Goal: Task Accomplishment & Management: Manage account settings

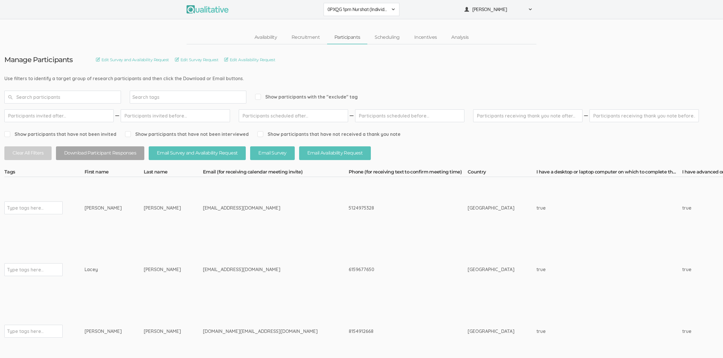
click at [150, 191] on td "RODARTE" at bounding box center [173, 208] width 59 height 62
click at [259, 327] on td "clarisemurphy.cm@gmail.com" at bounding box center [276, 332] width 146 height 62
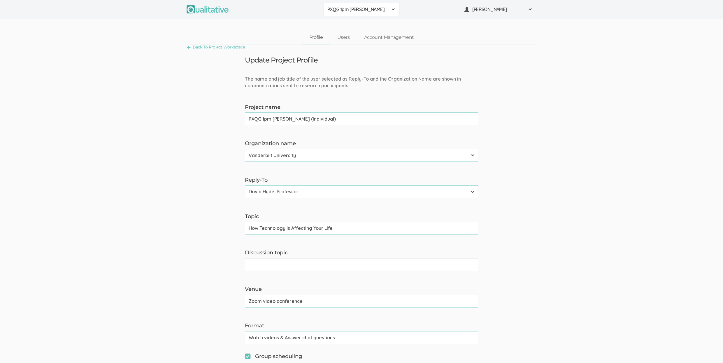
click at [335, 9] on span "PXQG 1pm Bibek (Individual)" at bounding box center [358, 9] width 61 height 7
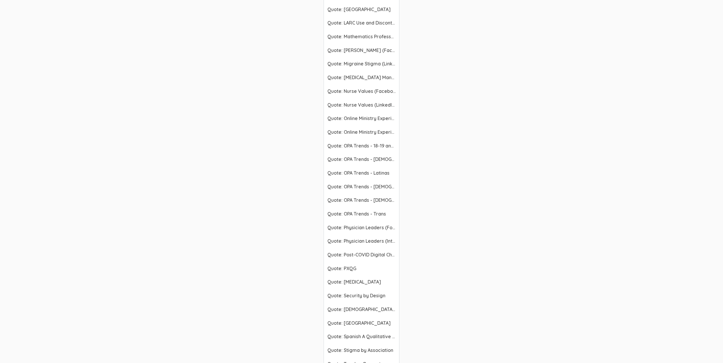
scroll to position [1642, 0]
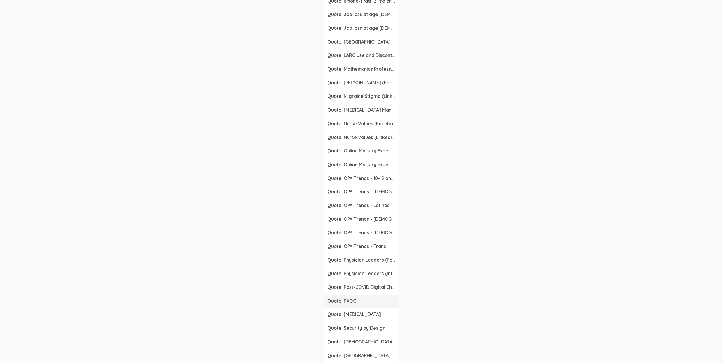
click at [354, 300] on span "Quote: PXQG" at bounding box center [362, 300] width 68 height 7
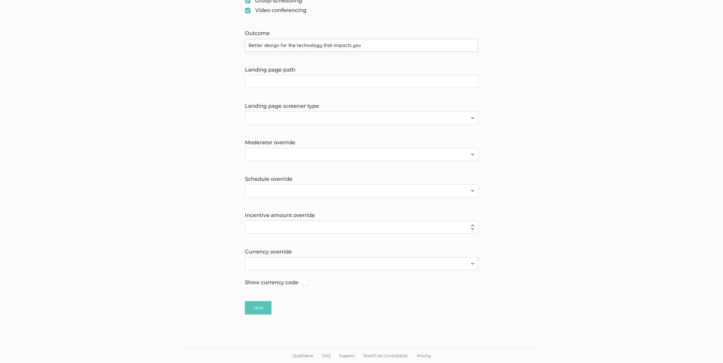
click at [104, 83] on form "The name and job title of the user selected as Reply-To and the Organization Na…" at bounding box center [361, 17] width 723 height 594
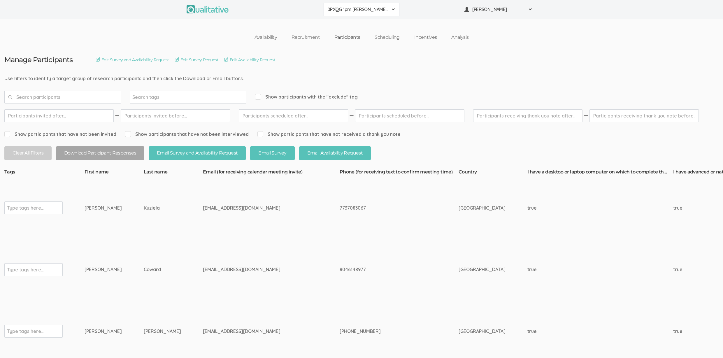
click at [114, 24] on ui-view "Availability Recruitment Participants Scheduling Incentives Analysis" at bounding box center [361, 31] width 723 height 25
click at [352, 294] on td "+12094555304" at bounding box center [408, 270] width 119 height 62
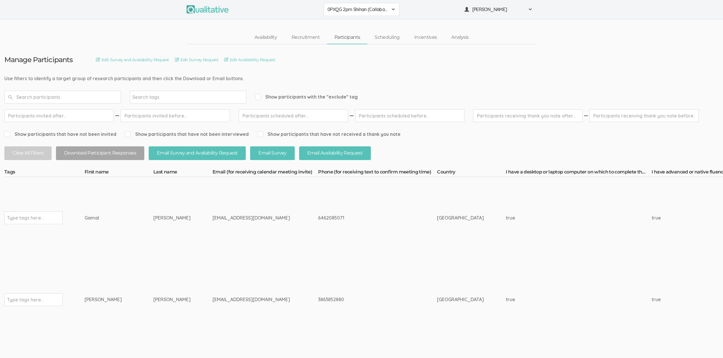
click at [73, 263] on td "Type tags here..." at bounding box center [44, 300] width 80 height 82
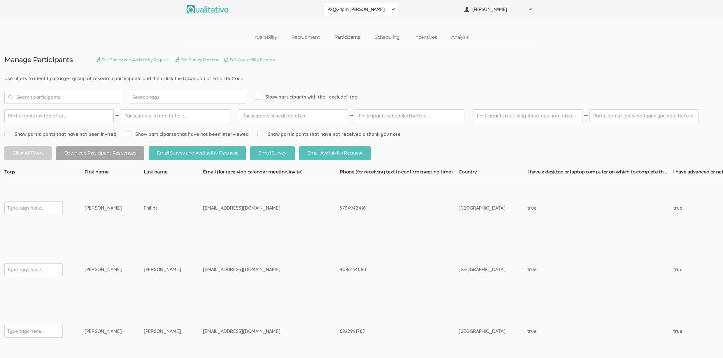
click at [352, 294] on td "4086134060" at bounding box center [399, 270] width 119 height 62
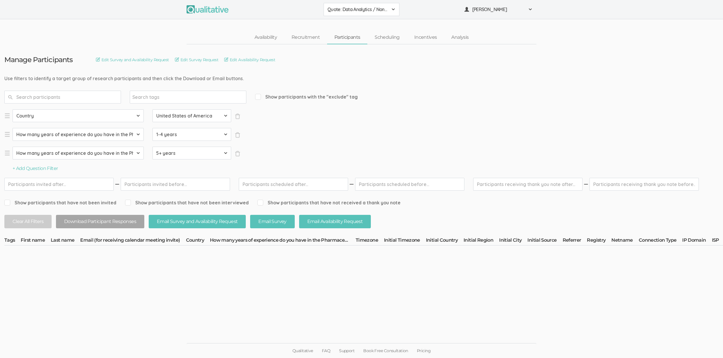
click at [371, 312] on ui-view "Manage Participants Edit Survey and Availability Request Edit Survey Request Ed…" at bounding box center [361, 179] width 723 height 270
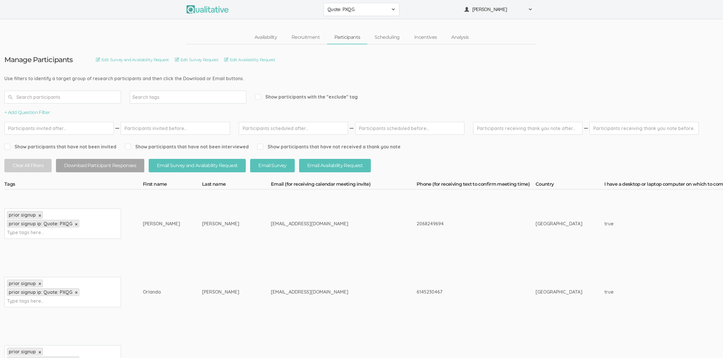
click at [332, 97] on span "Show participants with the "exclude" tag" at bounding box center [306, 97] width 103 height 7
click at [259, 97] on input "Show participants with the "exclude" tag" at bounding box center [257, 97] width 4 height 4
checkbox input "true"
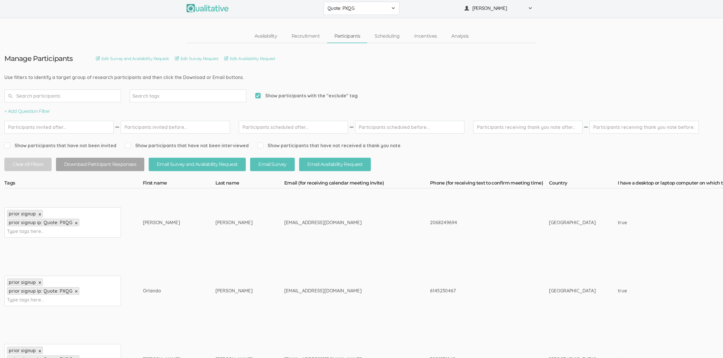
click at [65, 97] on input "text" at bounding box center [62, 96] width 117 height 13
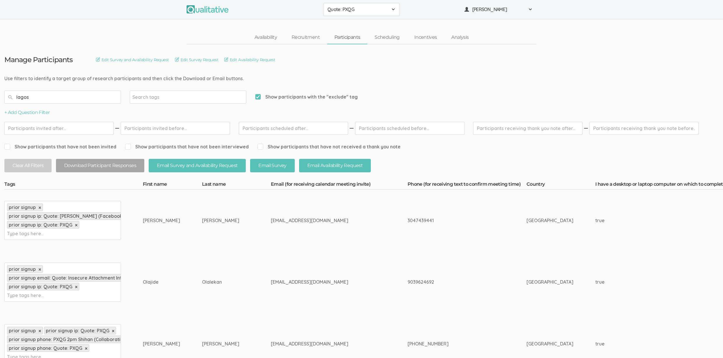
type input "lagos"
click at [43, 230] on input "text" at bounding box center [25, 234] width 36 height 8
click at [16, 231] on input "exclude" at bounding box center [25, 234] width 36 height 8
type input "exclude"
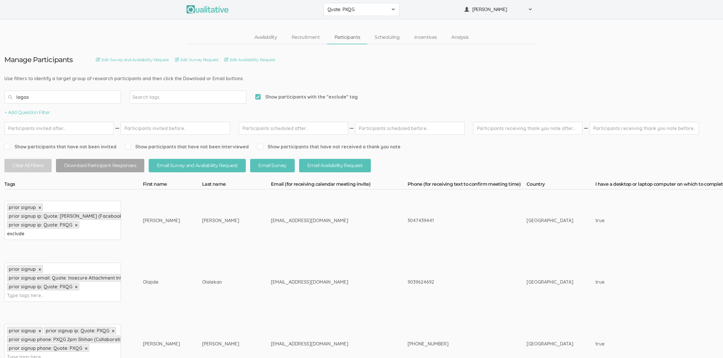
click at [57, 297] on div "prior signup × prior signup email: Quote: Insecure Attachment Interviews × prio…" at bounding box center [62, 282] width 117 height 39
click at [20, 296] on input "text" at bounding box center [25, 296] width 36 height 8
paste input "exclude"
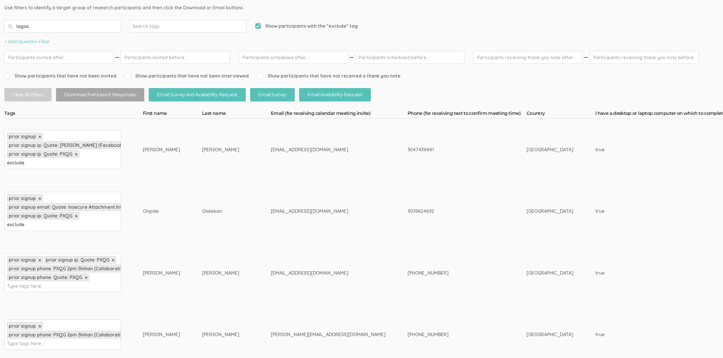
scroll to position [102, 0]
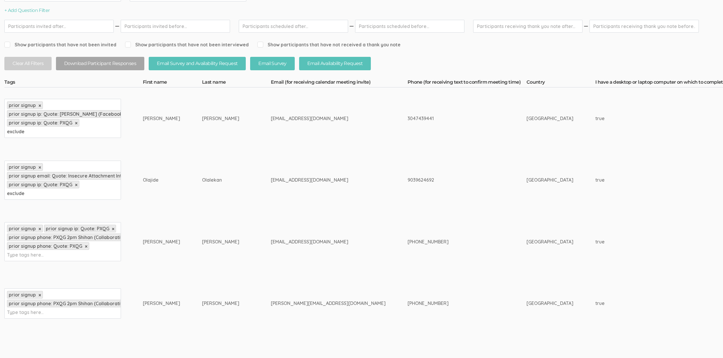
type input "exclude"
click at [30, 252] on input "text" at bounding box center [25, 255] width 36 height 8
paste input "exclude"
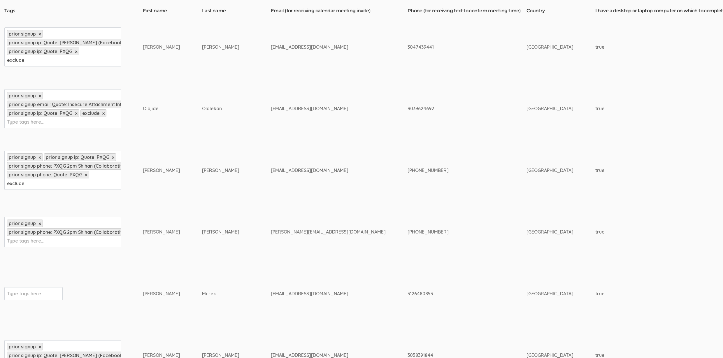
scroll to position [176, 0]
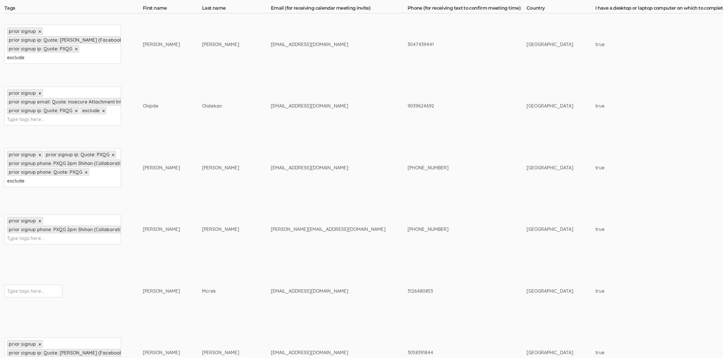
type input "exclude"
click at [21, 236] on input "text" at bounding box center [25, 239] width 36 height 8
paste input "exclude"
click at [22, 236] on input "exclude" at bounding box center [25, 239] width 36 height 8
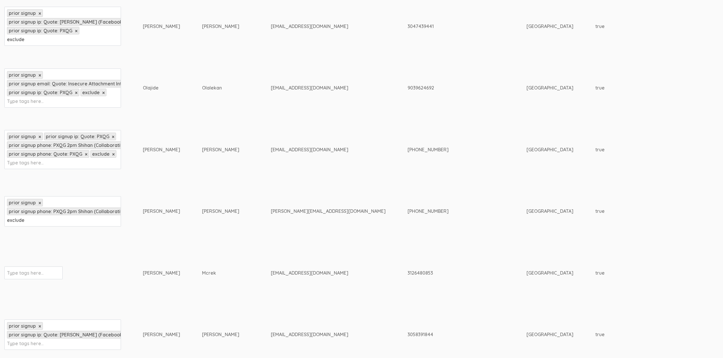
scroll to position [194, 0]
type input "exclude"
click at [29, 269] on input "text" at bounding box center [25, 273] width 36 height 8
paste input "exclude"
type input "exclude"
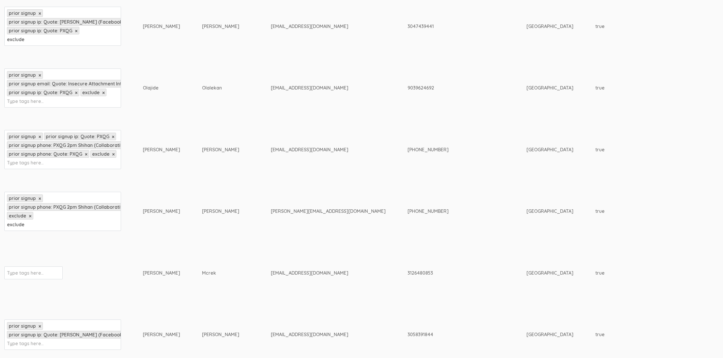
click at [5, 219] on div "prior signup × prior signup phone: PXQG 2pm Shihan (Collaborative) × exclude × …" at bounding box center [62, 211] width 117 height 39
click at [13, 227] on div "prior signup × prior signup phone: PXQG 2pm Shihan (Collaborative) × exclude × …" at bounding box center [62, 211] width 117 height 39
click at [13, 226] on div "prior signup × prior signup phone: PXQG 2pm Shihan (Collaborative) × exclude × …" at bounding box center [62, 211] width 117 height 39
click at [15, 223] on input "exclude" at bounding box center [25, 225] width 36 height 8
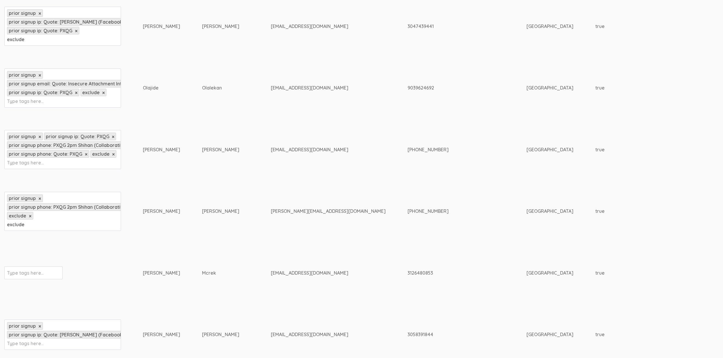
click at [15, 223] on input "exclude" at bounding box center [25, 225] width 36 height 8
click at [14, 271] on input "text" at bounding box center [25, 273] width 36 height 8
paste input "exclude"
type input "exclude"
click at [127, 268] on td "exclude exclude" at bounding box center [73, 273] width 139 height 62
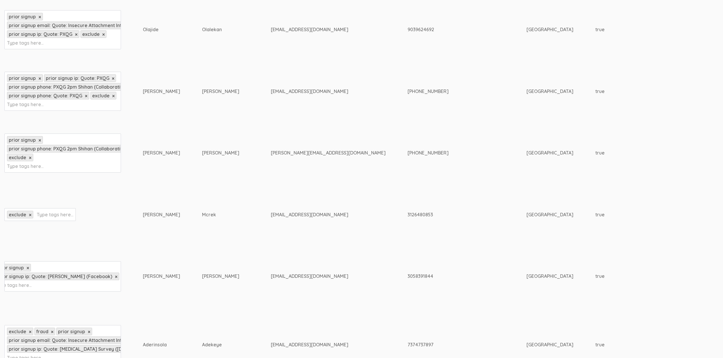
scroll to position [0, 0]
click at [9, 283] on input "text" at bounding box center [25, 285] width 36 height 8
paste input "exclude"
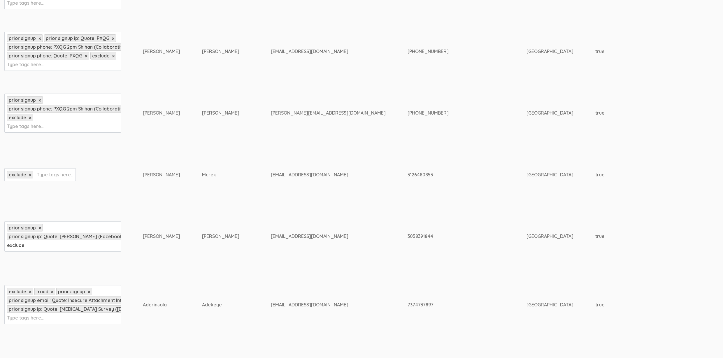
scroll to position [355, 0]
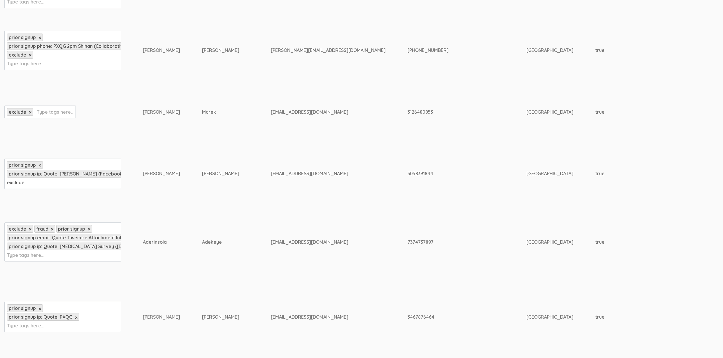
type input "exclude"
click at [39, 251] on input "text" at bounding box center [25, 255] width 36 height 8
click at [36, 253] on input "text" at bounding box center [25, 255] width 36 height 8
paste input "exclude"
type input "exclude"
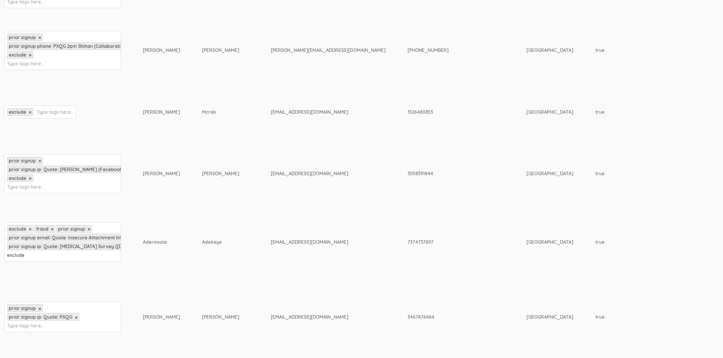
click at [24, 322] on input "text" at bounding box center [25, 326] width 36 height 8
paste input "exclude"
type input "exclude"
click at [45, 338] on td "prior signup × prior signup ip: Quote: PXQG × exclude exclude" at bounding box center [73, 317] width 139 height 75
click at [27, 256] on input "exclude" at bounding box center [25, 255] width 36 height 8
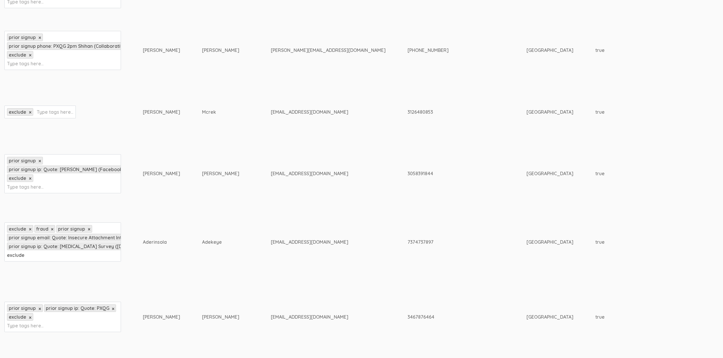
click at [27, 256] on input "exclude" at bounding box center [25, 255] width 36 height 8
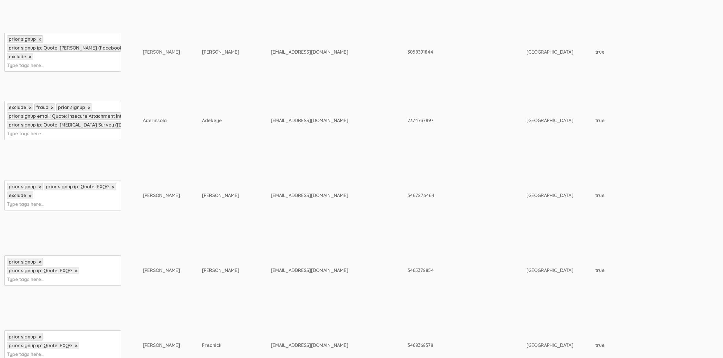
scroll to position [482, 0]
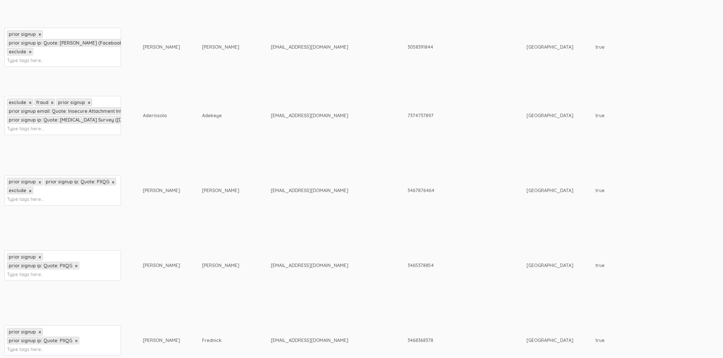
click at [39, 271] on input "text" at bounding box center [25, 275] width 36 height 8
paste input "exclude"
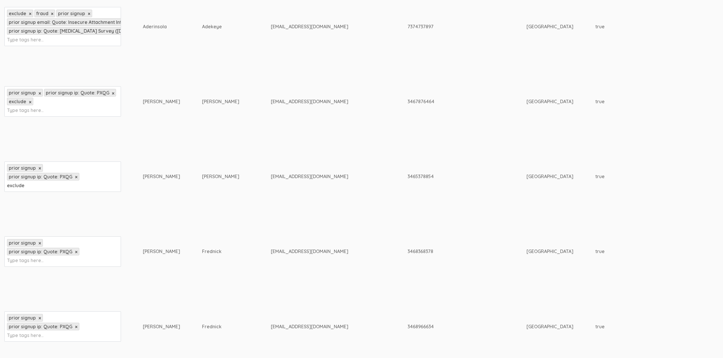
type input "exclude"
click at [25, 257] on input "text" at bounding box center [25, 261] width 36 height 8
paste input "exclude"
type input "exclude"
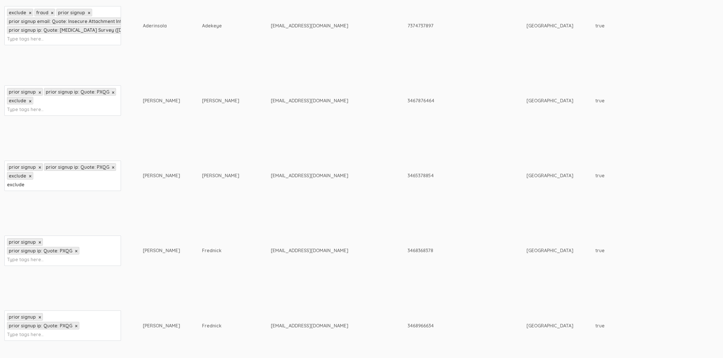
scroll to position [572, 0]
click at [18, 256] on input "text" at bounding box center [25, 260] width 36 height 8
paste input "exclude"
type input "exclude"
click at [23, 332] on input "text" at bounding box center [25, 335] width 36 height 8
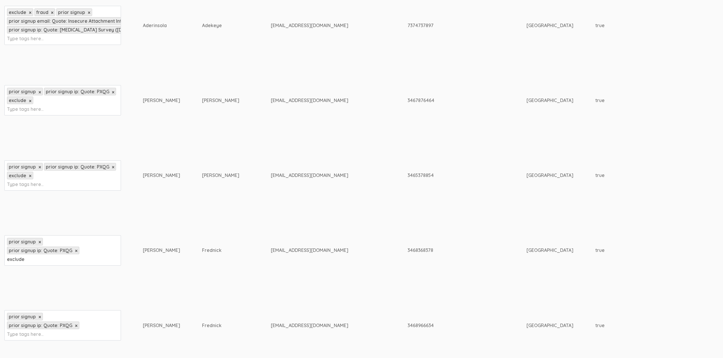
click at [23, 332] on input "text" at bounding box center [25, 335] width 36 height 8
paste input "exclude"
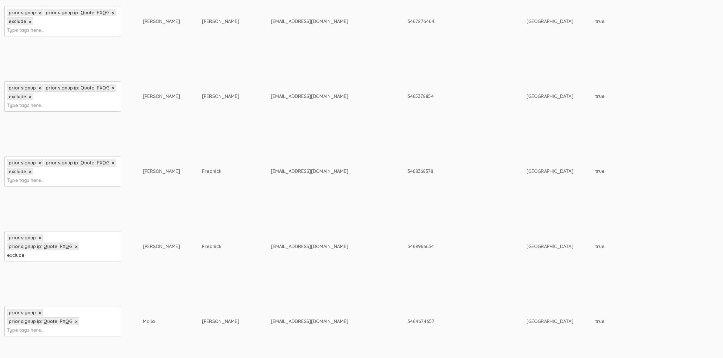
scroll to position [697, 0]
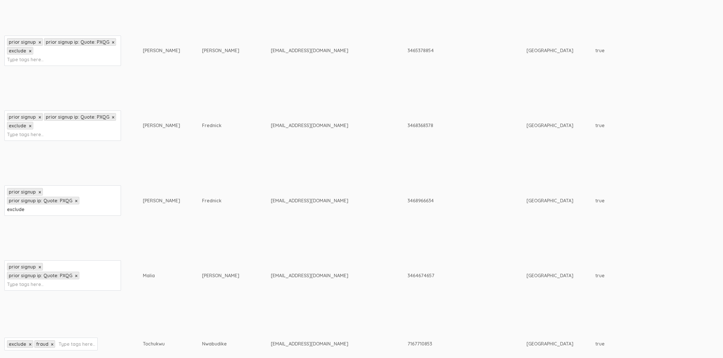
type input "exclude"
click at [24, 281] on input "text" at bounding box center [25, 285] width 36 height 8
paste input "exclude"
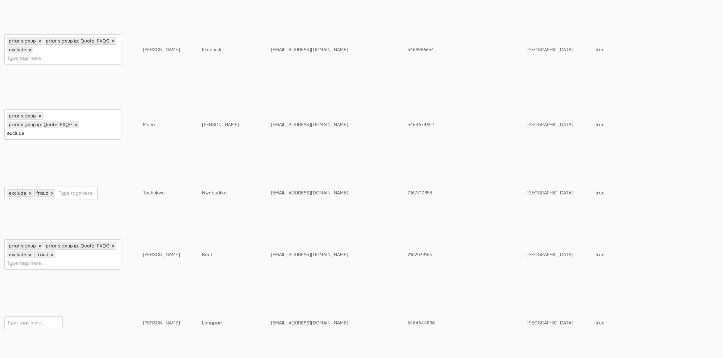
scroll to position [912, 0]
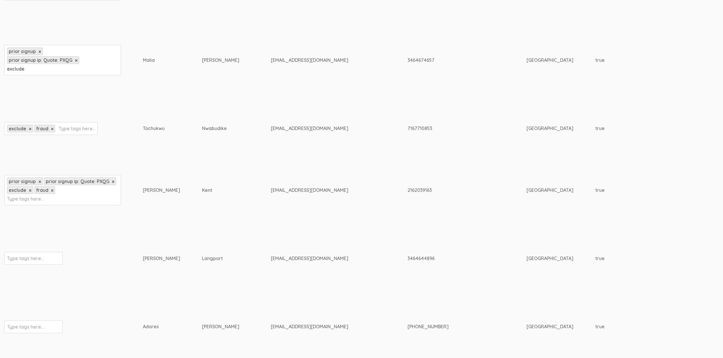
type input "exclude"
click at [37, 258] on input "text" at bounding box center [25, 259] width 36 height 8
paste input "exclude"
type input "exclude"
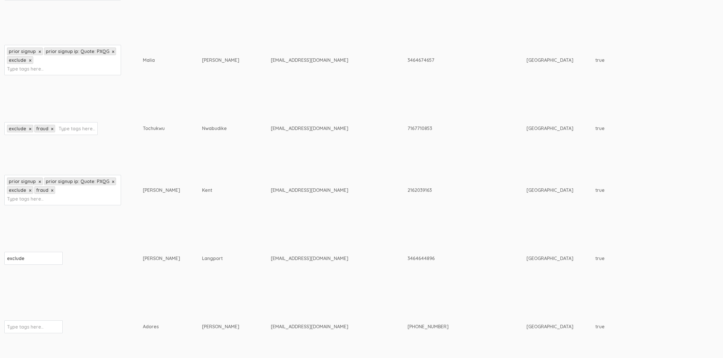
click at [37, 325] on input "text" at bounding box center [25, 327] width 36 height 8
paste input "exclude"
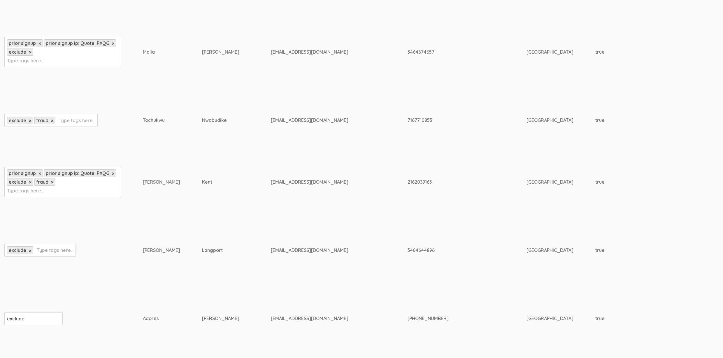
scroll to position [988, 0]
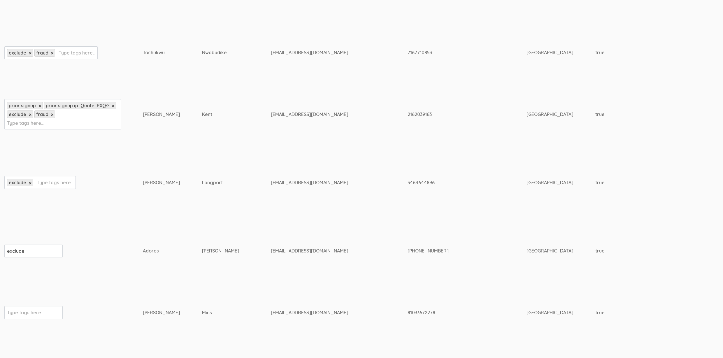
type input "exclude"
click at [34, 312] on input "text" at bounding box center [25, 313] width 36 height 8
paste input "exclude"
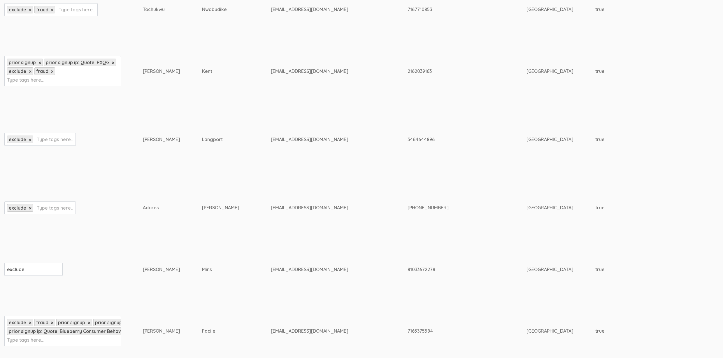
scroll to position [1114, 0]
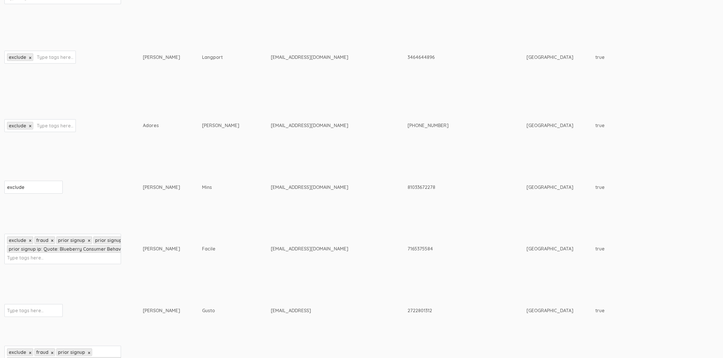
type input "exclude"
click at [30, 314] on input "text" at bounding box center [25, 311] width 36 height 8
paste input "exclude"
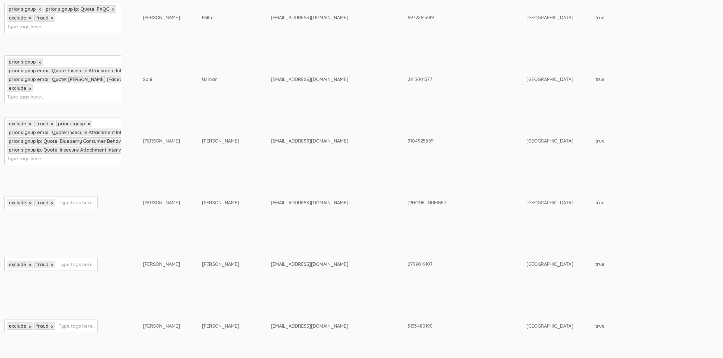
scroll to position [2008, 0]
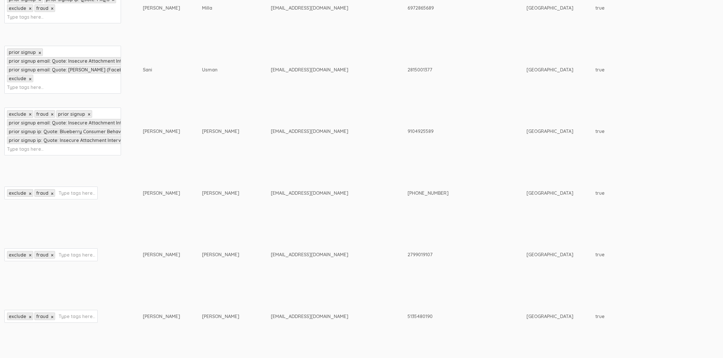
type input "exclude"
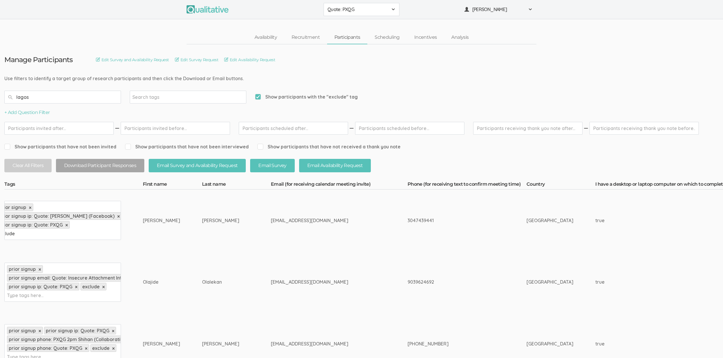
scroll to position [0, 0]
click at [42, 252] on td "prior signup × prior signup email: Quote: Insecure Attachment Interviews × prio…" at bounding box center [73, 282] width 139 height 62
click at [35, 234] on input "exclude" at bounding box center [25, 234] width 36 height 8
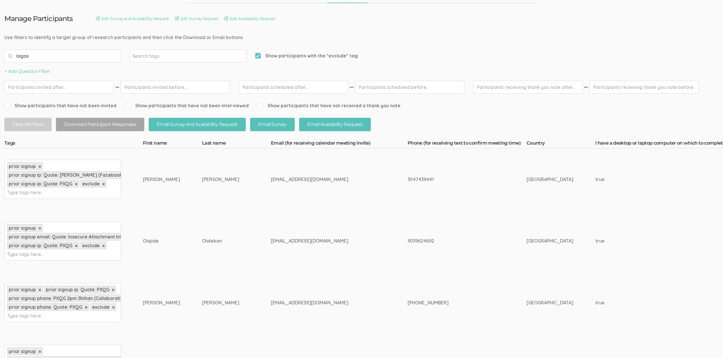
scroll to position [61, 0]
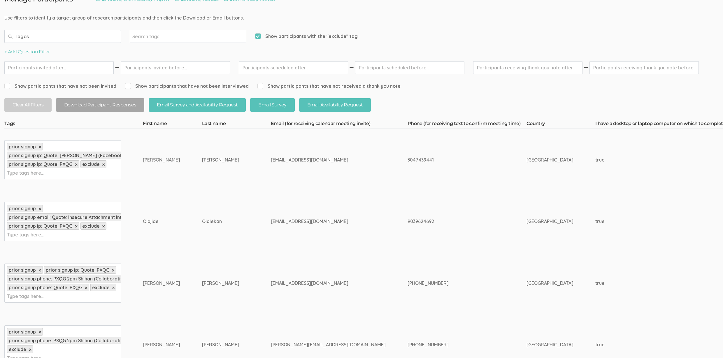
click at [46, 170] on div "prior signup × prior signup ip: Quote: Migraine Stigma (Facebook) × prior signu…" at bounding box center [62, 159] width 117 height 39
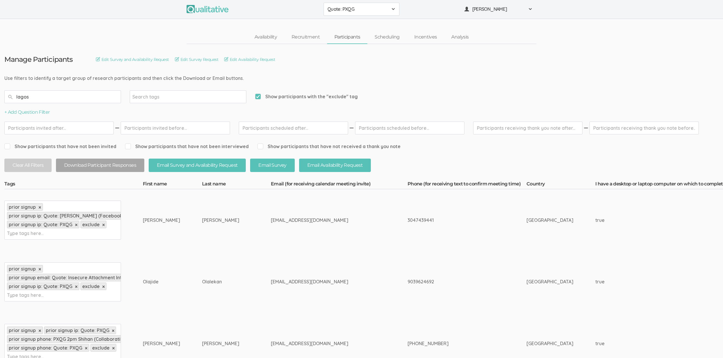
scroll to position [0, 0]
click at [16, 231] on input "fraud" at bounding box center [25, 234] width 36 height 8
type input "fraud"
click at [52, 296] on div "prior signup × prior signup email: Quote: Insecure Attachment Interviews × prio…" at bounding box center [62, 282] width 117 height 39
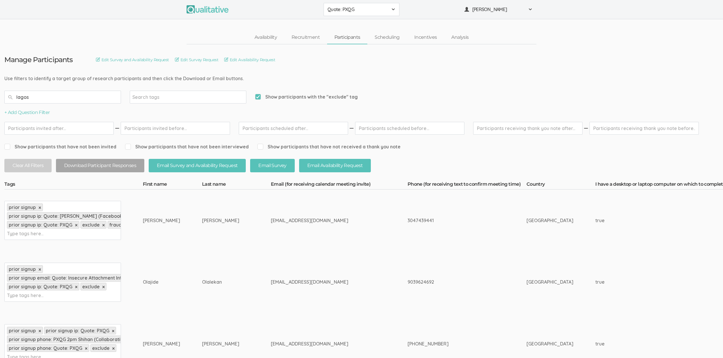
click at [52, 296] on div "prior signup × prior signup email: Quote: Insecure Attachment Interviews × prio…" at bounding box center [62, 282] width 117 height 39
paste input "fraud"
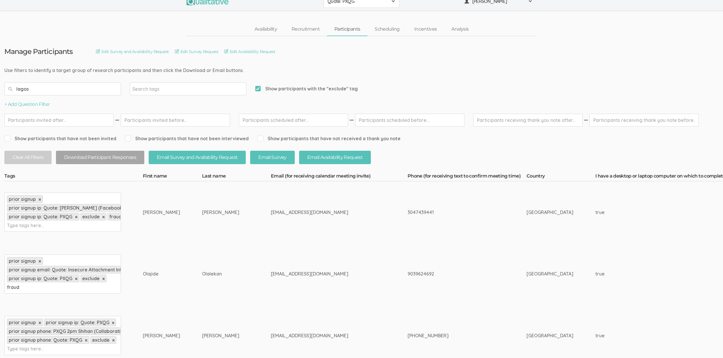
scroll to position [69, 0]
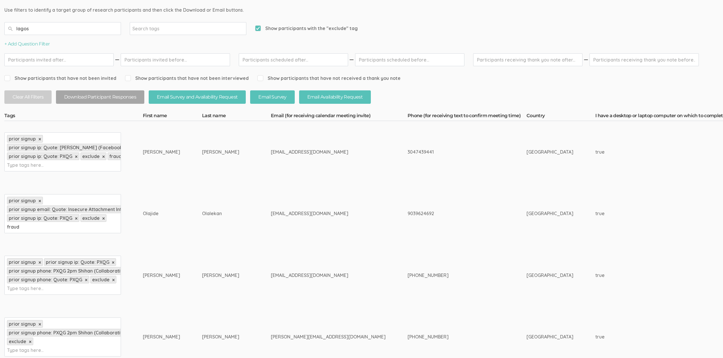
type input "fraud"
click at [60, 287] on div "prior signup × prior signup ip: Quote: PXQG × prior signup phone: PXQG 2pm Shih…" at bounding box center [62, 275] width 117 height 39
paste input "fraud"
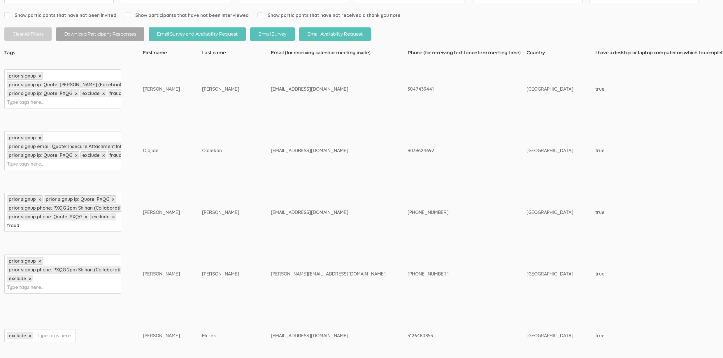
scroll to position [172, 0]
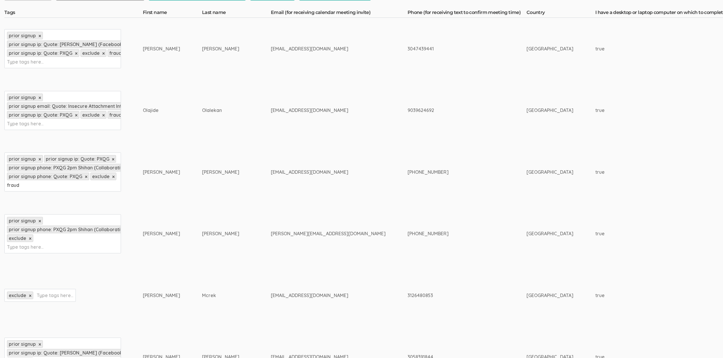
type input "fraud"
click at [43, 244] on input "text" at bounding box center [25, 247] width 36 height 8
paste input "fraud"
type input "fraud"
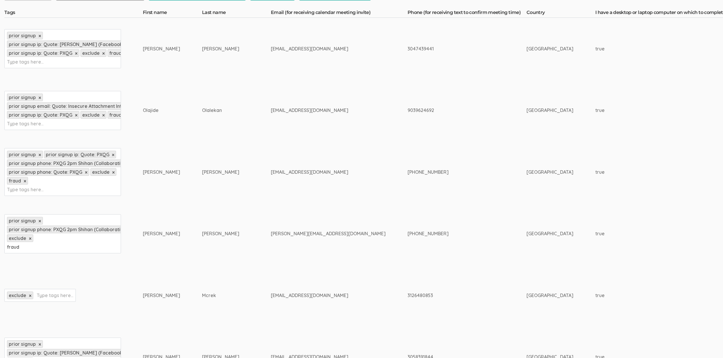
click at [44, 298] on input "text" at bounding box center [55, 296] width 36 height 8
paste input "fraud"
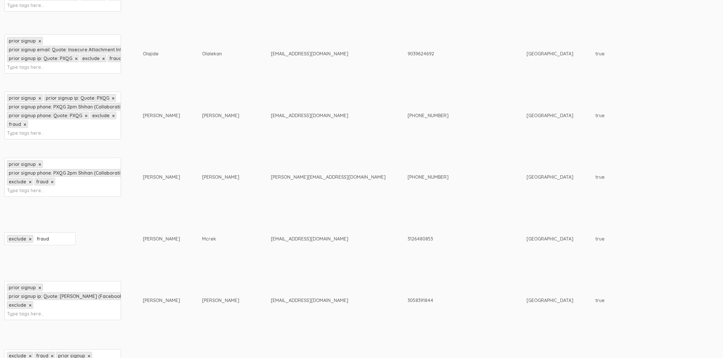
scroll to position [263, 0]
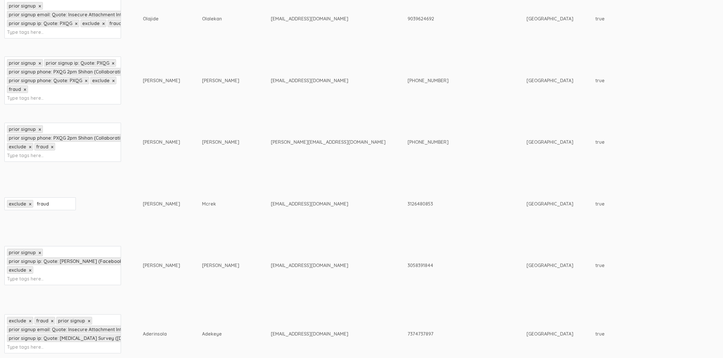
type input "fraud"
click at [36, 279] on input "text" at bounding box center [25, 279] width 36 height 8
paste input "fraud"
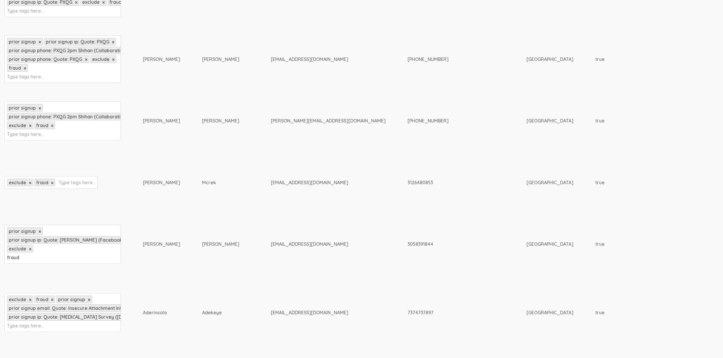
scroll to position [338, 0]
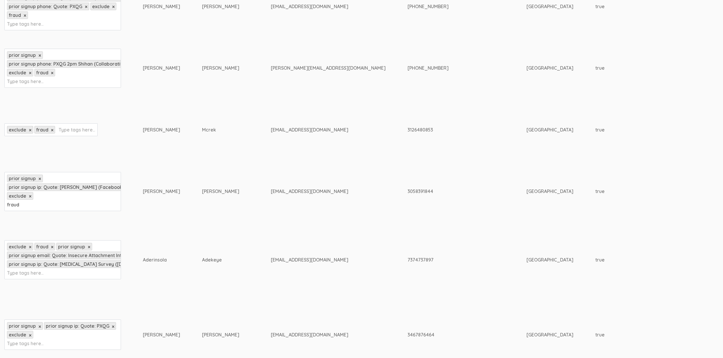
type input "fraud"
click at [45, 271] on div "exclude × fraud × prior signup × prior signup email: Quote: Insecure Attachment…" at bounding box center [62, 259] width 117 height 39
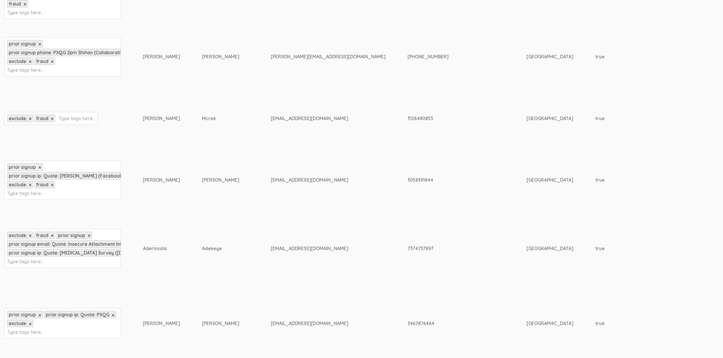
scroll to position [349, 0]
click at [28, 333] on input "text" at bounding box center [25, 332] width 36 height 8
paste input "fraud"
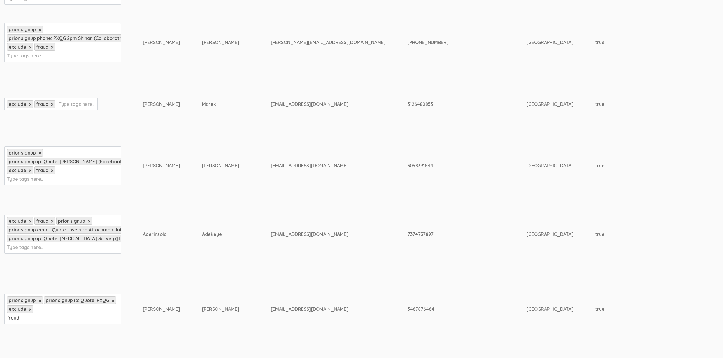
scroll to position [427, 0]
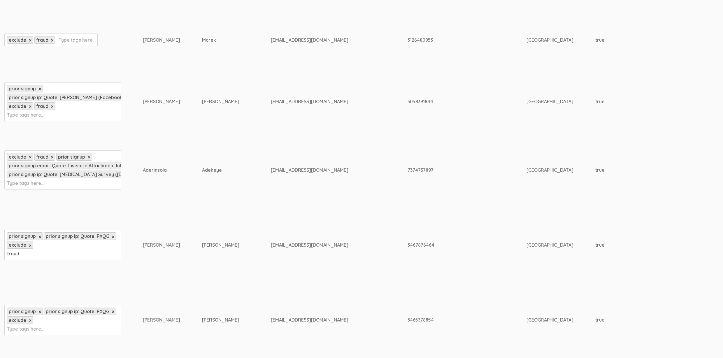
type input "fraud"
click at [33, 331] on input "text" at bounding box center [25, 329] width 36 height 8
paste input "fraud"
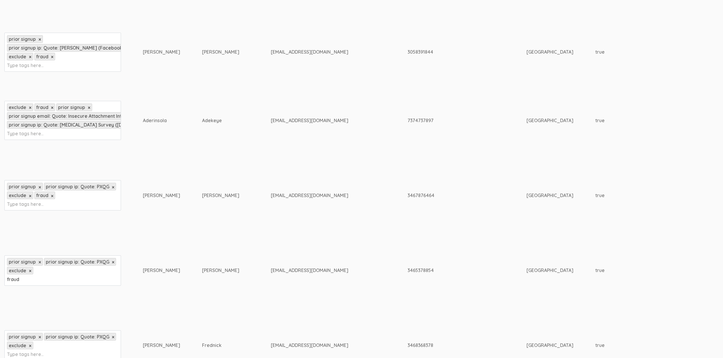
scroll to position [517, 0]
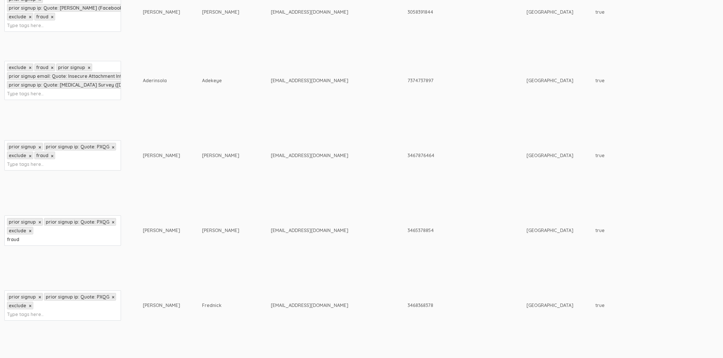
type input "fraud"
click at [33, 313] on input "text" at bounding box center [25, 315] width 36 height 8
paste input "fraud"
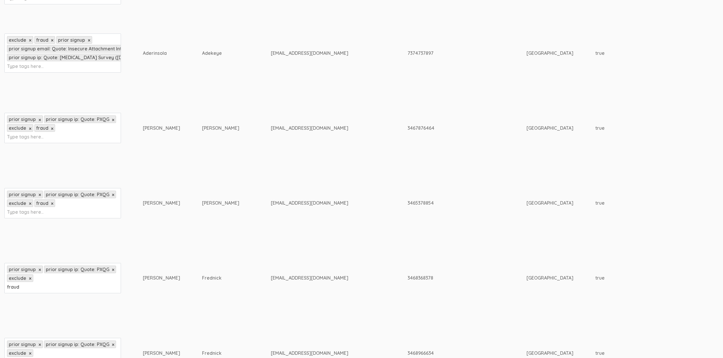
scroll to position [606, 0]
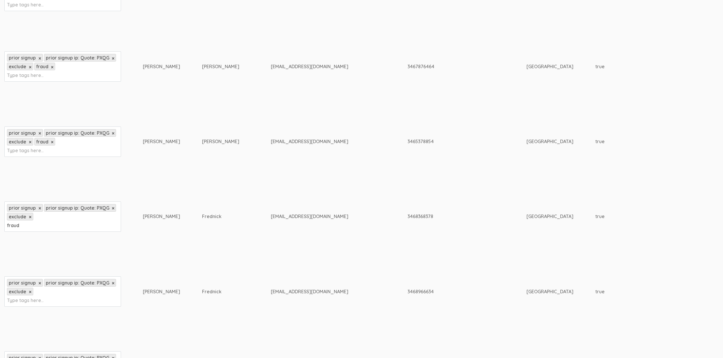
type input "fraud"
click at [27, 301] on input "text" at bounding box center [25, 301] width 36 height 8
paste input "fraud"
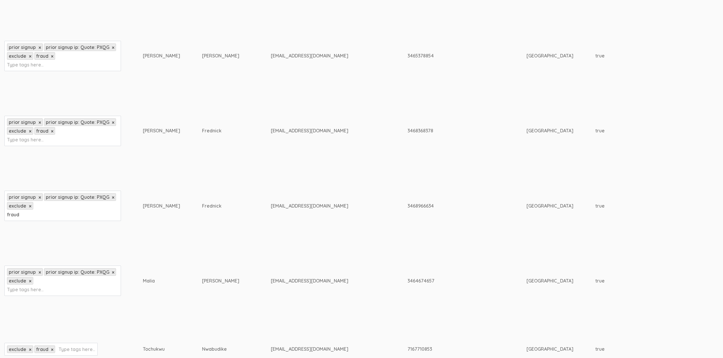
type input "fraud"
click at [32, 290] on input "text" at bounding box center [25, 290] width 36 height 8
paste input "fraud"
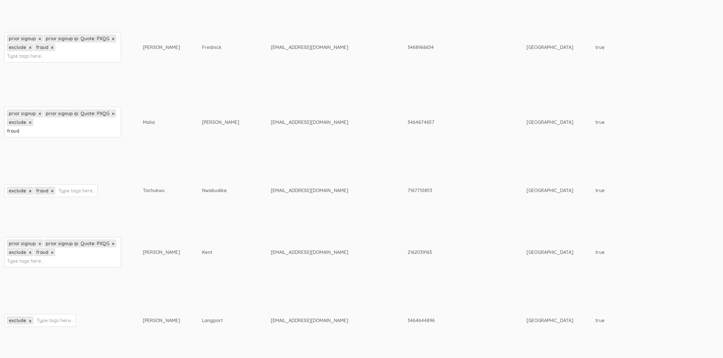
scroll to position [858, 0]
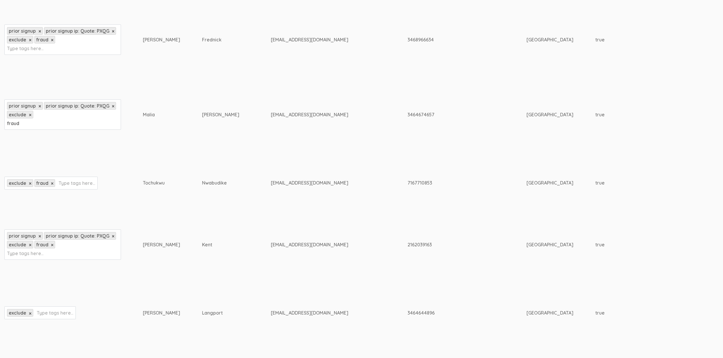
type input "fraud"
click at [54, 311] on input "text" at bounding box center [55, 313] width 36 height 8
paste input "fraud"
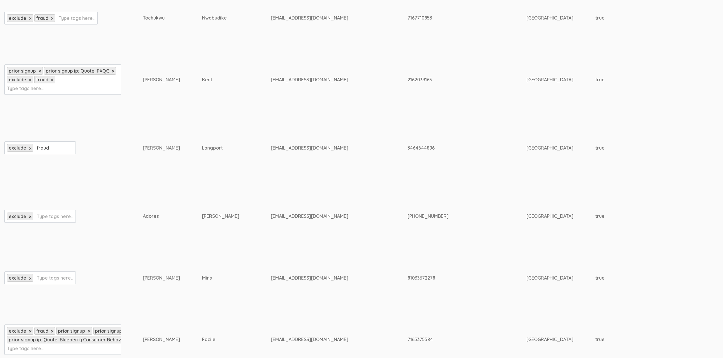
scroll to position [1029, 0]
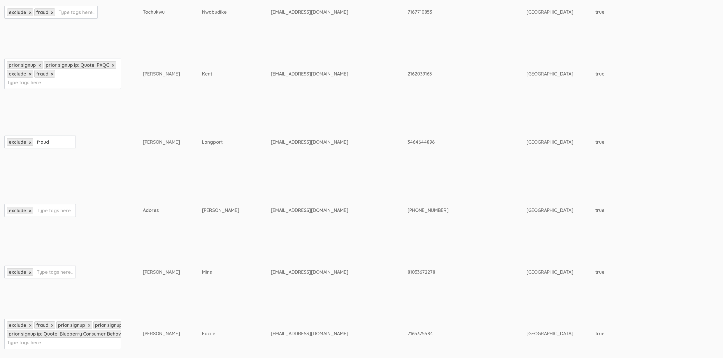
type input "fraud"
click at [48, 209] on input "text" at bounding box center [55, 211] width 36 height 8
paste input "fraud"
type input "fraud"
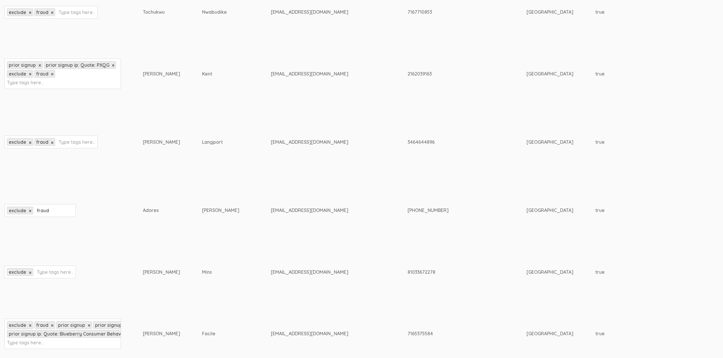
click at [60, 273] on input "text" at bounding box center [55, 272] width 36 height 8
paste input "fraud"
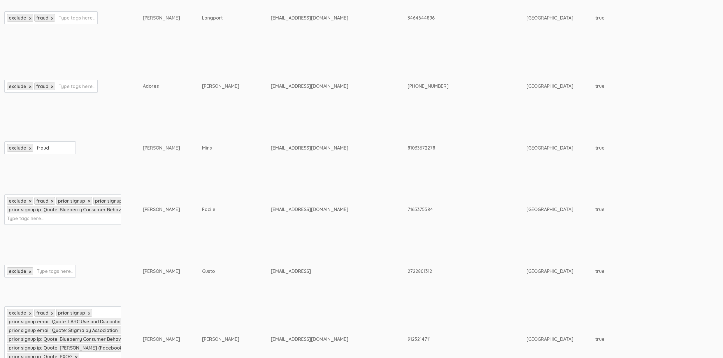
scroll to position [1158, 0]
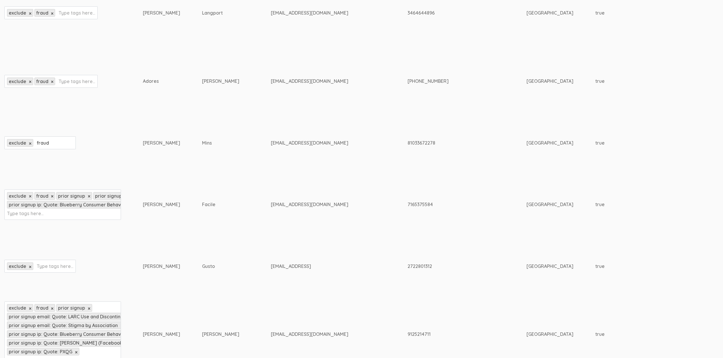
type input "fraud"
click at [42, 267] on input "text" at bounding box center [55, 267] width 36 height 8
paste input "fraud"
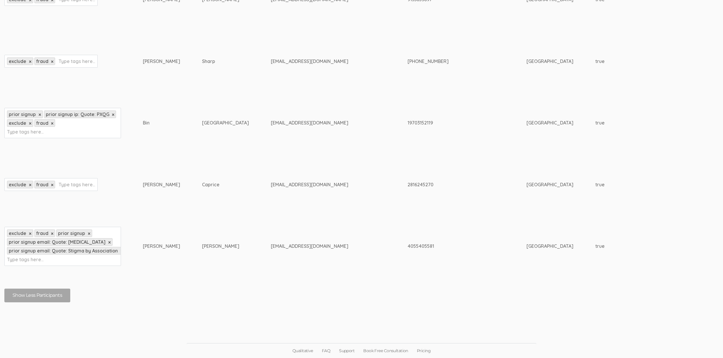
type input "fraud"
click at [212, 185] on div "Caprice" at bounding box center [225, 184] width 47 height 7
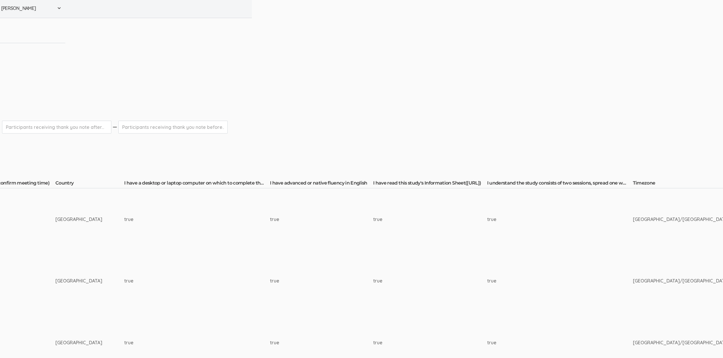
scroll to position [1, 0]
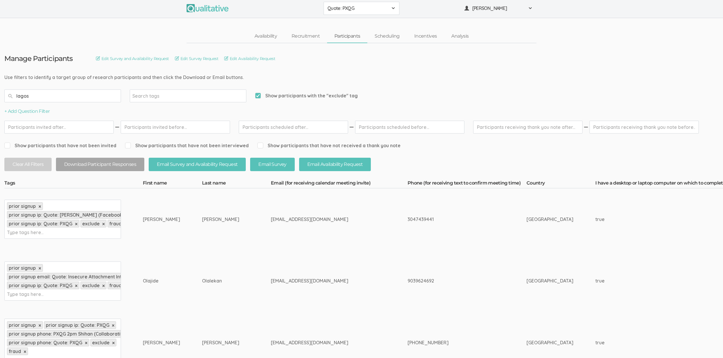
click at [29, 96] on input "lagos" at bounding box center [62, 96] width 117 height 13
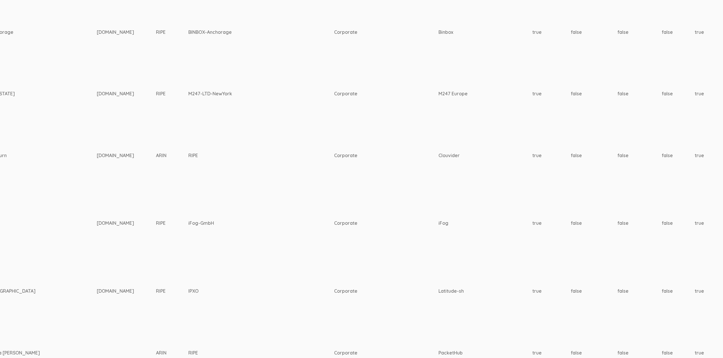
scroll to position [2531, 1466]
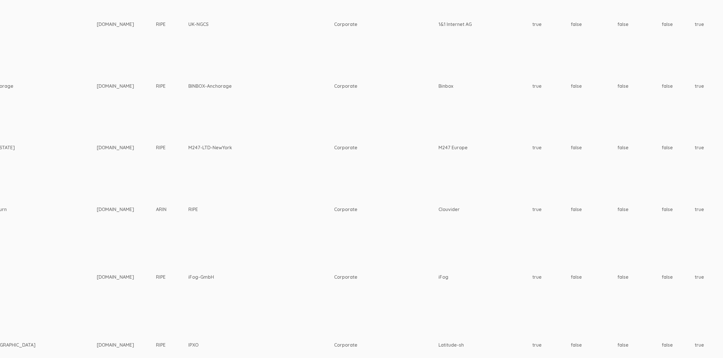
type input "ripe"
drag, startPoint x: 231, startPoint y: 228, endPoint x: 110, endPoint y: 180, distance: 129.7
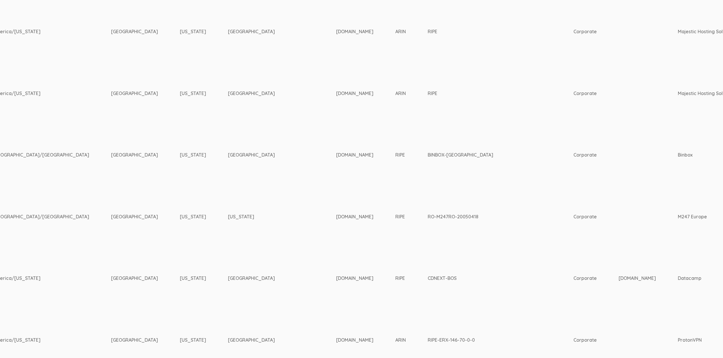
scroll to position [1400, 1227]
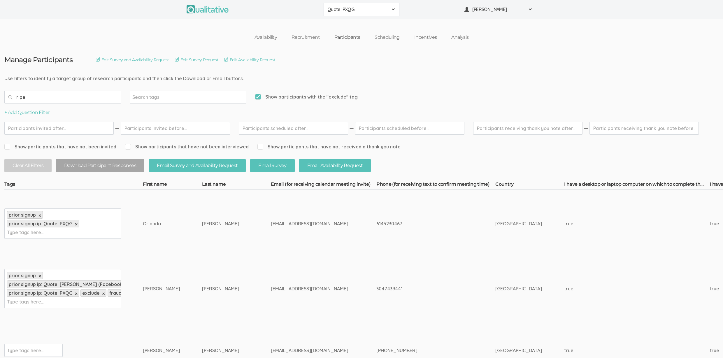
click at [48, 231] on div "prior signup × prior signup ip: Quote: PXQG × Type tags here..." at bounding box center [62, 224] width 117 height 30
click at [10, 229] on input "exclude" at bounding box center [25, 233] width 36 height 8
type input "exclude"
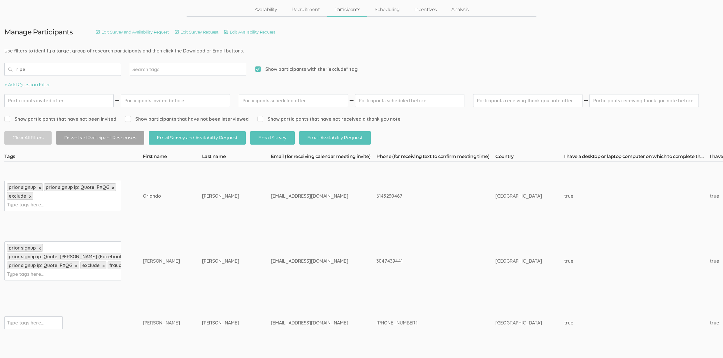
scroll to position [107, 0]
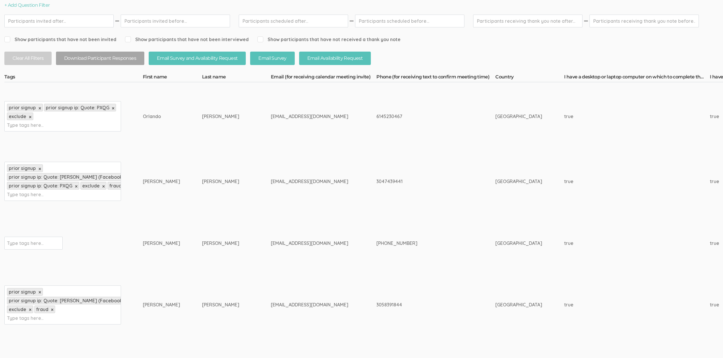
click at [18, 246] on div "Type tags here..." at bounding box center [33, 243] width 58 height 13
paste input "exclude"
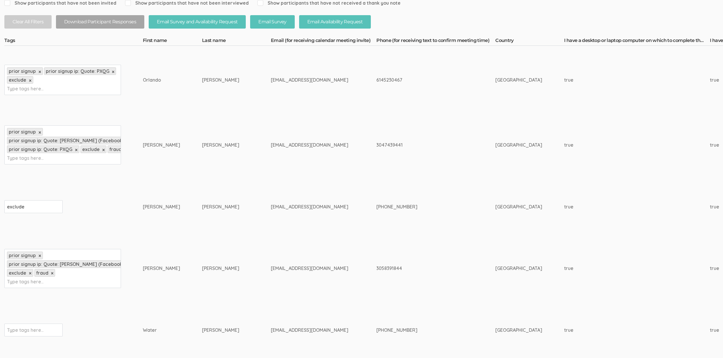
scroll to position [337, 0]
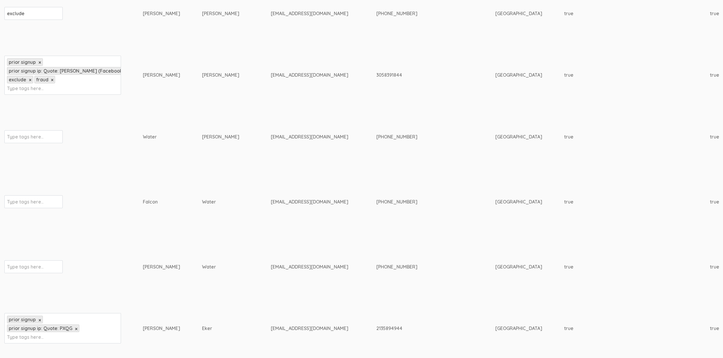
type input "exclude"
click at [41, 136] on input "text" at bounding box center [25, 137] width 36 height 8
paste input "exclude"
type input "exclude"
click at [20, 141] on div "Type tags here..." at bounding box center [33, 136] width 58 height 13
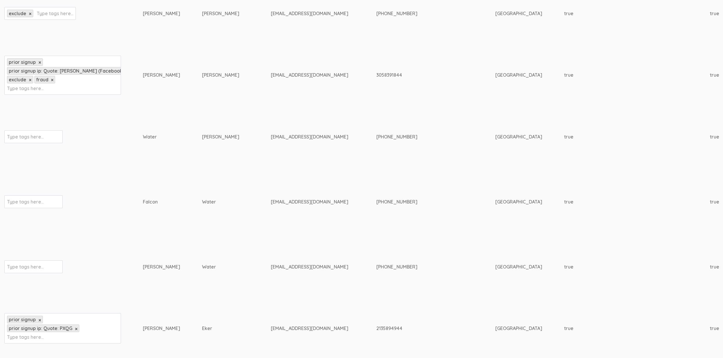
click at [20, 141] on div "Type tags here..." at bounding box center [33, 136] width 58 height 13
paste input "exclude"
type input "exclude"
click at [15, 204] on input "text" at bounding box center [25, 202] width 36 height 8
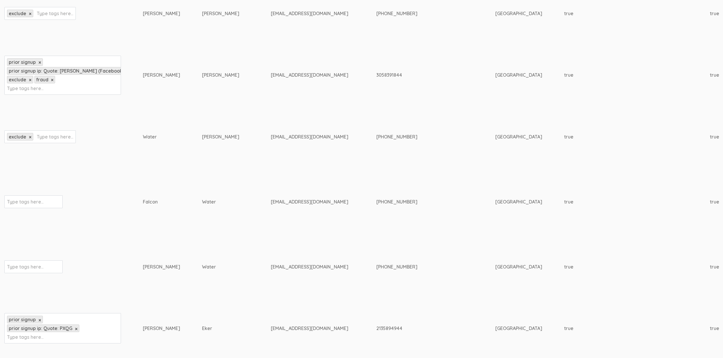
paste input "exclude"
type input "exclude"
click at [27, 266] on input "text" at bounding box center [25, 267] width 36 height 8
paste input "exclude"
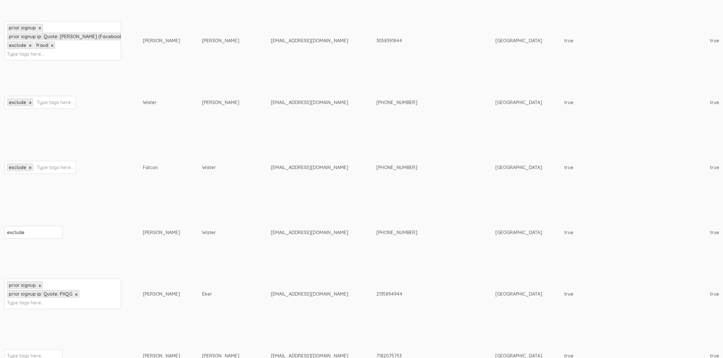
scroll to position [478, 0]
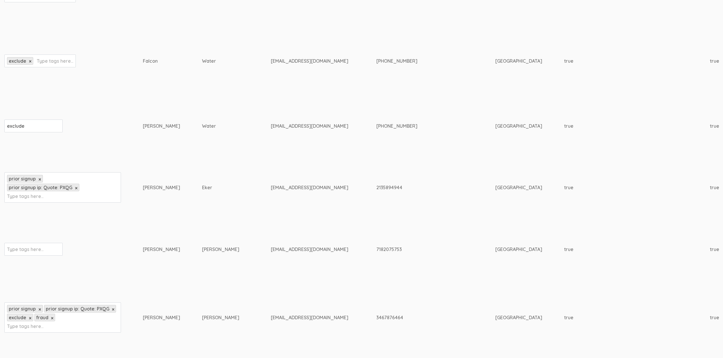
type input "exclude"
click at [40, 193] on input "text" at bounding box center [25, 197] width 36 height 8
paste input "exclude"
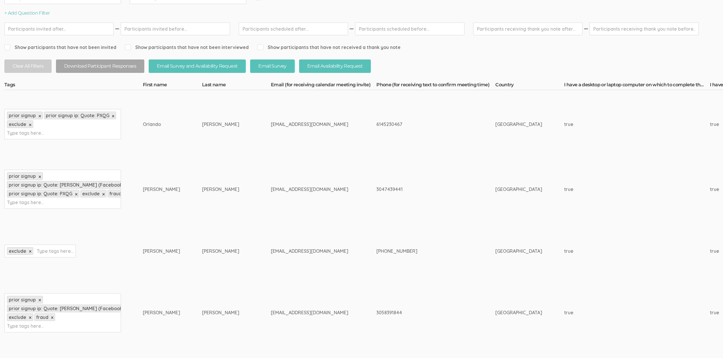
scroll to position [0, 0]
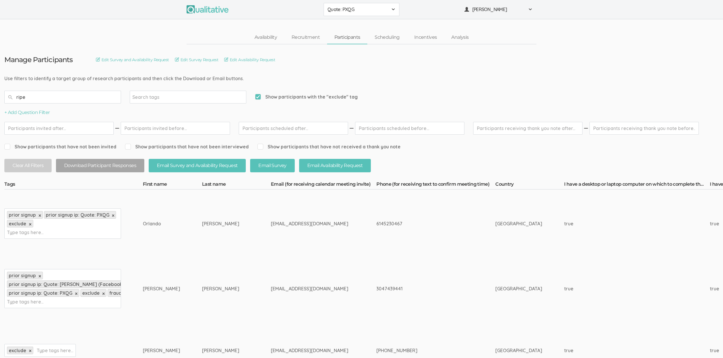
type input "exclude"
click at [25, 233] on input "text" at bounding box center [25, 233] width 36 height 8
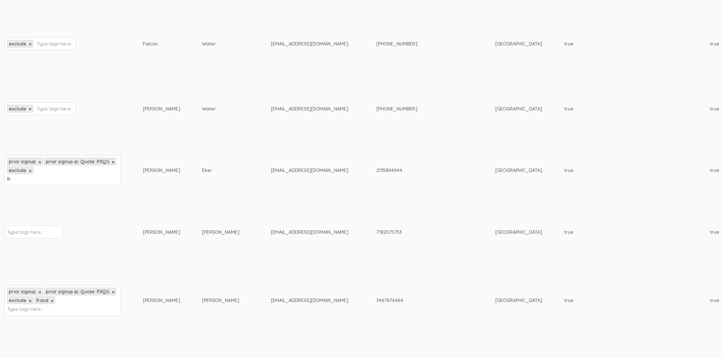
type input "fra"
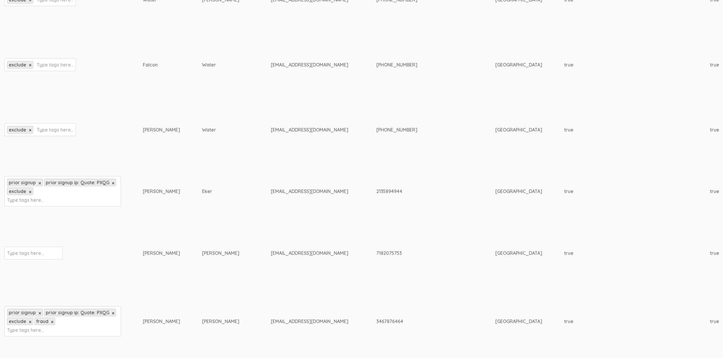
scroll to position [0, 0]
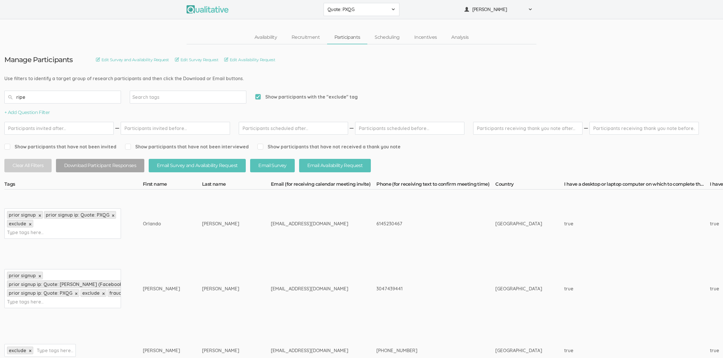
click at [35, 233] on input "text" at bounding box center [25, 233] width 36 height 8
type input "fraud"
click at [172, 287] on td "Davis" at bounding box center [172, 289] width 59 height 62
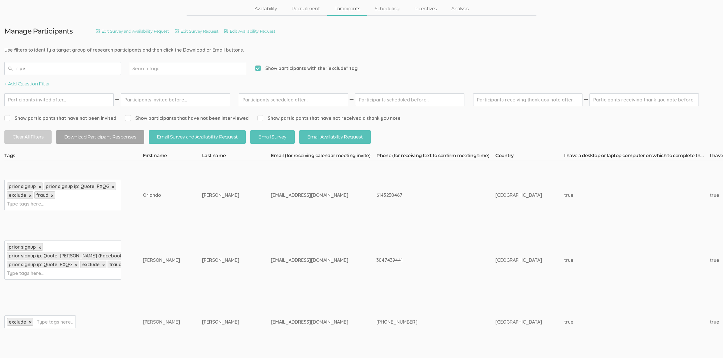
scroll to position [29, 0]
click at [55, 319] on input "text" at bounding box center [55, 322] width 36 height 8
paste input "fraud"
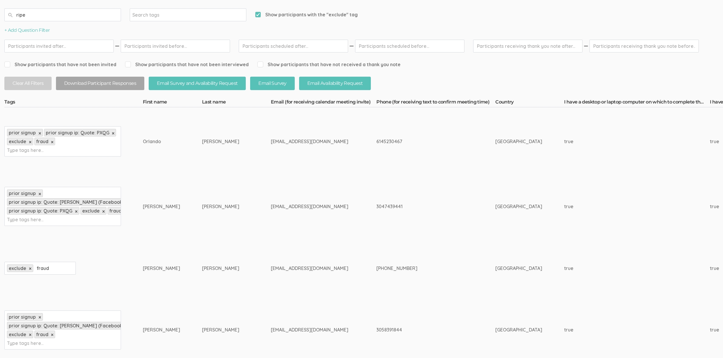
scroll to position [227, 0]
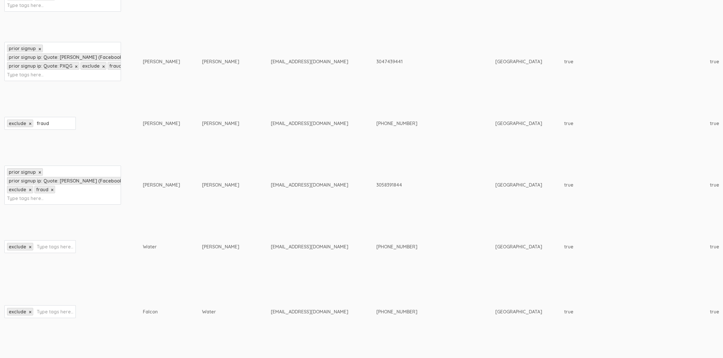
type input "fraud"
click at [50, 249] on input "text" at bounding box center [55, 247] width 36 height 8
paste input "fraud"
type input "fraud"
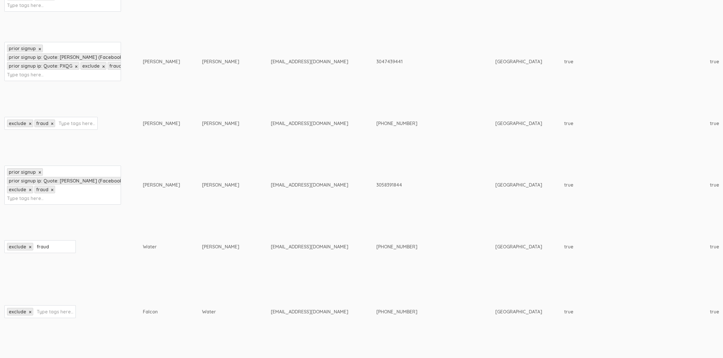
click at [55, 309] on input "text" at bounding box center [55, 312] width 36 height 8
paste input "fraud"
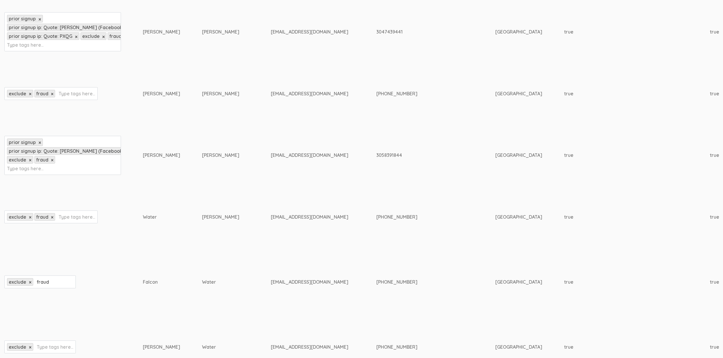
scroll to position [320, 0]
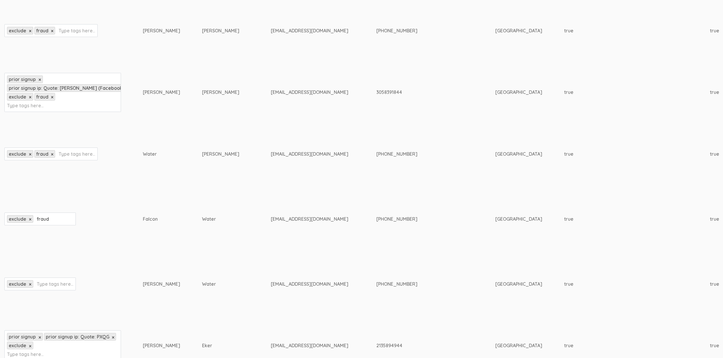
type input "fraud"
click at [53, 284] on input "text" at bounding box center [55, 284] width 36 height 8
paste input "fraud"
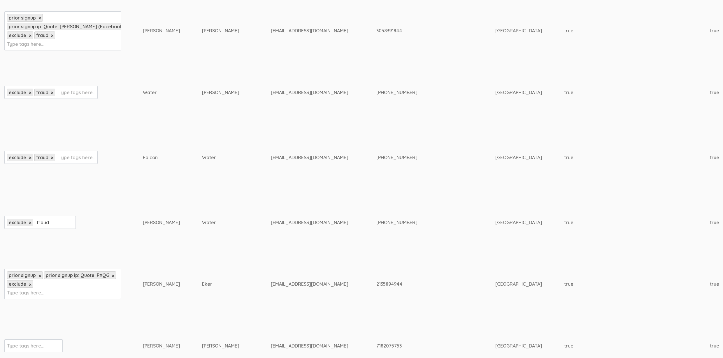
scroll to position [388, 0]
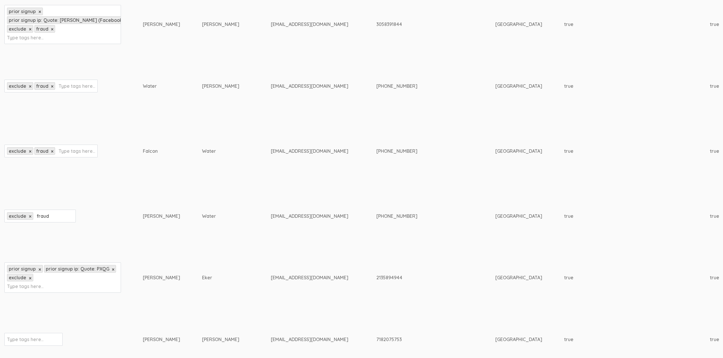
type input "fraud"
click at [38, 291] on div "prior signup × prior signup ip: Quote: PXQG × exclude × Type tags here..." at bounding box center [62, 278] width 117 height 30
paste input "fraud"
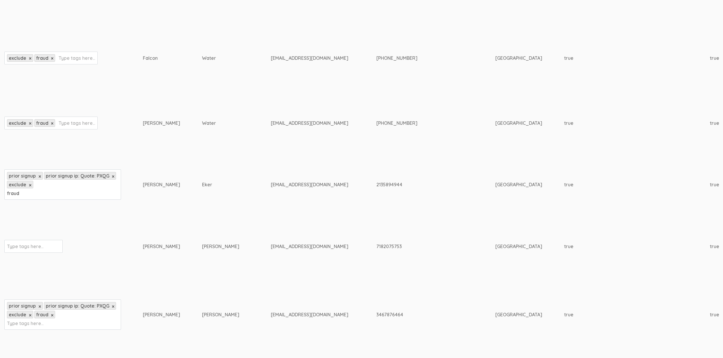
type input "fraud"
click at [41, 248] on input "text" at bounding box center [25, 247] width 36 height 8
type input "exclude"
type input "f"
paste input "fraud"
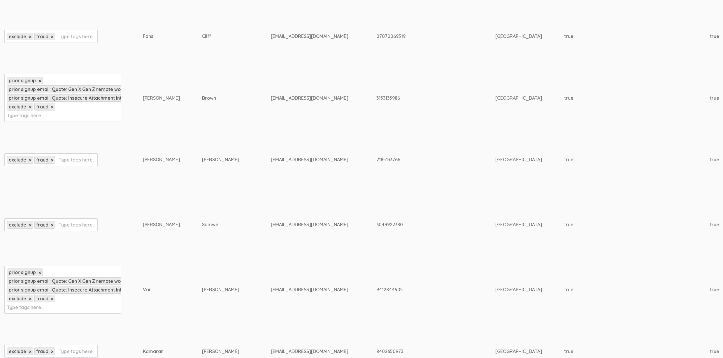
type input "fraud"
click at [208, 263] on td "Huynh" at bounding box center [236, 290] width 69 height 62
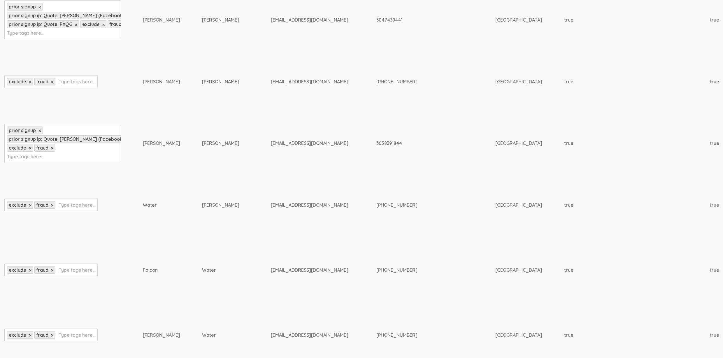
scroll to position [0, 0]
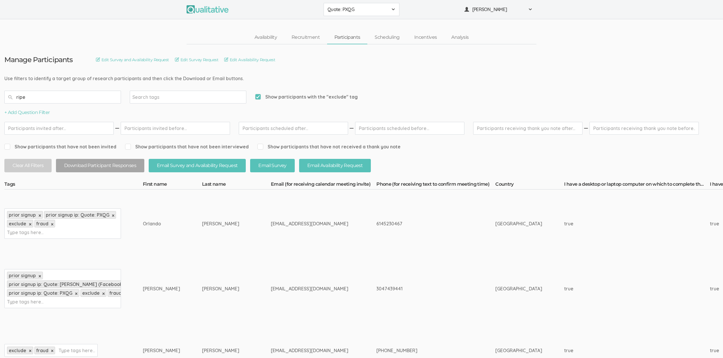
click at [61, 100] on input "ripe" at bounding box center [62, 97] width 117 height 13
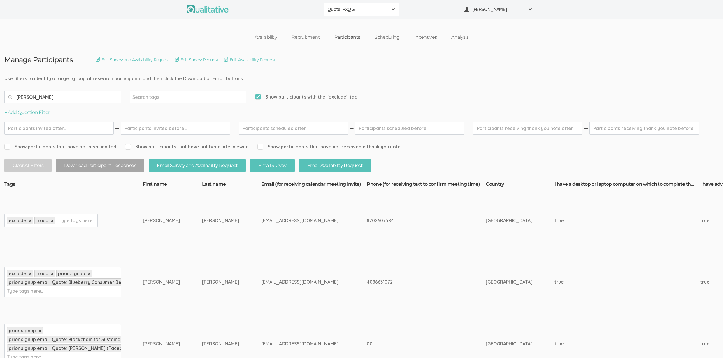
click at [43, 99] on input "castro" at bounding box center [62, 97] width 117 height 13
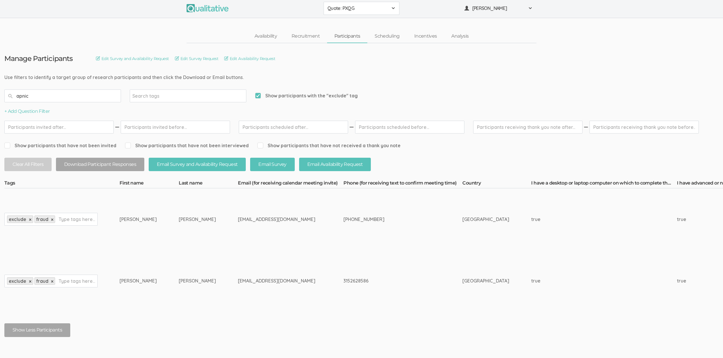
scroll to position [2, 0]
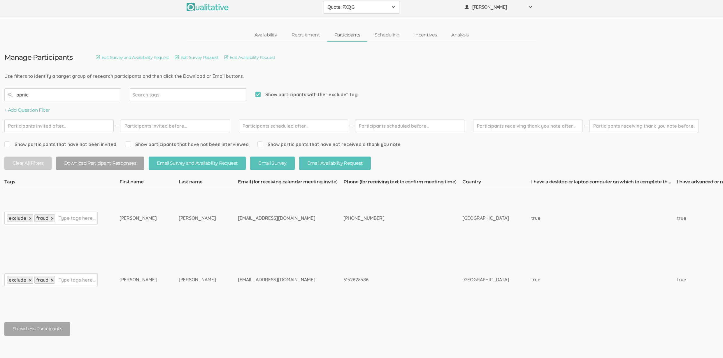
click at [68, 95] on input "apnic" at bounding box center [62, 94] width 117 height 13
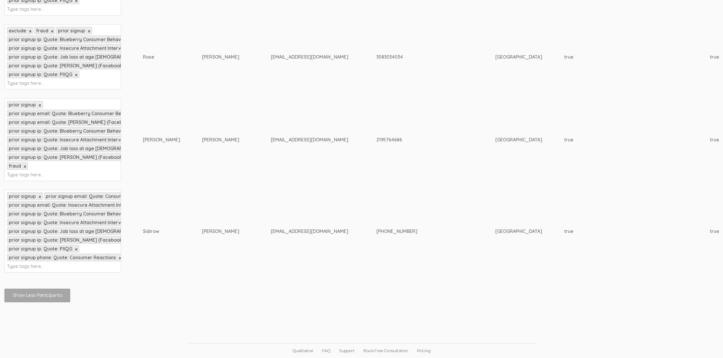
scroll to position [501, 0]
type input "lumen"
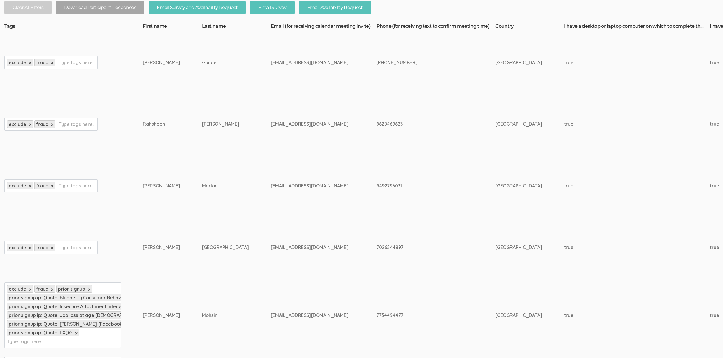
scroll to position [0, 0]
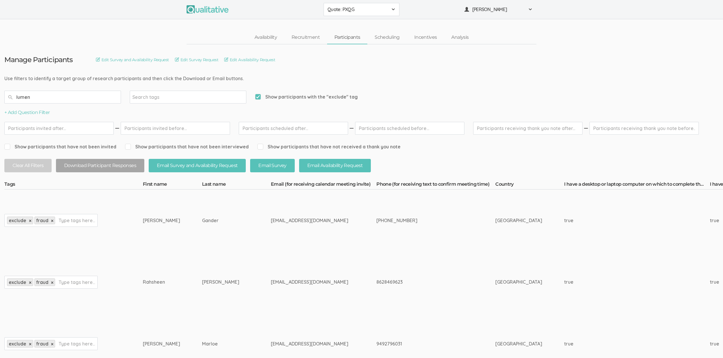
click at [50, 97] on input "lumen" at bounding box center [62, 97] width 117 height 13
click at [258, 98] on input "Show participants with the "exclude" tag" at bounding box center [257, 97] width 4 height 4
checkbox input "false"
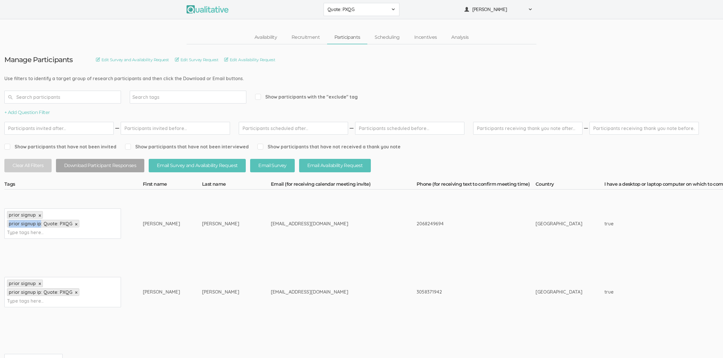
click at [52, 221] on span "prior signup ip: Quote: PXQG" at bounding box center [41, 224] width 64 height 6
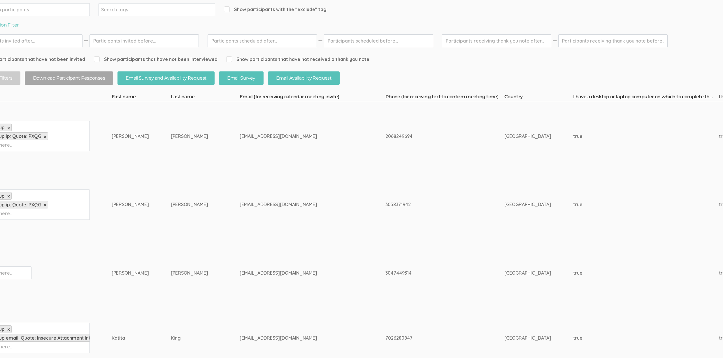
scroll to position [88, 0]
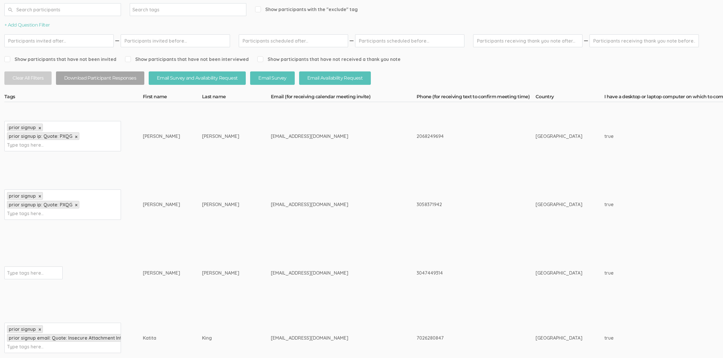
click at [271, 245] on td "charleyandeyson@gmail.com" at bounding box center [344, 273] width 146 height 68
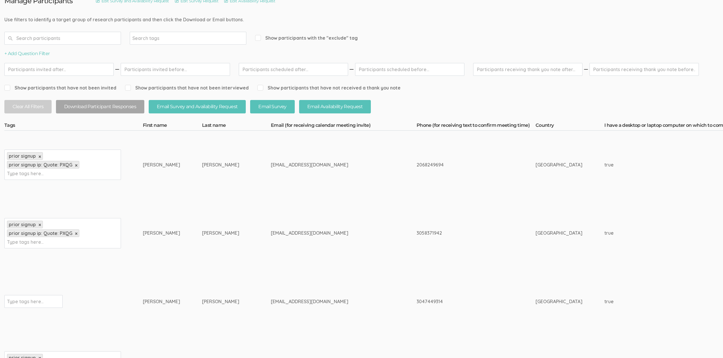
scroll to position [0, 0]
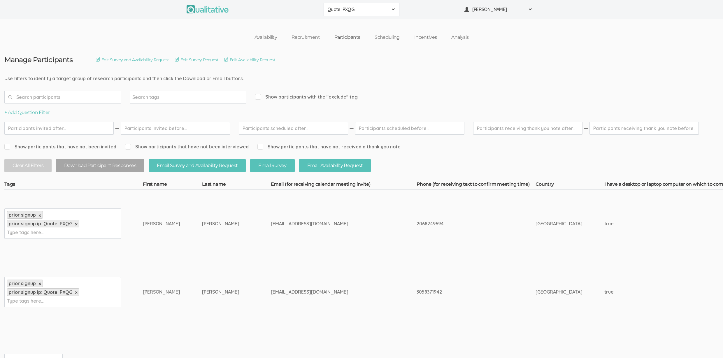
click at [52, 93] on input "text" at bounding box center [62, 97] width 117 height 13
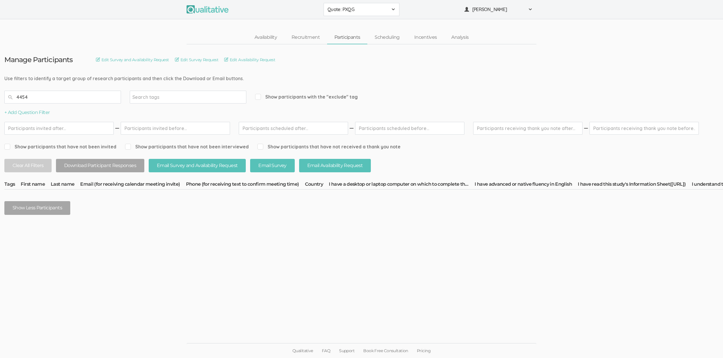
type input "4454"
click at [278, 99] on span "Show participants with the "exclude" tag" at bounding box center [306, 97] width 103 height 7
click at [259, 99] on input "Show participants with the "exclude" tag" at bounding box center [257, 97] width 4 height 4
checkbox input "true"
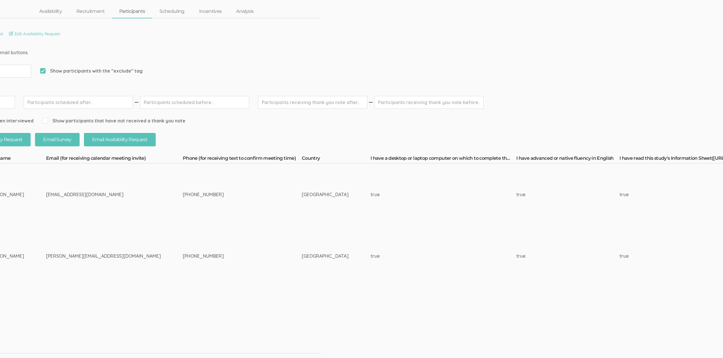
scroll to position [26, 0]
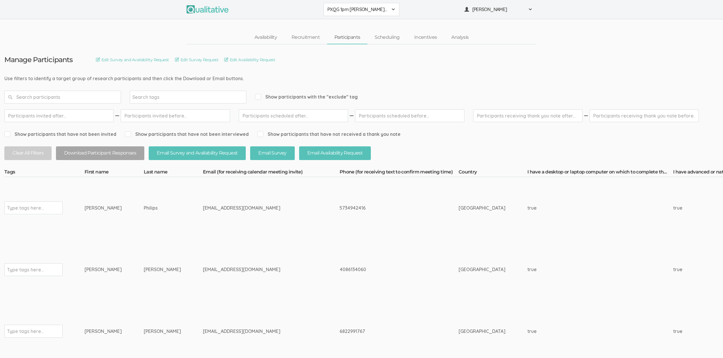
click at [244, 246] on td "darksnows17@gmail.com" at bounding box center [271, 270] width 137 height 62
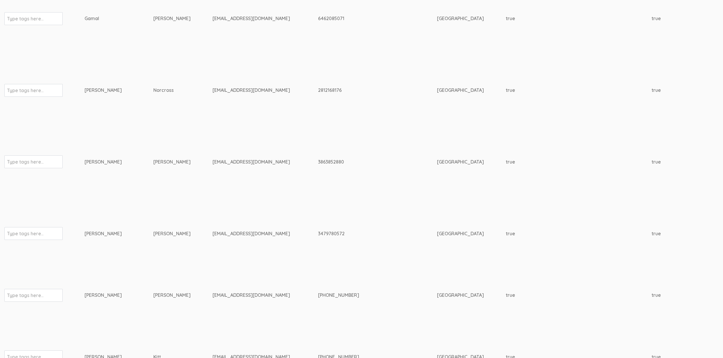
scroll to position [1069, 0]
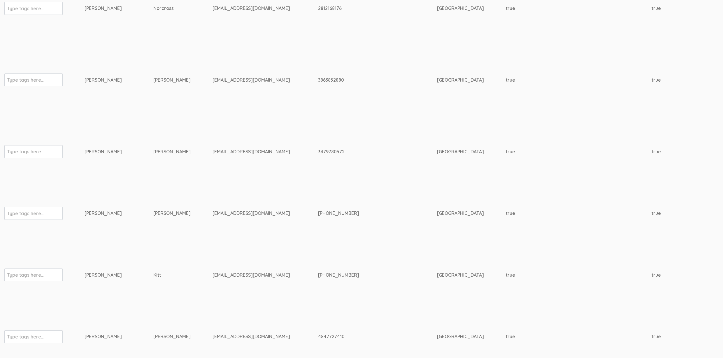
click at [153, 240] on td "Walker" at bounding box center [182, 214] width 59 height 62
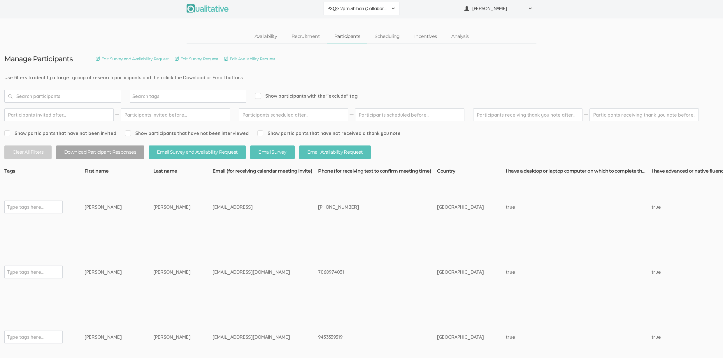
scroll to position [0, 0]
click at [280, 99] on span "Show participants with the "exclude" tag" at bounding box center [306, 97] width 103 height 7
click at [259, 99] on input "Show participants with the "exclude" tag" at bounding box center [257, 97] width 4 height 4
checkbox input "true"
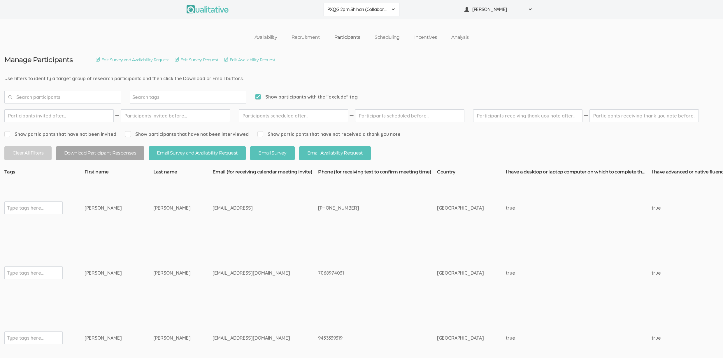
scroll to position [1103, 672]
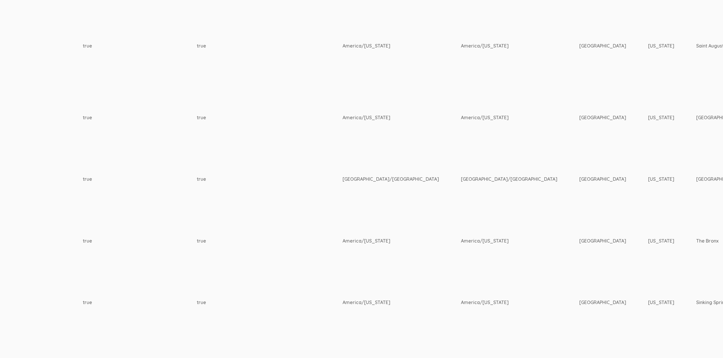
drag, startPoint x: 593, startPoint y: 199, endPoint x: 399, endPoint y: 148, distance: 200.9
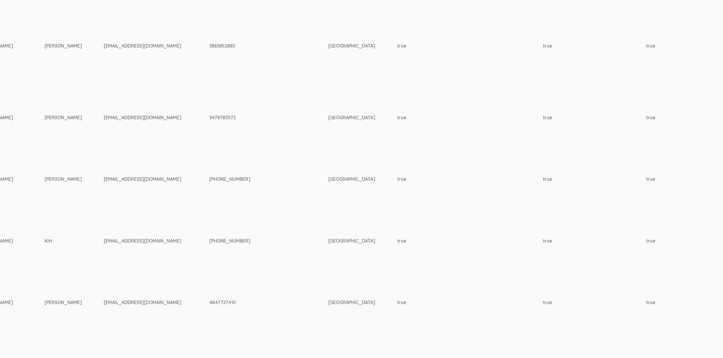
scroll to position [1103, 0]
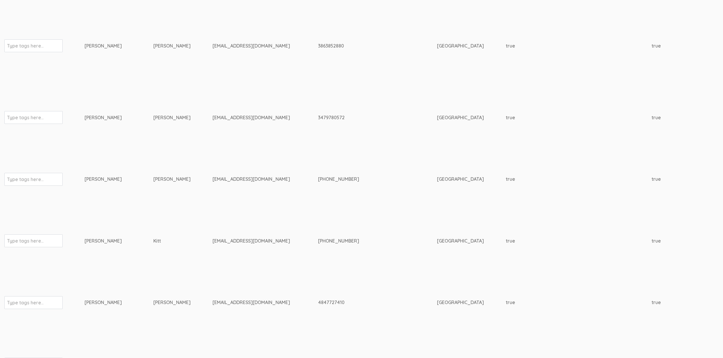
click at [99, 183] on td "Emma" at bounding box center [119, 179] width 69 height 62
click at [44, 179] on div "Type tags here..." at bounding box center [33, 179] width 58 height 13
type input "exclude"
type input "fraud"
click at [318, 179] on div "914-627-4454" at bounding box center [366, 179] width 97 height 7
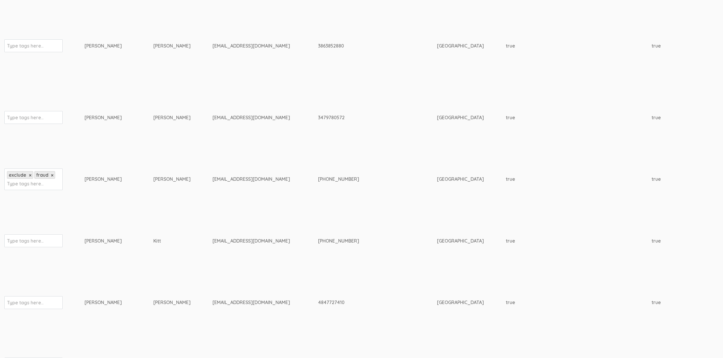
click at [318, 179] on div "914-627-4454" at bounding box center [366, 179] width 97 height 7
copy div "4454"
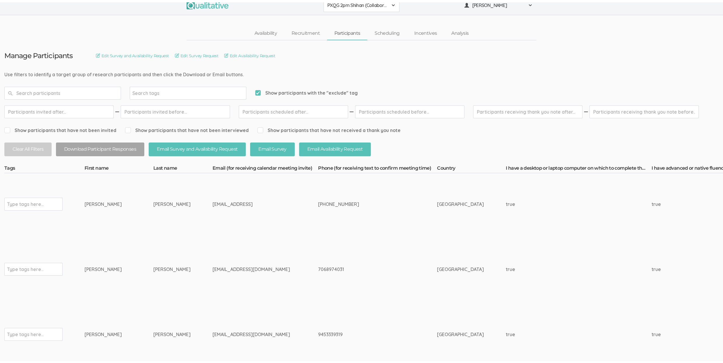
scroll to position [0, 0]
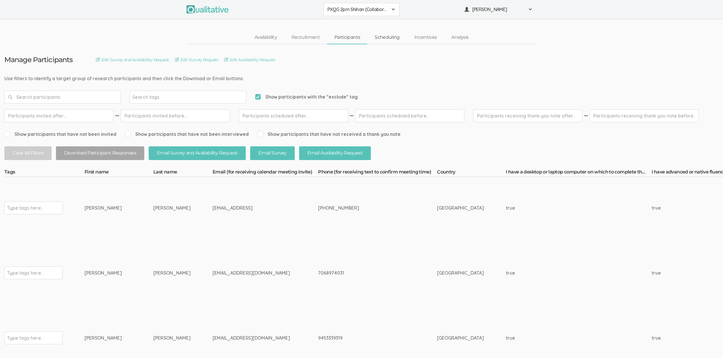
click at [390, 33] on link "Scheduling" at bounding box center [388, 37] width 40 height 13
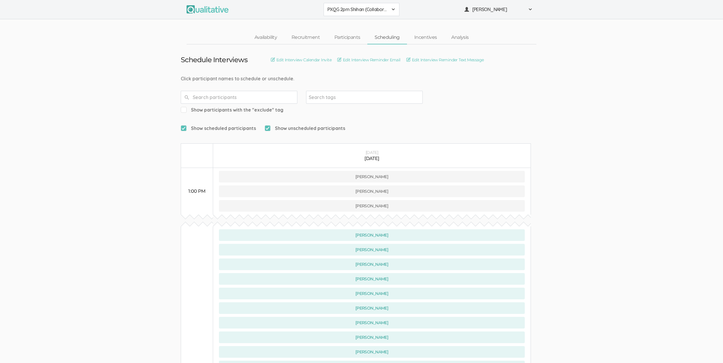
click at [284, 104] on div "Show participants with the "exclude" tag" at bounding box center [232, 110] width 103 height 13
click at [284, 106] on span "Show participants with the "exclude" tag" at bounding box center [232, 109] width 103 height 7
click at [185, 108] on input "Show participants with the "exclude" tag" at bounding box center [183, 110] width 4 height 4
checkbox input "true"
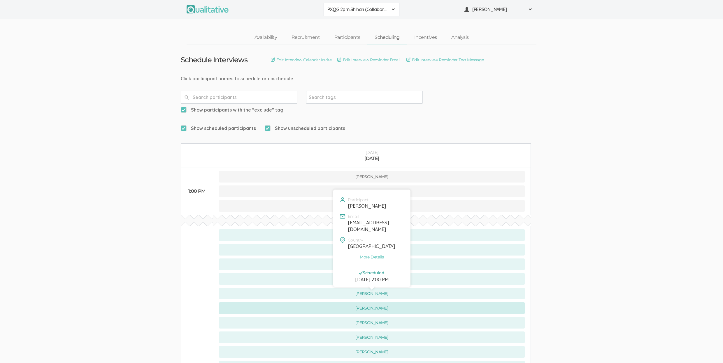
click at [345, 302] on button "Emma Walker" at bounding box center [372, 308] width 306 height 12
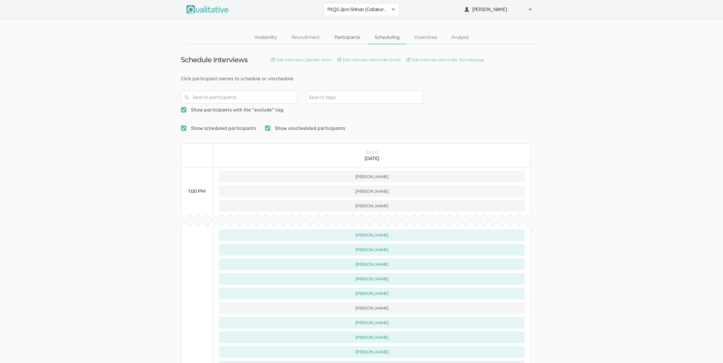
click at [356, 36] on link "Participants" at bounding box center [347, 37] width 40 height 13
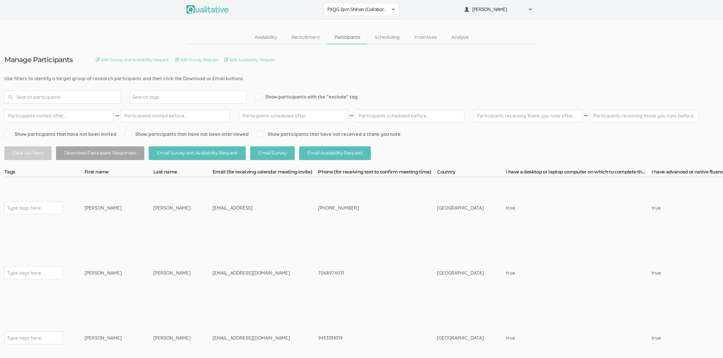
click at [276, 96] on span "Show participants with the "exclude" tag" at bounding box center [306, 97] width 103 height 7
click at [259, 96] on input "Show participants with the "exclude" tag" at bounding box center [257, 97] width 4 height 4
checkbox input "true"
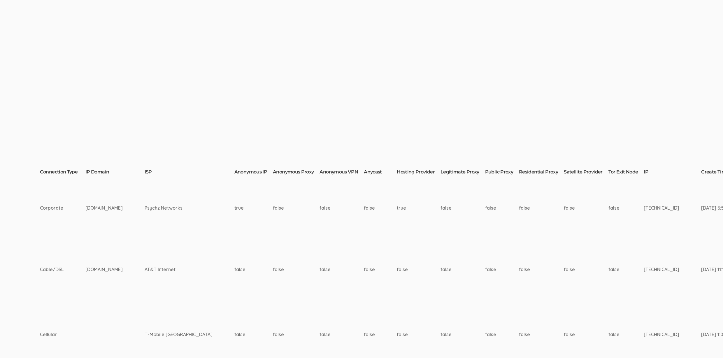
scroll to position [0, 1835]
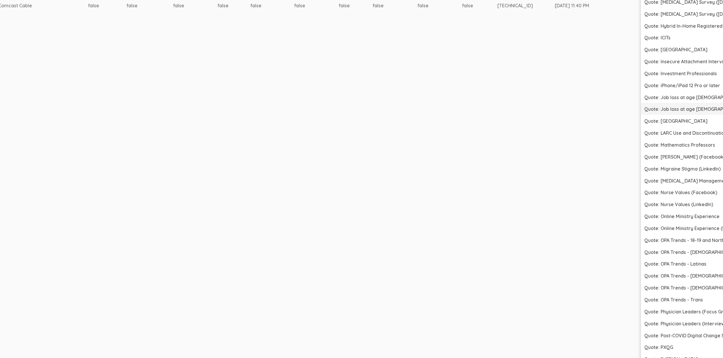
scroll to position [1606, 1835]
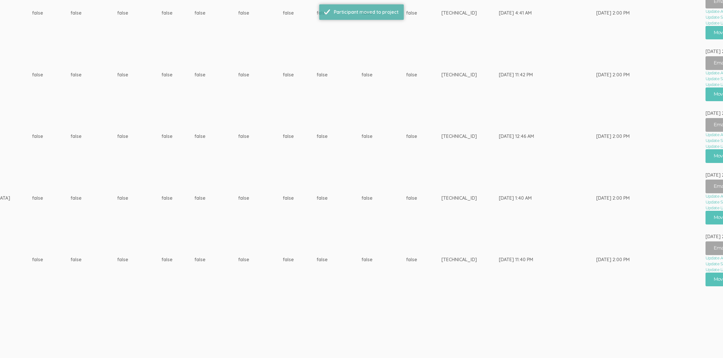
scroll to position [0, 0]
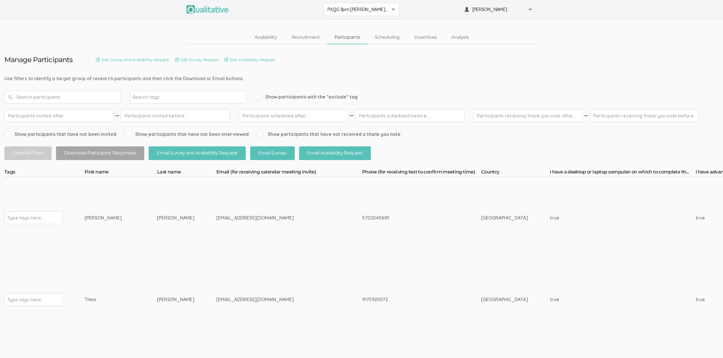
click at [550, 293] on td "true" at bounding box center [623, 300] width 146 height 82
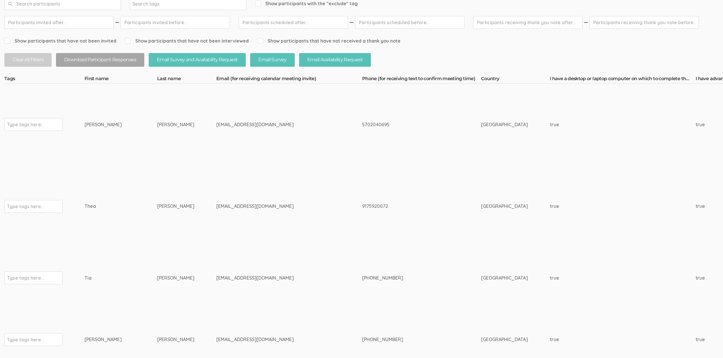
scroll to position [129, 0]
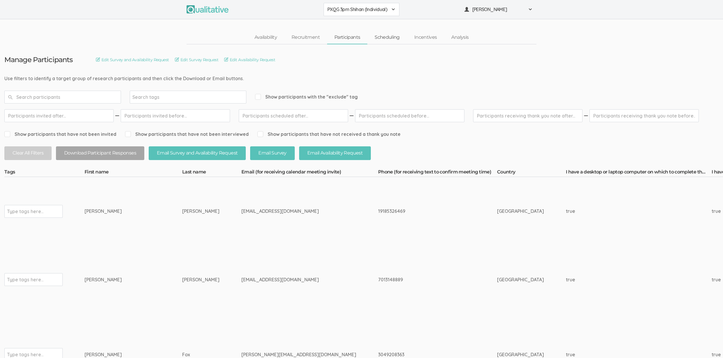
click at [384, 38] on link "Scheduling" at bounding box center [388, 37] width 40 height 13
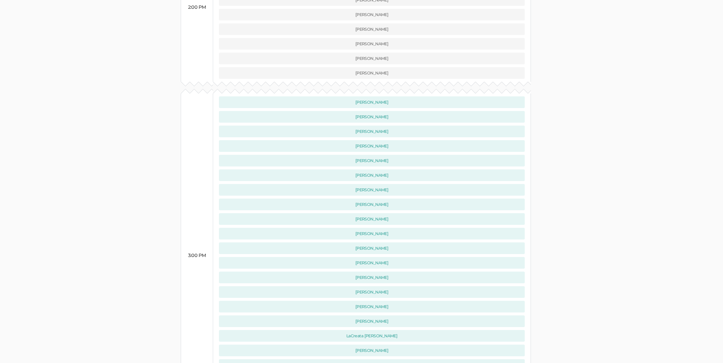
scroll to position [430, 0]
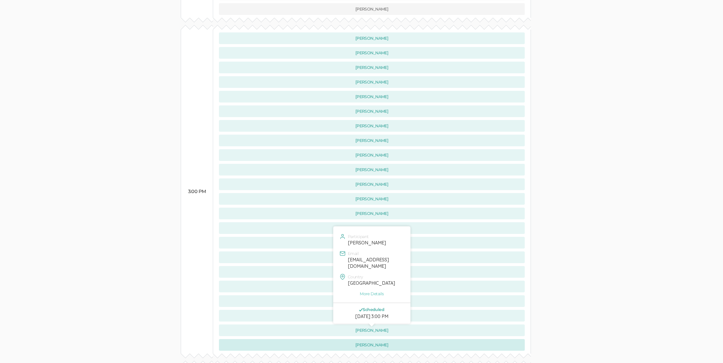
click at [243, 339] on button "[PERSON_NAME]" at bounding box center [372, 345] width 306 height 12
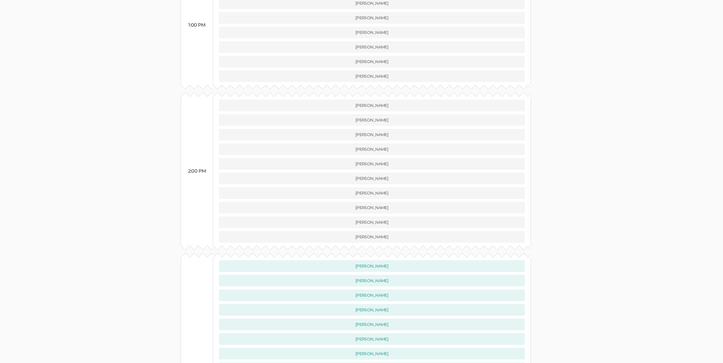
scroll to position [0, 0]
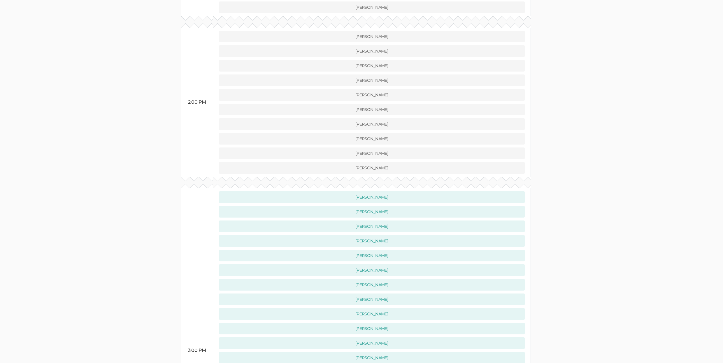
scroll to position [5, 0]
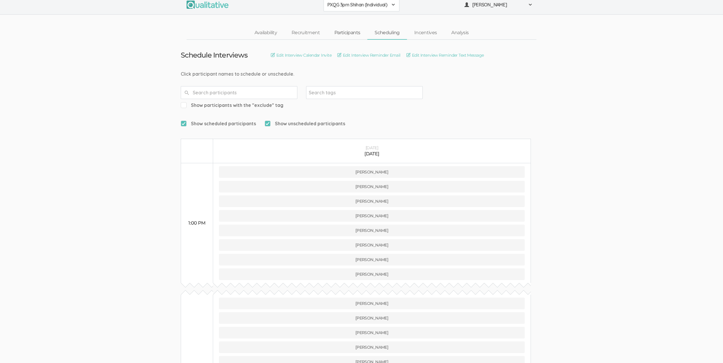
click at [338, 33] on link "Participants" at bounding box center [347, 33] width 40 height 13
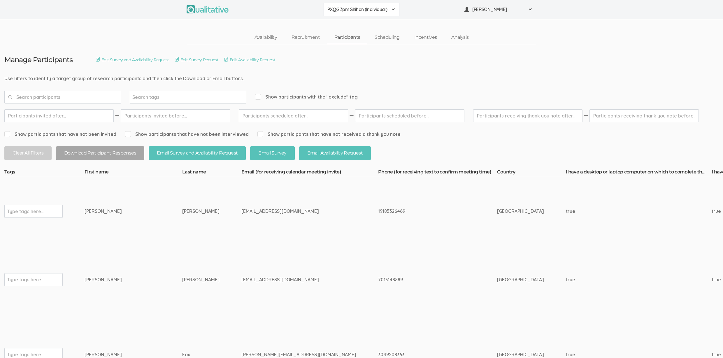
click at [314, 95] on span "Show participants with the "exclude" tag" at bounding box center [306, 97] width 103 height 7
click at [259, 95] on input "Show participants with the "exclude" tag" at bounding box center [257, 97] width 4 height 4
checkbox input "true"
click at [42, 206] on div "Type tags here..." at bounding box center [33, 211] width 58 height 13
type input "exclude"
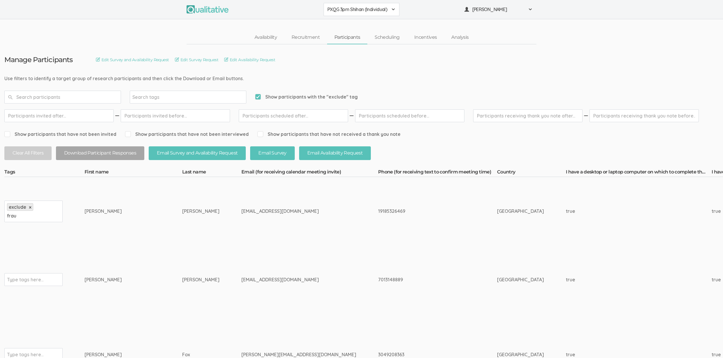
type input "fraud"
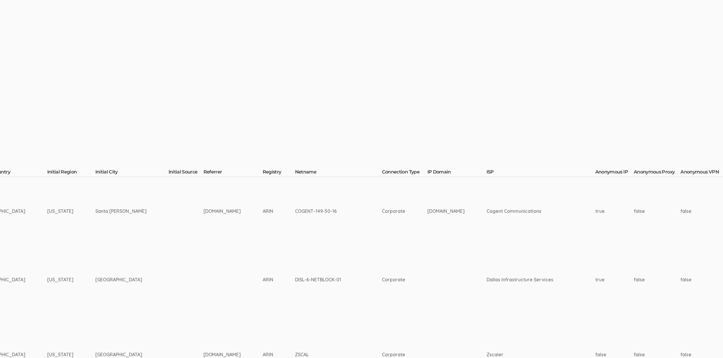
scroll to position [0, 1783]
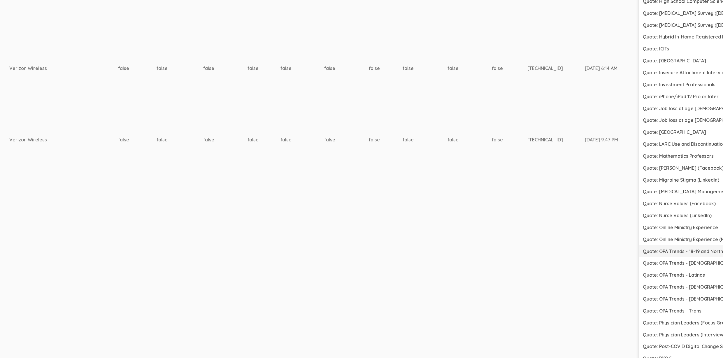
scroll to position [1638, 1783]
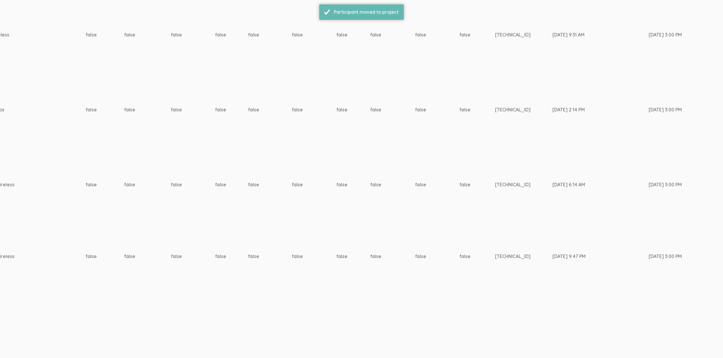
scroll to position [0, 0]
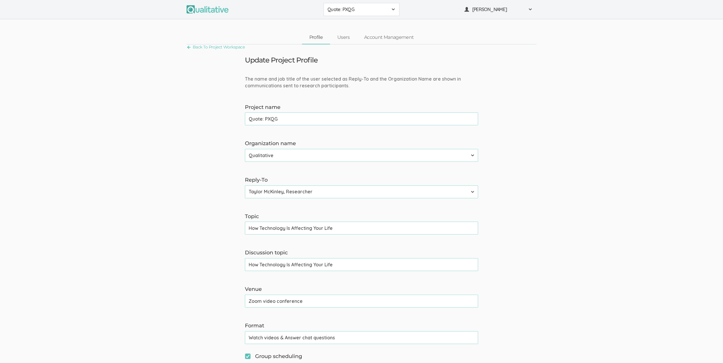
click at [251, 119] on input "Quote: PXQG" at bounding box center [361, 118] width 233 height 13
type input "00Quote: PXQG"
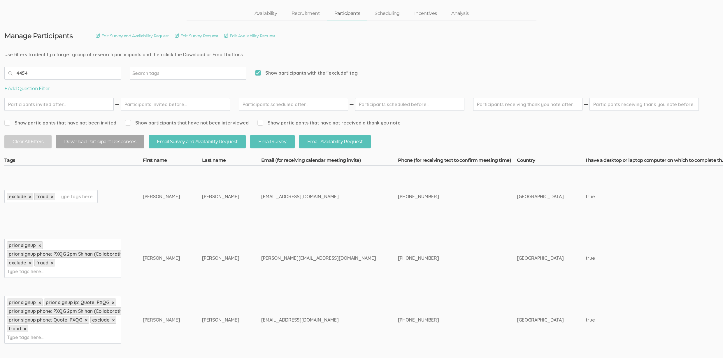
scroll to position [78, 0]
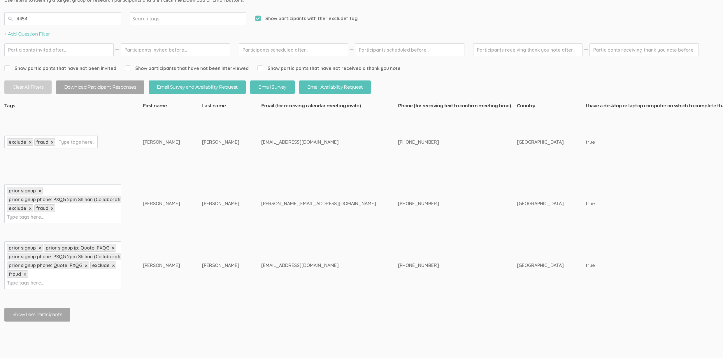
click at [28, 18] on input "4454" at bounding box center [62, 18] width 117 height 13
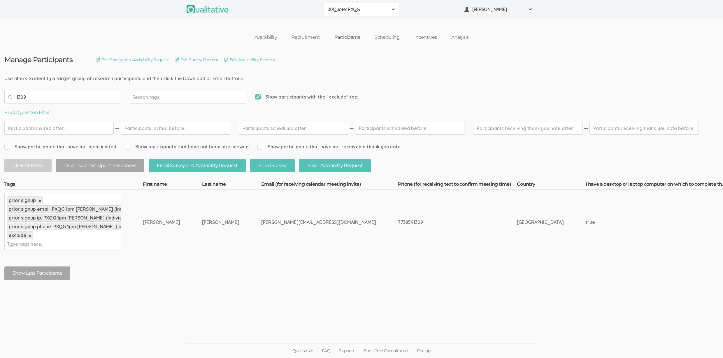
click at [18, 92] on input "1309" at bounding box center [62, 97] width 117 height 13
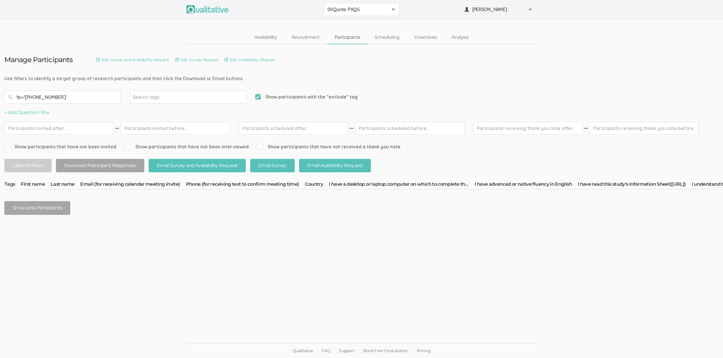
type input "fp='+16822991767"
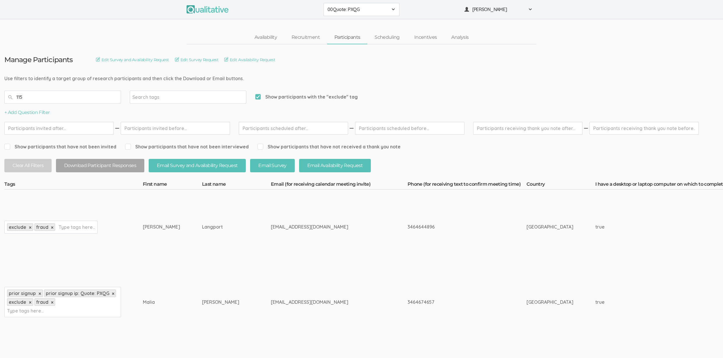
type input "1158"
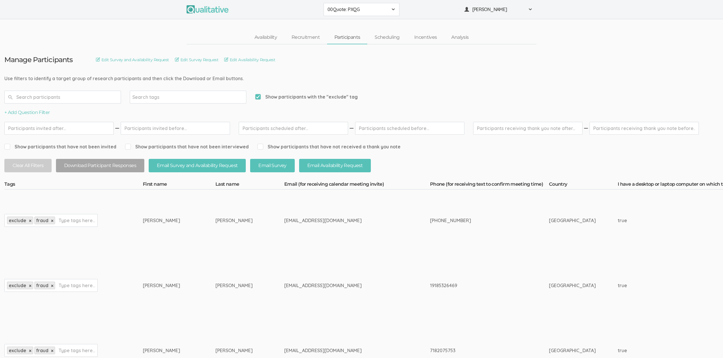
click at [61, 96] on input "text" at bounding box center [62, 97] width 117 height 13
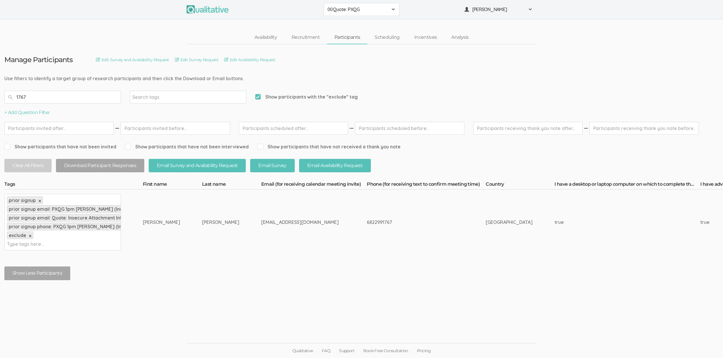
click at [22, 97] on input "1767" at bounding box center [62, 97] width 117 height 13
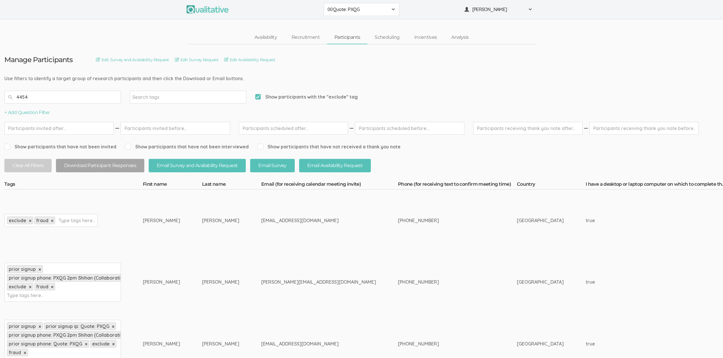
scroll to position [97, 0]
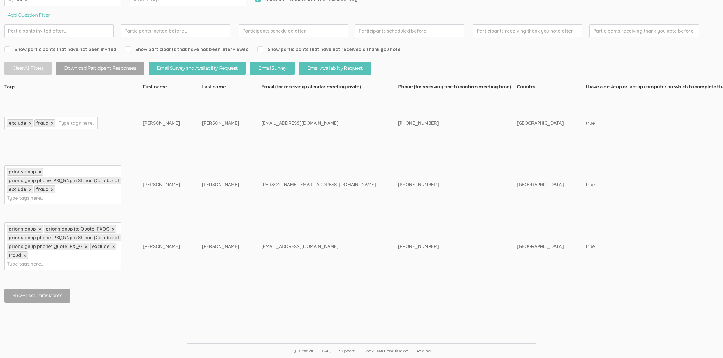
click at [202, 230] on td "[PERSON_NAME]" at bounding box center [231, 247] width 59 height 62
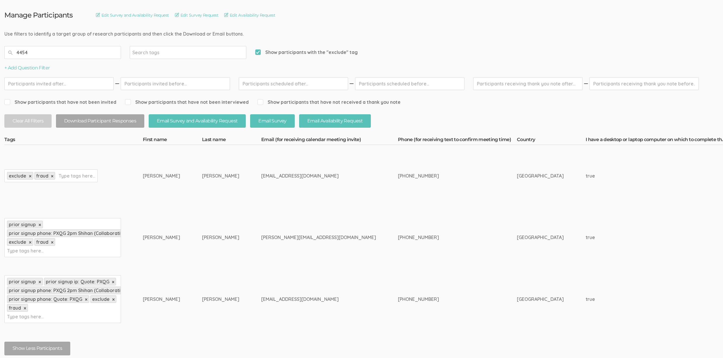
scroll to position [0, 0]
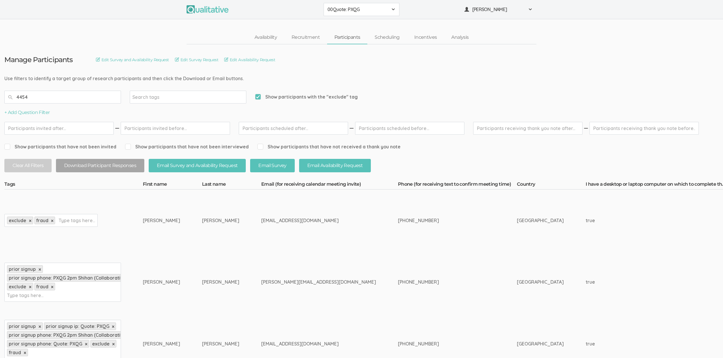
click at [51, 91] on input "4454" at bounding box center [62, 97] width 117 height 13
type input "db.participants.find({project: {$in: [ObjectId('68ada7ff8e445d3c4b122911'),Obje…"
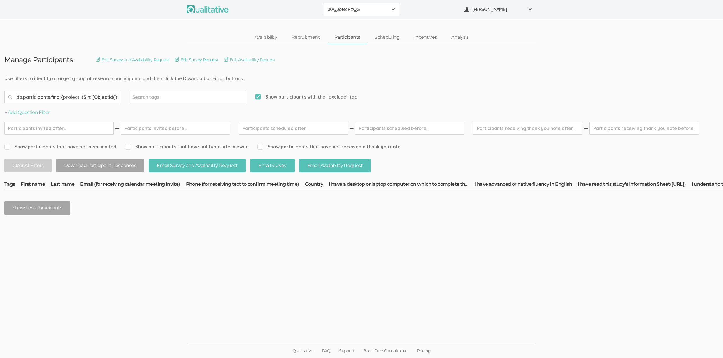
scroll to position [0, 1556]
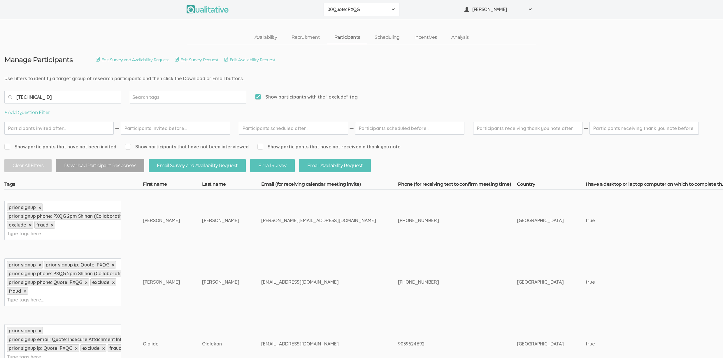
click at [55, 98] on input "108.181.97.82" at bounding box center [62, 97] width 117 height 13
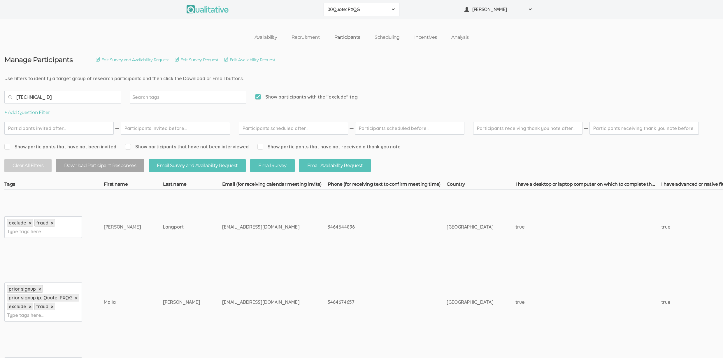
click at [36, 97] on input "188.119.70.212" at bounding box center [62, 97] width 117 height 13
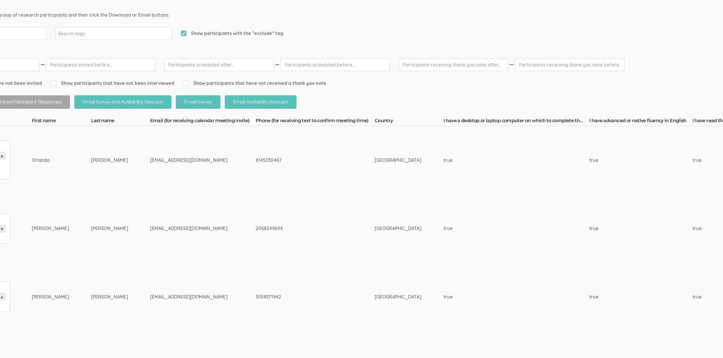
scroll to position [64, 0]
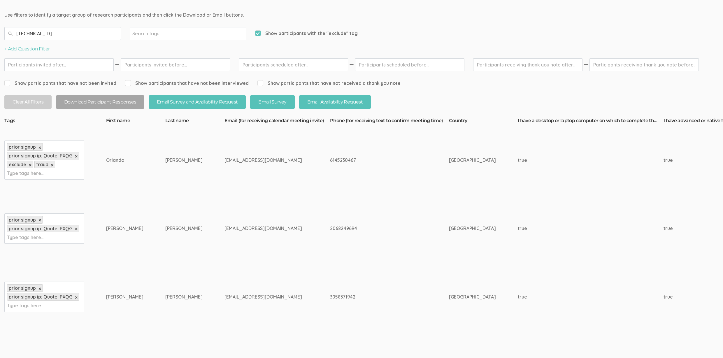
type input "191.96.67.176"
click at [47, 239] on div "prior signup × prior signup ip: Quote: PXQG × Type tags here..." at bounding box center [44, 229] width 80 height 30
type input "exclude"
type input "fraud"
click at [69, 310] on div "prior signup × prior signup ip: Quote: PXQG × Type tags here..." at bounding box center [44, 297] width 80 height 30
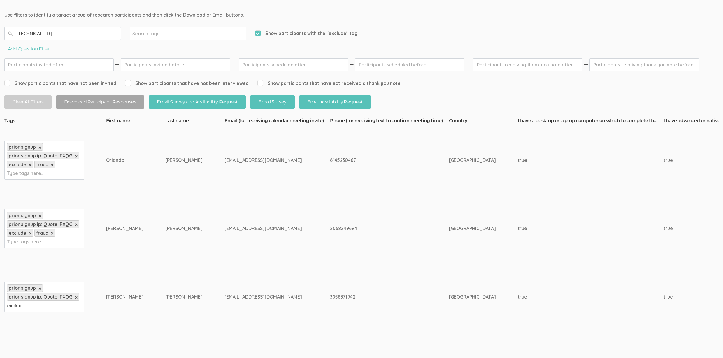
type input "exclude"
type input "fraud"
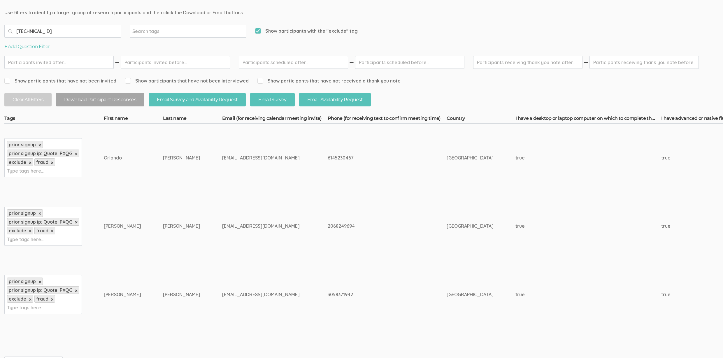
scroll to position [186, 0]
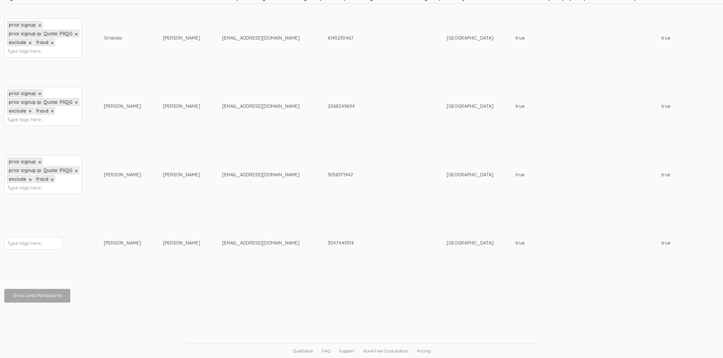
click at [17, 244] on input "text" at bounding box center [25, 243] width 36 height 8
type input "exclude"
type input "fraud"
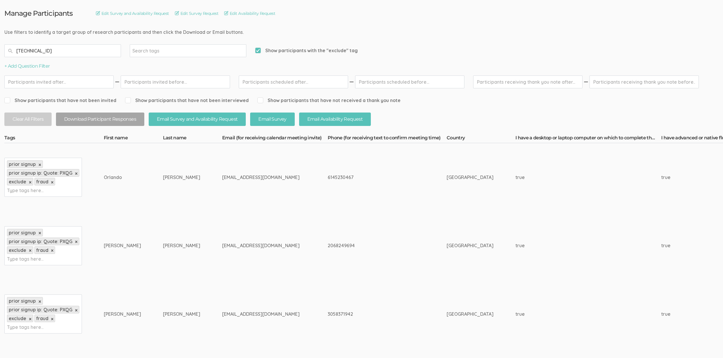
scroll to position [0, 0]
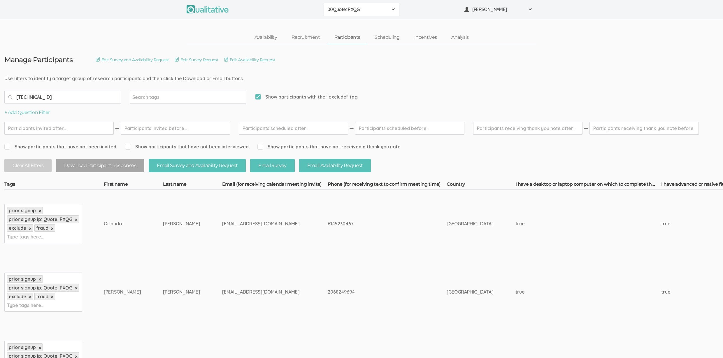
click at [33, 99] on input "191.96.67.176" at bounding box center [62, 97] width 117 height 13
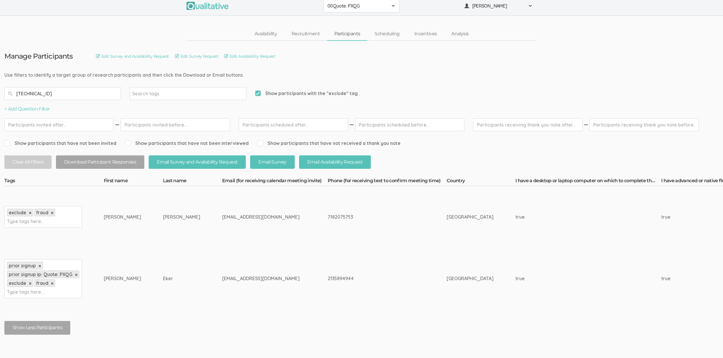
scroll to position [12, 0]
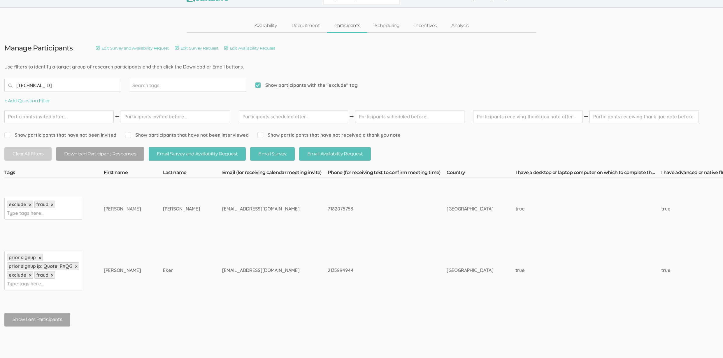
click at [37, 86] on input "212.103.48.94" at bounding box center [62, 85] width 117 height 13
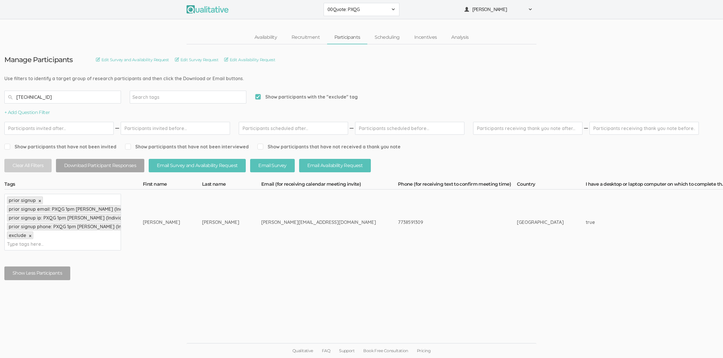
type input "73.36.245.118"
click at [71, 99] on input "73.36.245.118" at bounding box center [62, 97] width 117 height 13
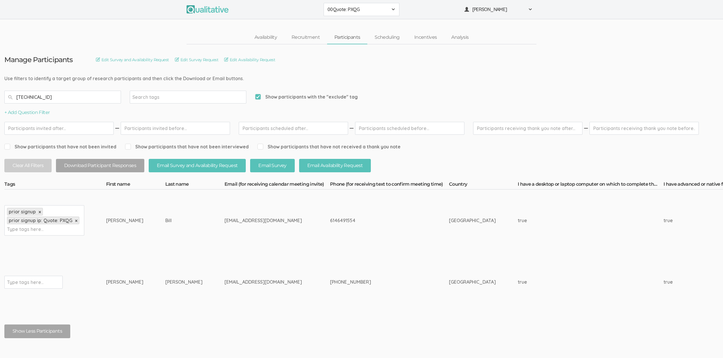
type input "[TECHNICAL_ID]"
click at [69, 232] on div "prior signup × prior signup ip: Quote: PXQG × Type tags here..." at bounding box center [44, 220] width 80 height 30
type input "exclude"
click at [29, 94] on input "[TECHNICAL_ID]" at bounding box center [62, 97] width 117 height 13
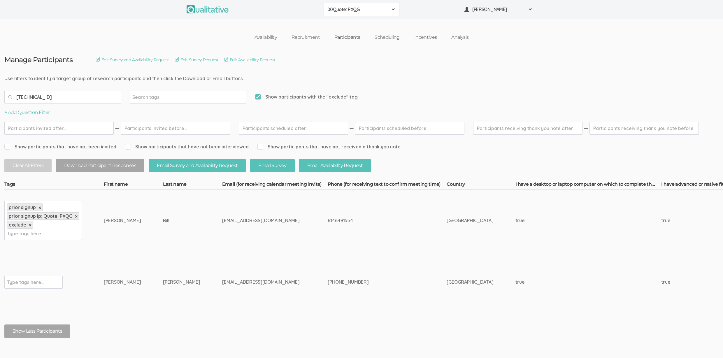
click at [29, 94] on input "[TECHNICAL_ID]" at bounding box center [62, 97] width 117 height 13
type input "84.239.17.149"
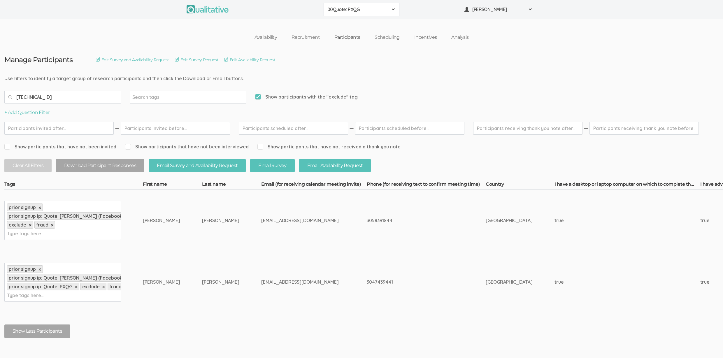
click at [69, 95] on input "84.239.17.149" at bounding box center [62, 97] width 117 height 13
click at [257, 96] on input "Show participants with the "exclude" tag" at bounding box center [257, 97] width 4 height 4
checkbox input "false"
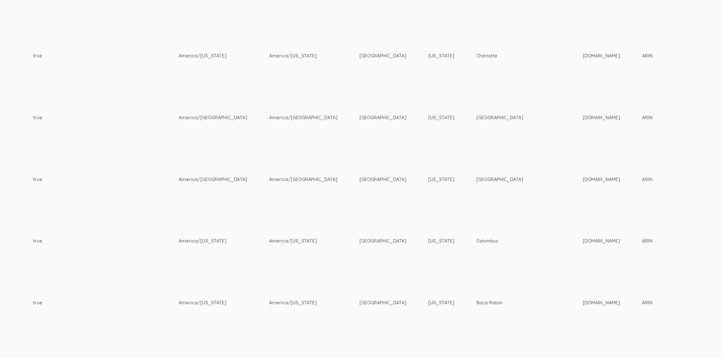
scroll to position [461, 0]
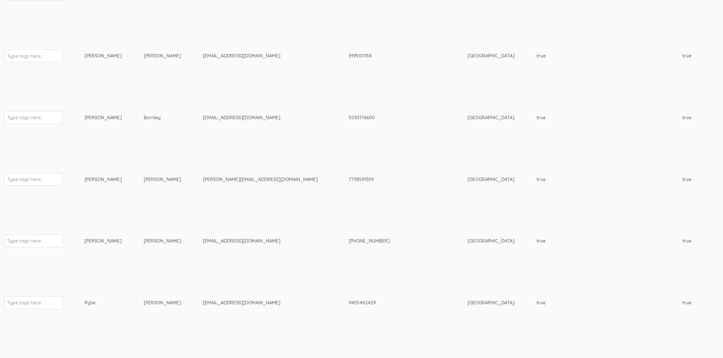
click at [169, 321] on td "[PERSON_NAME]" at bounding box center [173, 303] width 59 height 62
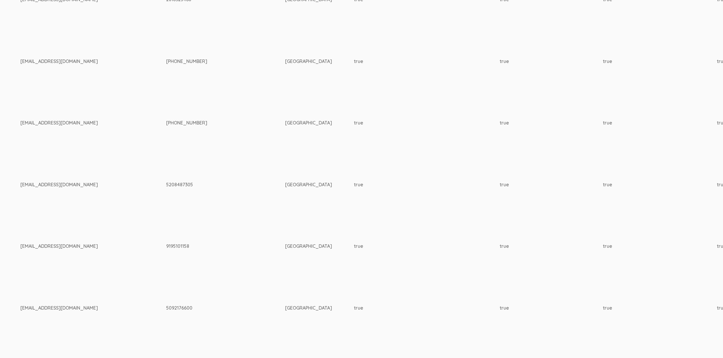
scroll to position [270, 0]
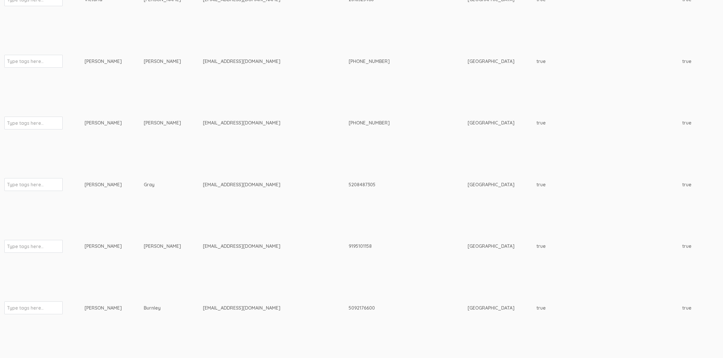
click at [349, 223] on td "9195101158" at bounding box center [408, 247] width 119 height 62
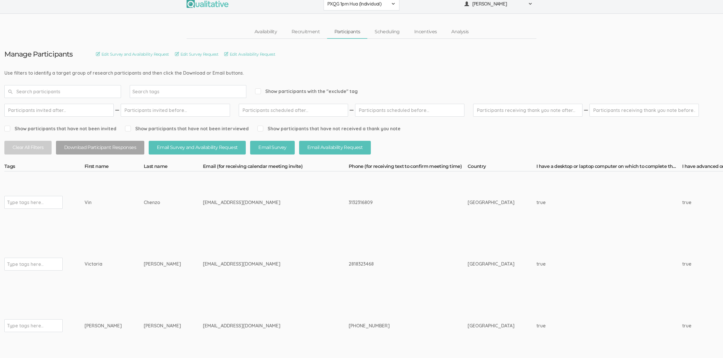
scroll to position [0, 0]
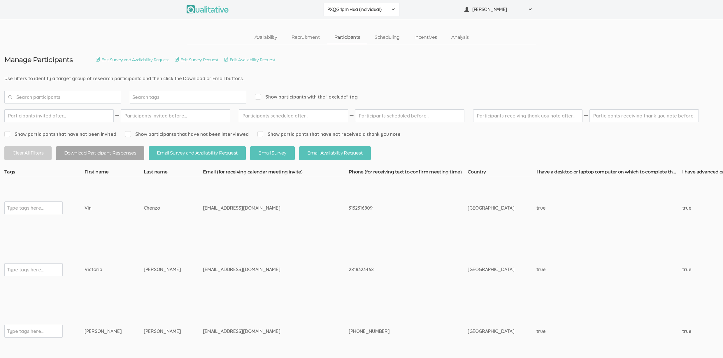
click at [246, 261] on td "[EMAIL_ADDRESS][DOMAIN_NAME]" at bounding box center [276, 270] width 146 height 62
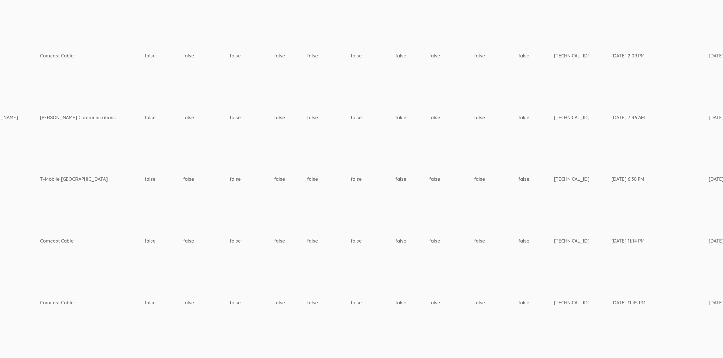
drag, startPoint x: 289, startPoint y: 183, endPoint x: 239, endPoint y: 140, distance: 65.6
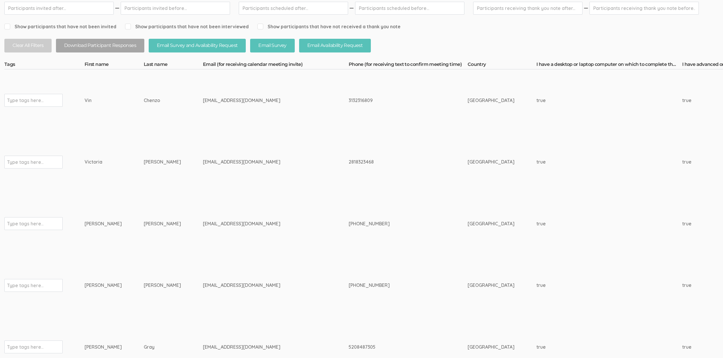
scroll to position [0, 0]
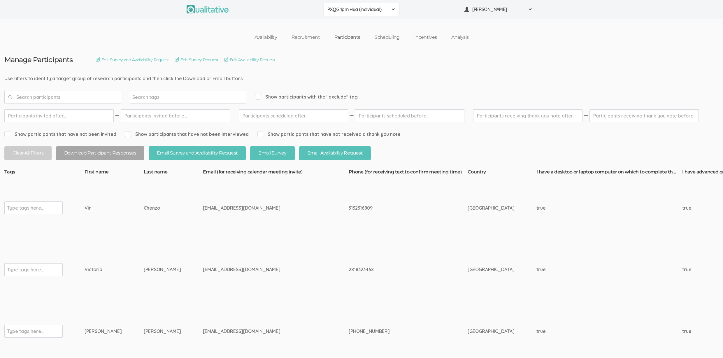
click at [43, 99] on input "text" at bounding box center [62, 97] width 117 height 13
type input "[TECHNICAL_ID]"
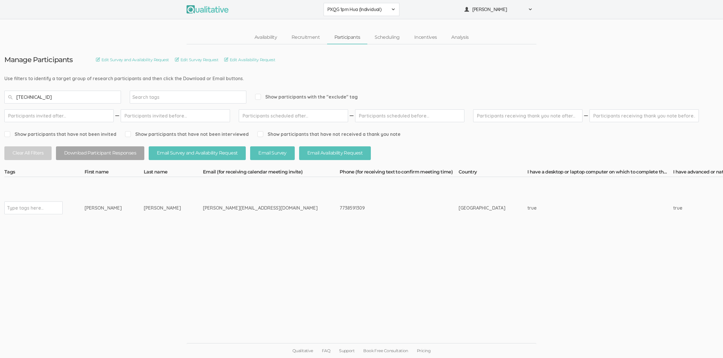
click at [61, 95] on input "[TECHNICAL_ID]" at bounding box center [62, 97] width 117 height 13
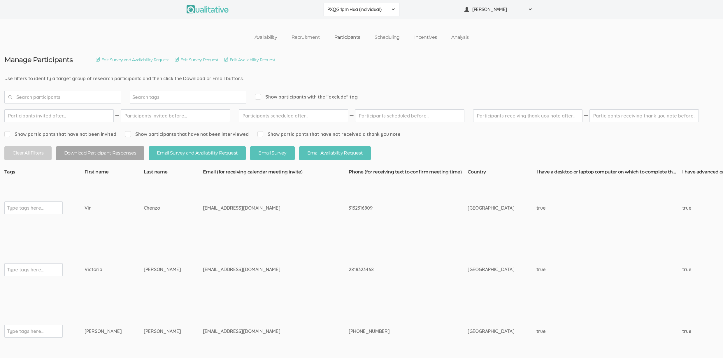
click at [468, 273] on td "[GEOGRAPHIC_DATA]" at bounding box center [502, 270] width 69 height 62
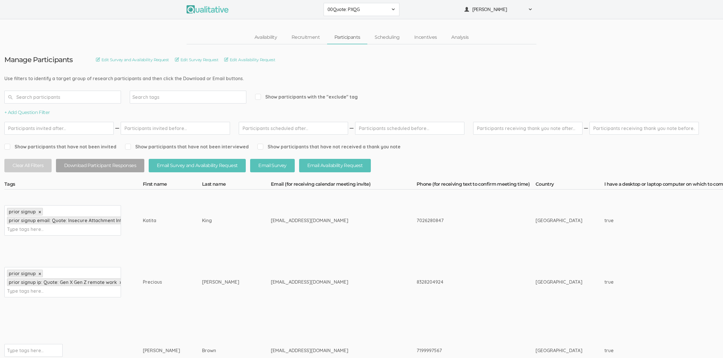
click at [63, 97] on input "text" at bounding box center [62, 97] width 117 height 13
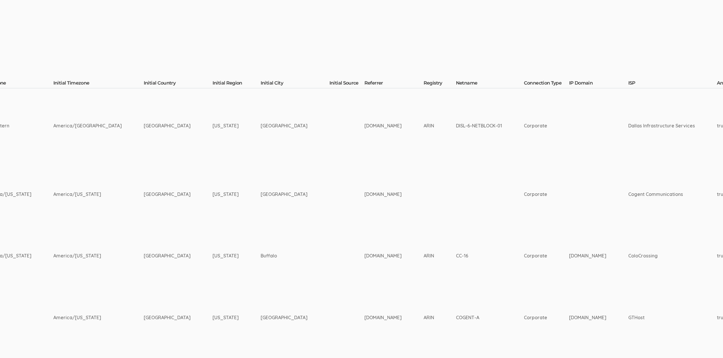
scroll to position [101, 1062]
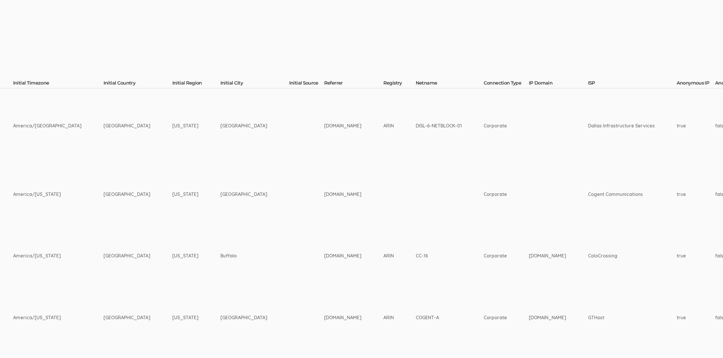
type input "corporate"
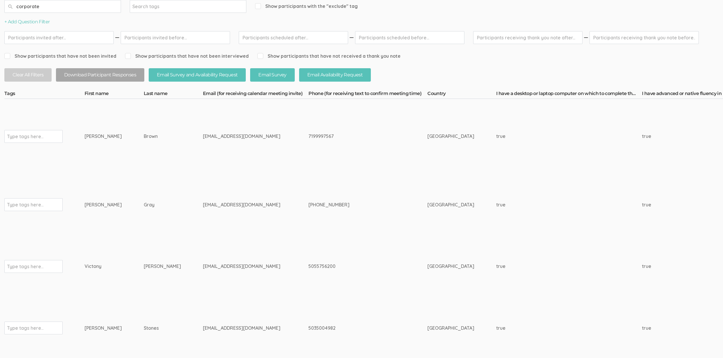
click at [155, 199] on td "Gray" at bounding box center [173, 205] width 59 height 62
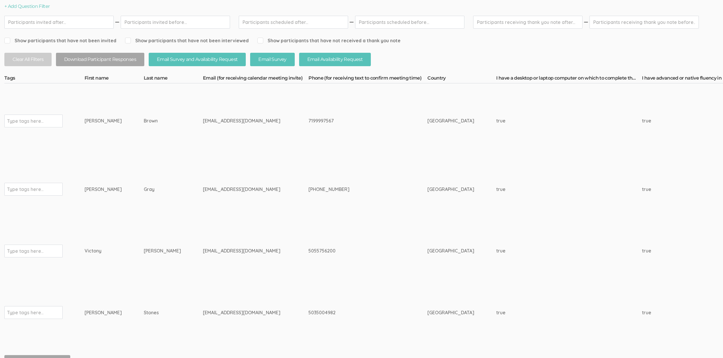
scroll to position [73, 0]
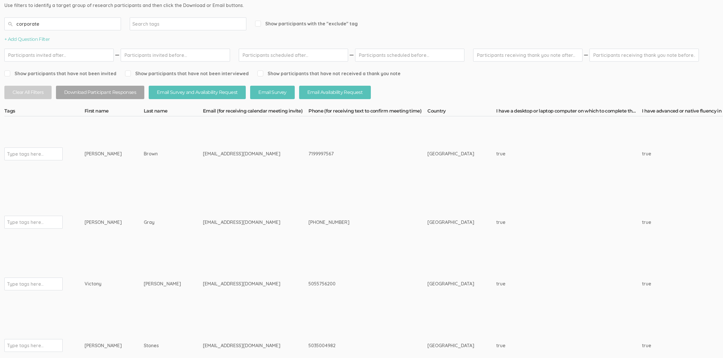
click at [309, 151] on div "7199997567" at bounding box center [357, 154] width 97 height 7
click at [309, 152] on div "7199997567" at bounding box center [357, 154] width 97 height 7
copy div "7199997567"
click at [309, 223] on div "[PHONE_NUMBER]" at bounding box center [357, 222] width 97 height 7
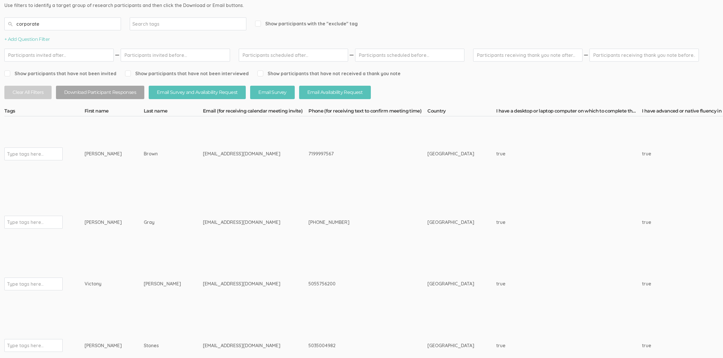
click at [309, 223] on div "[PHONE_NUMBER]" at bounding box center [357, 222] width 97 height 7
copy tr "[PHONE_NUMBER]"
click at [309, 283] on div "5055756200" at bounding box center [357, 284] width 97 height 7
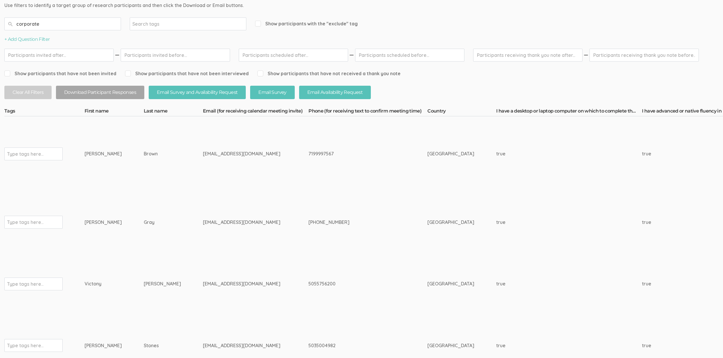
copy div "5055756200"
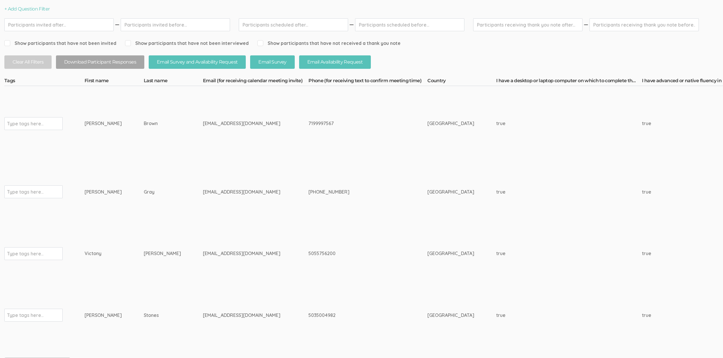
scroll to position [172, 0]
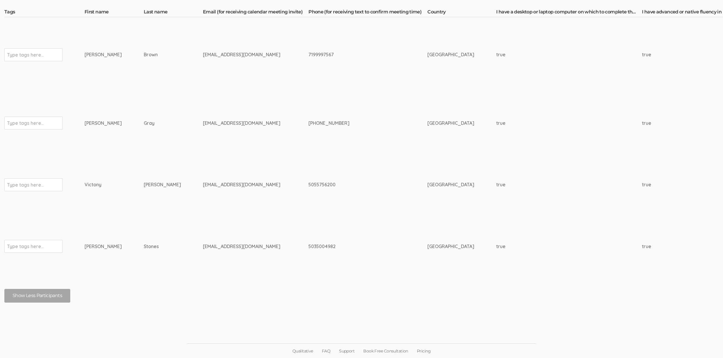
click at [309, 246] on div "5035004982" at bounding box center [357, 246] width 97 height 7
copy div "5035004982"
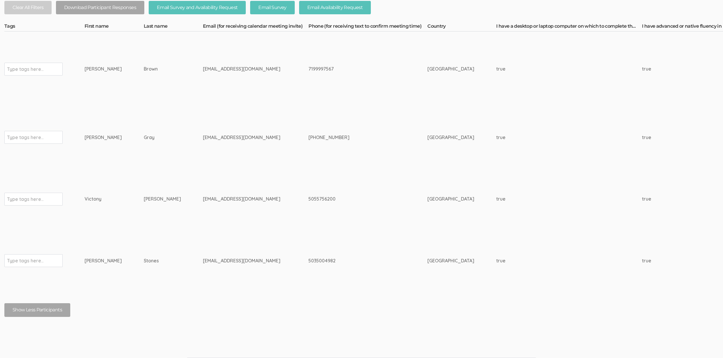
scroll to position [152, 0]
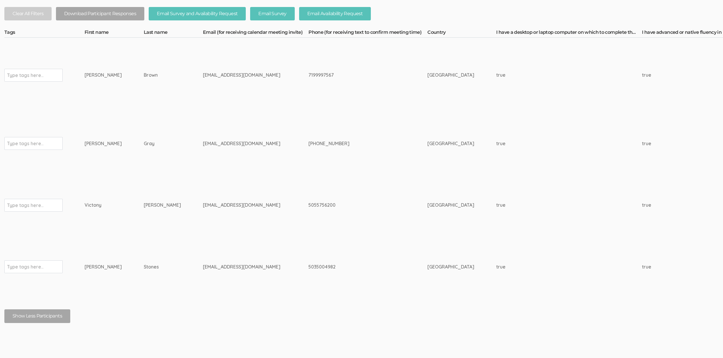
click at [309, 142] on div "[PHONE_NUMBER]" at bounding box center [357, 143] width 97 height 7
copy tr "[PHONE_NUMBER]"
click at [36, 78] on input "text" at bounding box center [25, 75] width 36 height 8
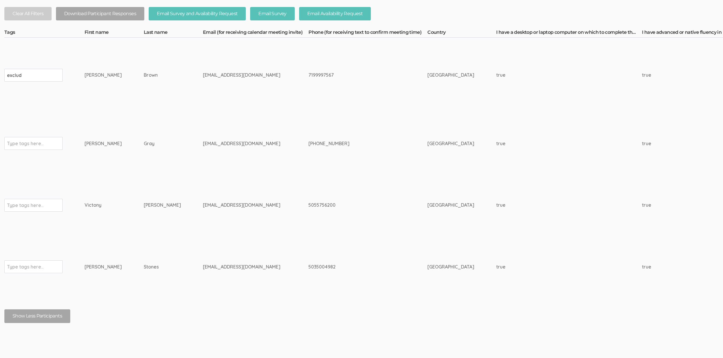
type input "exclude"
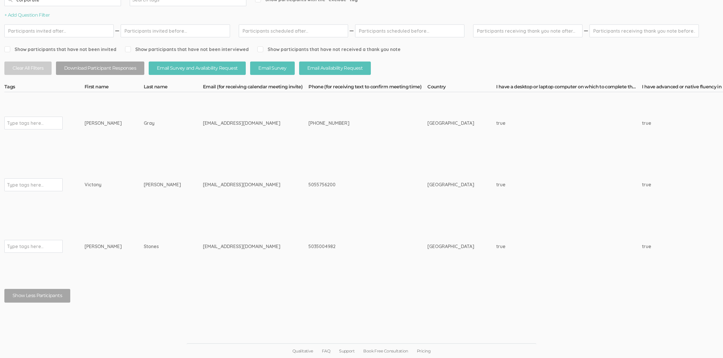
click at [39, 184] on input "text" at bounding box center [25, 185] width 36 height 8
paste input "exclude"
type input "exclude"
click at [24, 247] on input "text" at bounding box center [25, 247] width 36 height 8
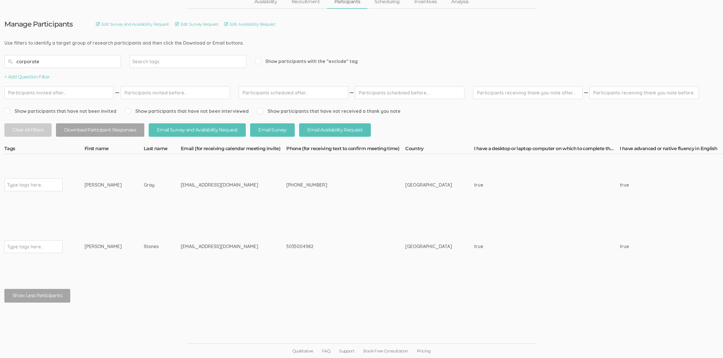
click at [24, 247] on input "text" at bounding box center [25, 247] width 36 height 8
paste input "exclude"
type input "exclude"
click at [99, 212] on td "[PERSON_NAME]" at bounding box center [114, 185] width 59 height 62
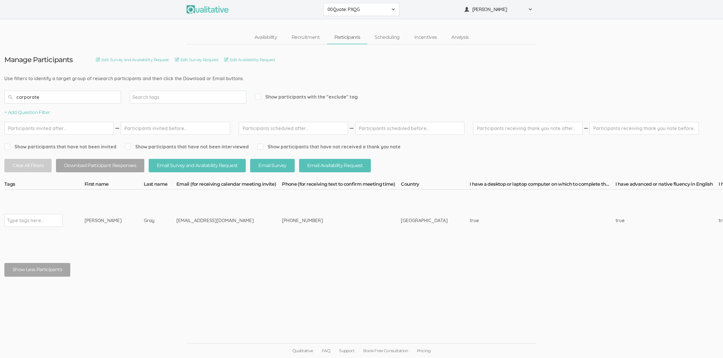
scroll to position [0, 0]
click at [56, 96] on input "corporate" at bounding box center [62, 97] width 117 height 13
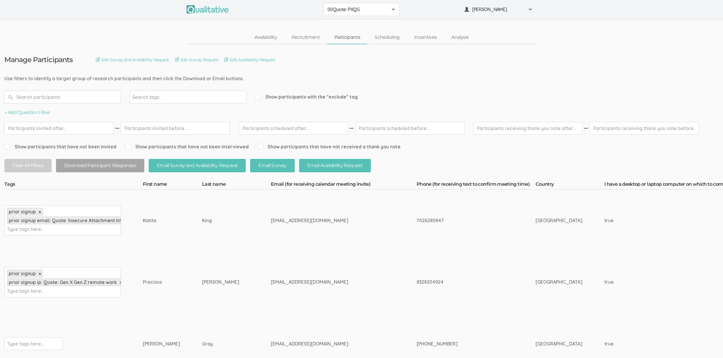
click at [94, 290] on div "prior signup × prior signup ip: Quote: Gen X Gen Z remote work × Type tags here…" at bounding box center [62, 282] width 117 height 30
click at [60, 227] on div "prior signup × prior signup email: Quote: Insecure Attachment Interviews × Type…" at bounding box center [62, 220] width 117 height 30
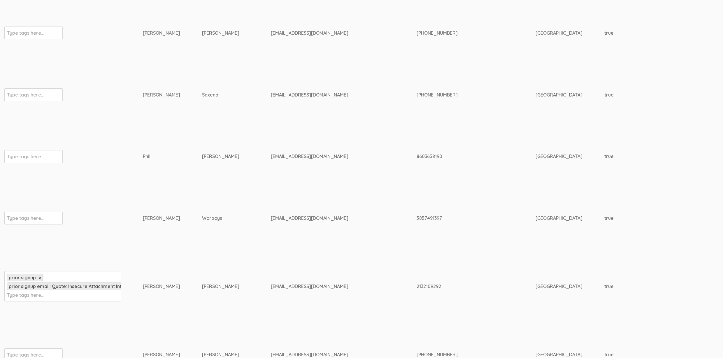
scroll to position [712, 0]
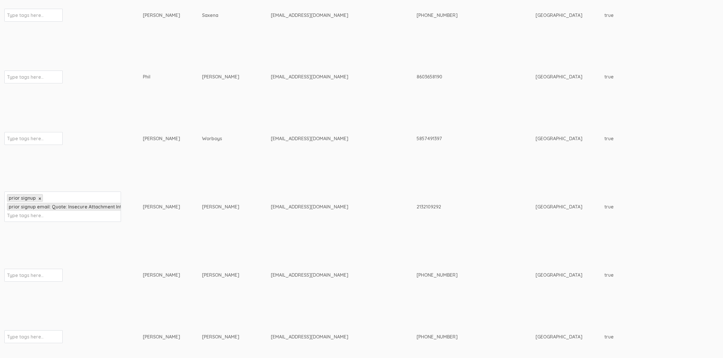
click at [76, 217] on div "prior signup × prior signup email: Quote: Insecure Attachment Interviews × Type…" at bounding box center [62, 207] width 117 height 30
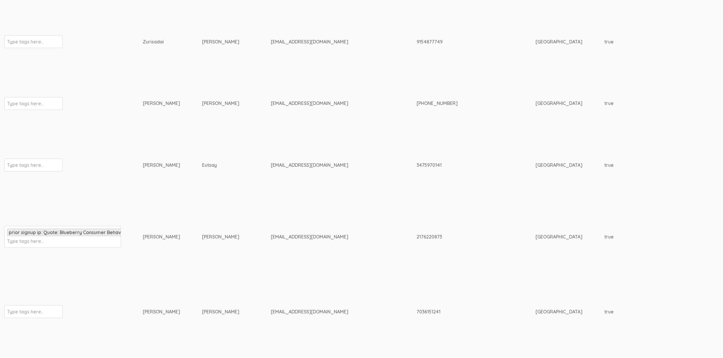
scroll to position [1416, 0]
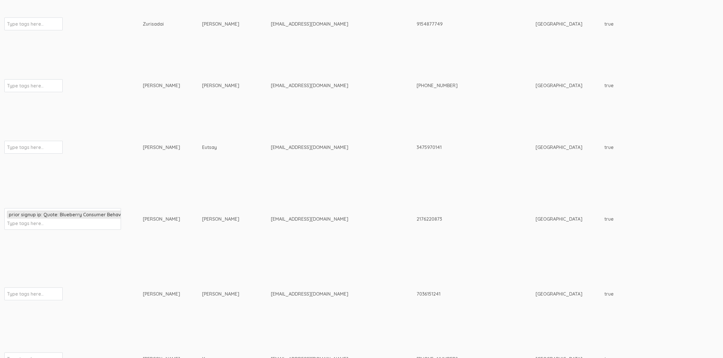
click at [75, 219] on div "prior signup ip: Quote: Blueberry Consumer Behavior Project × Type tags here..." at bounding box center [62, 219] width 117 height 22
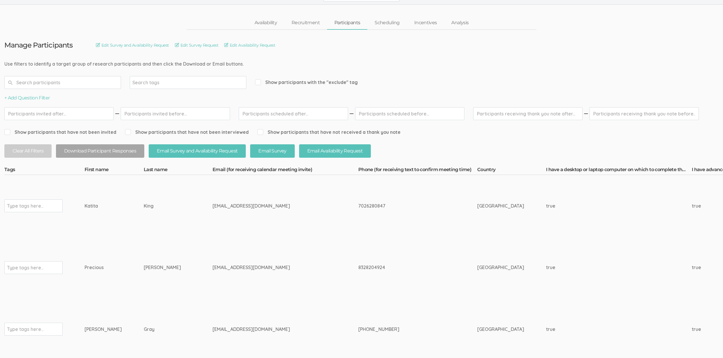
scroll to position [0, 0]
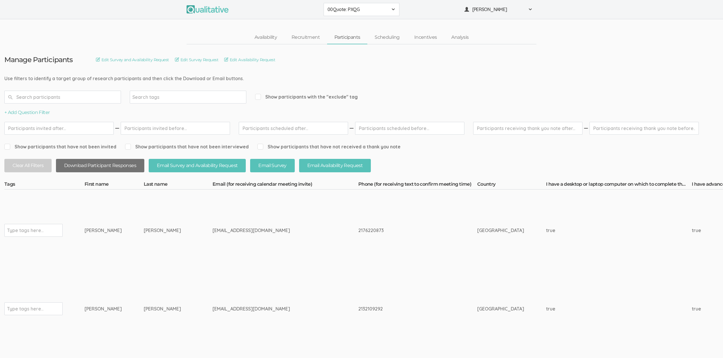
drag, startPoint x: 98, startPoint y: 168, endPoint x: 118, endPoint y: 177, distance: 21.4
click at [98, 168] on button "Download Participant Responses" at bounding box center [100, 166] width 88 height 14
click at [60, 97] on input "text" at bounding box center [62, 97] width 117 height 13
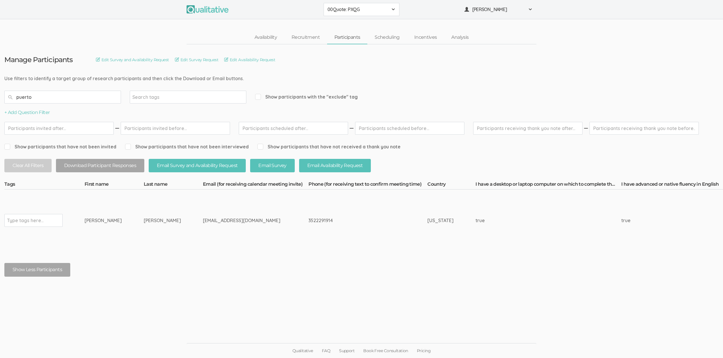
type input "puerto"
click at [55, 98] on input "puerto" at bounding box center [62, 97] width 117 height 13
type input "puerto"
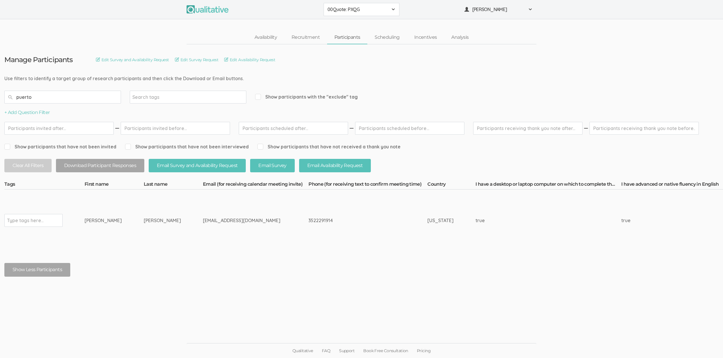
click at [30, 225] on div "Type tags here..." at bounding box center [33, 220] width 58 height 13
type input "exclude"
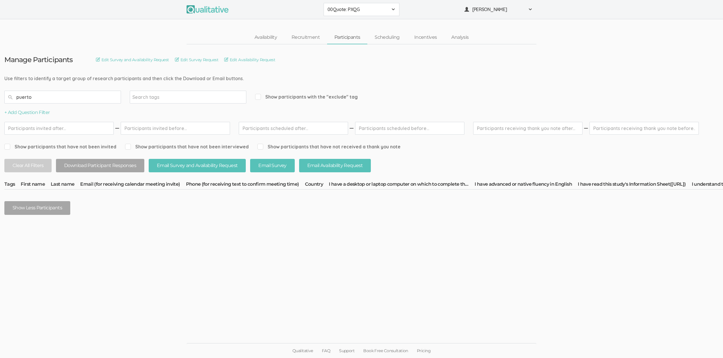
click at [288, 338] on ui-view "Qualitative FAQ Support Book Free Consultation Pricing" at bounding box center [361, 336] width 723 height 44
click at [40, 94] on input "puerto" at bounding box center [62, 97] width 117 height 13
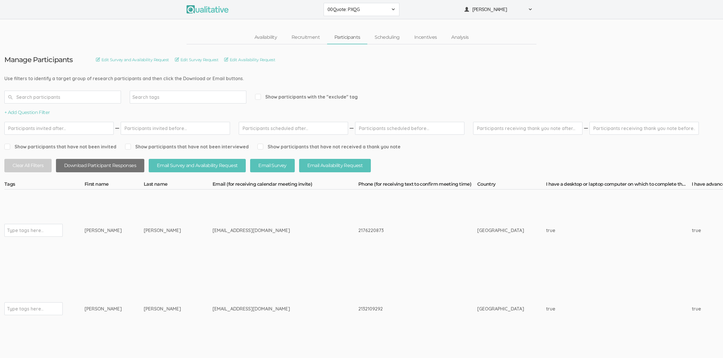
click at [107, 166] on button "Download Participant Responses" at bounding box center [100, 166] width 88 height 14
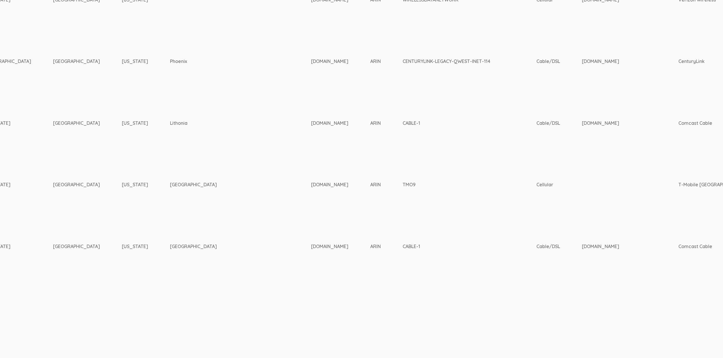
scroll to position [1905, 1782]
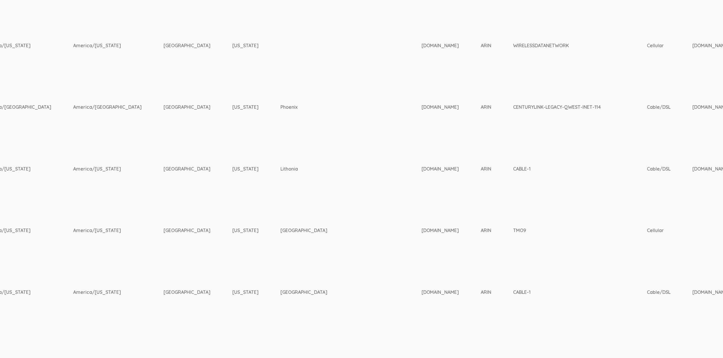
scroll to position [1905, 1073]
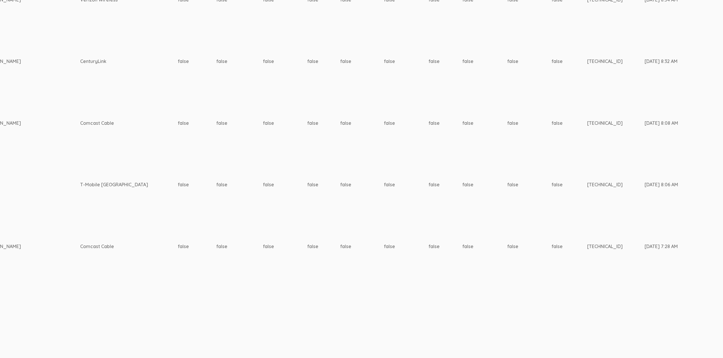
scroll to position [237, 1782]
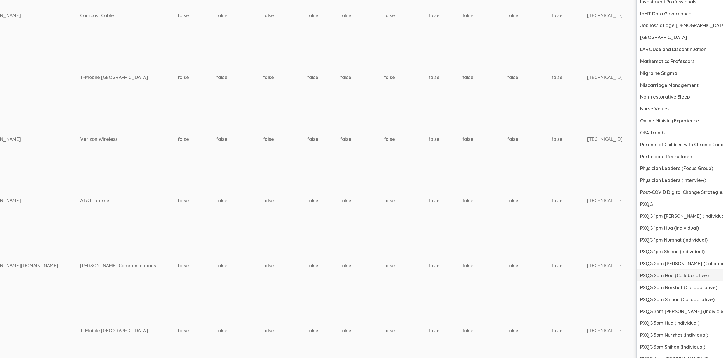
scroll to position [1067, 1782]
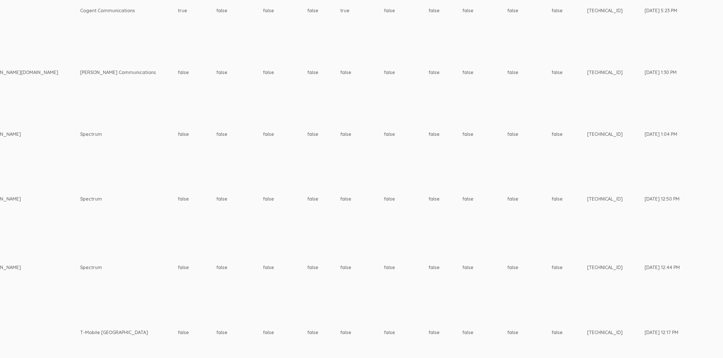
scroll to position [805, 1782]
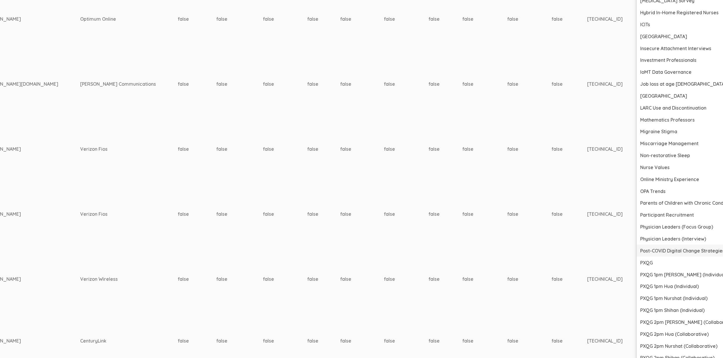
scroll to position [1666, 1782]
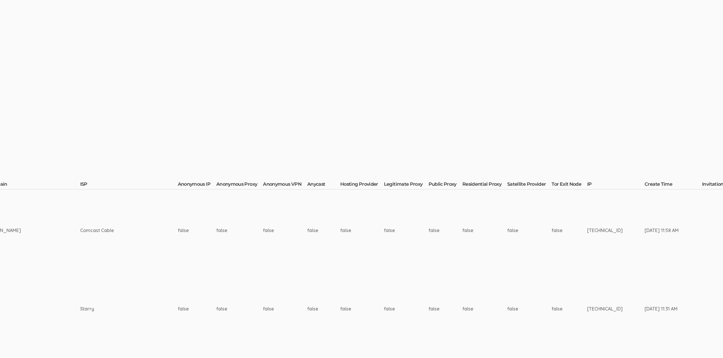
scroll to position [237, 1782]
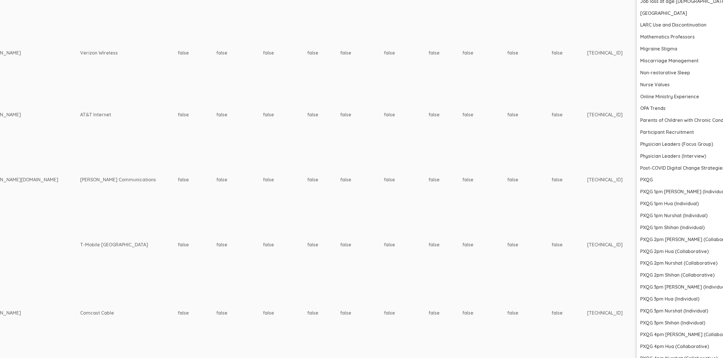
scroll to position [1082, 1782]
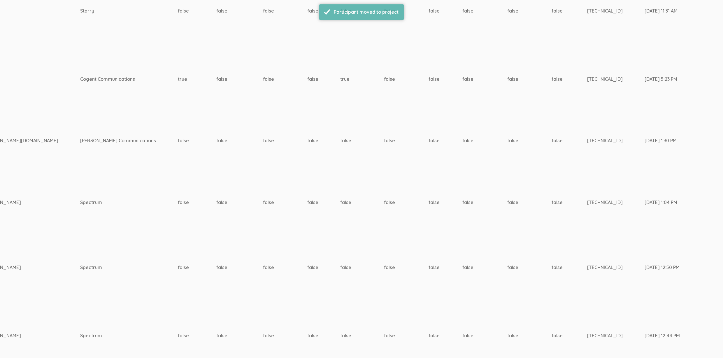
scroll to position [497, 1782]
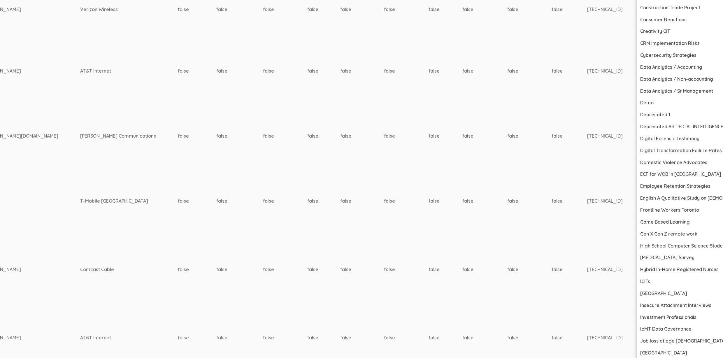
scroll to position [1402, 1782]
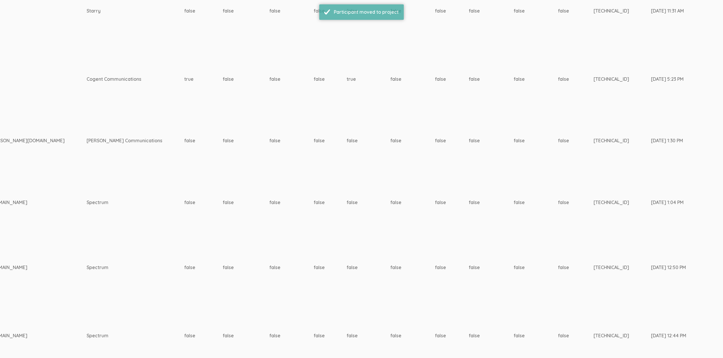
scroll to position [497, 1775]
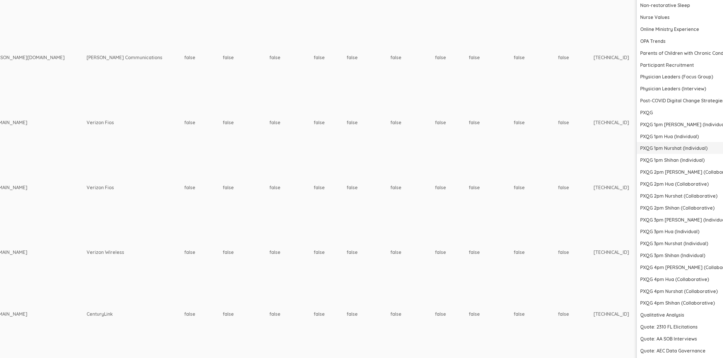
scroll to position [1407, 1775]
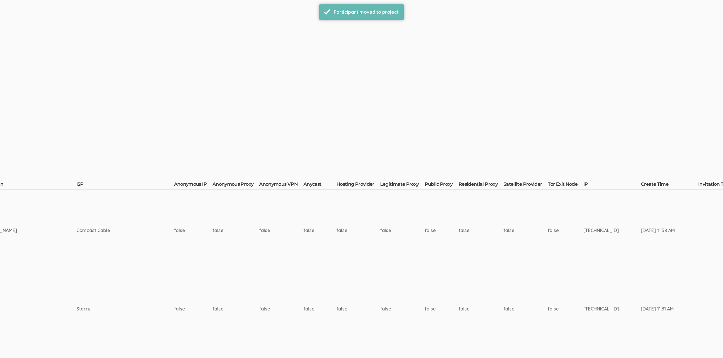
scroll to position [298, 1774]
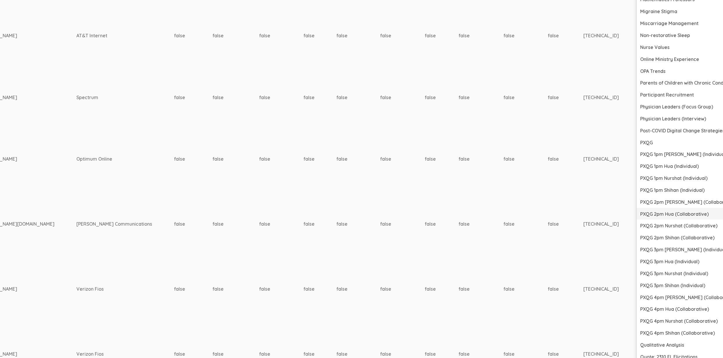
scroll to position [1245, 1774]
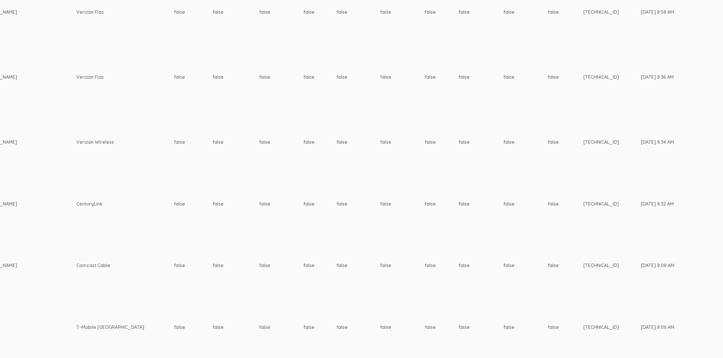
scroll to position [1391, 1774]
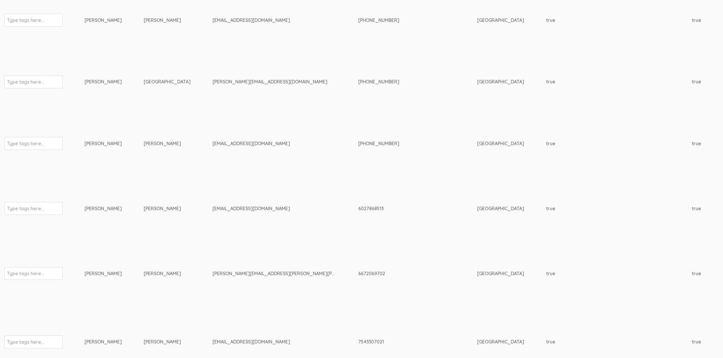
scroll to position [0, 0]
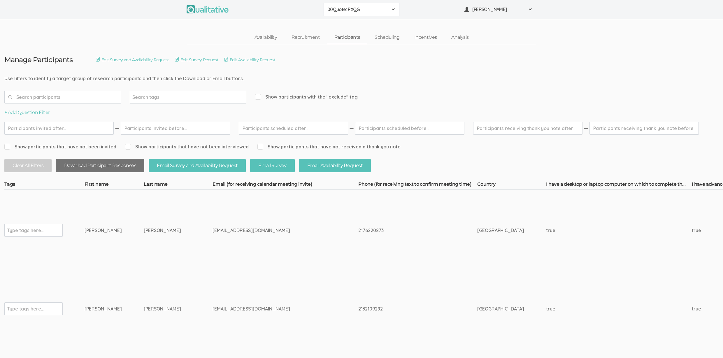
click at [101, 166] on button "Download Participant Responses" at bounding box center [100, 166] width 88 height 14
click at [33, 99] on input "text" at bounding box center [62, 97] width 117 height 13
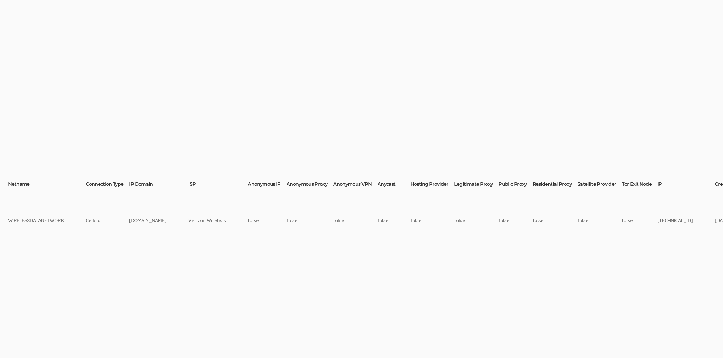
scroll to position [0, 1774]
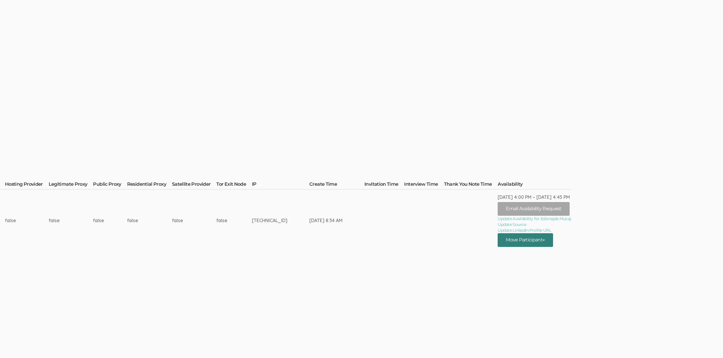
type input "Edisnajda"
click at [537, 241] on button "Move Participant" at bounding box center [525, 240] width 55 height 14
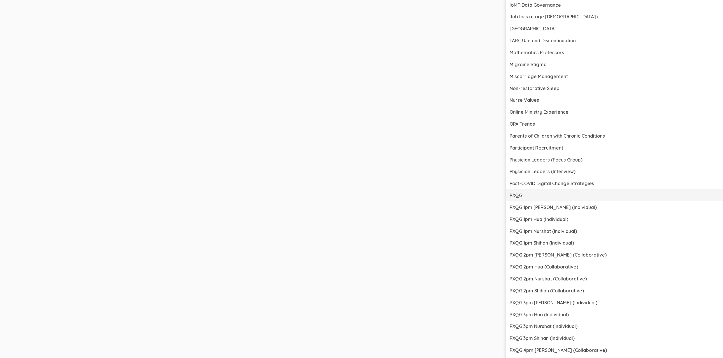
scroll to position [928, 1774]
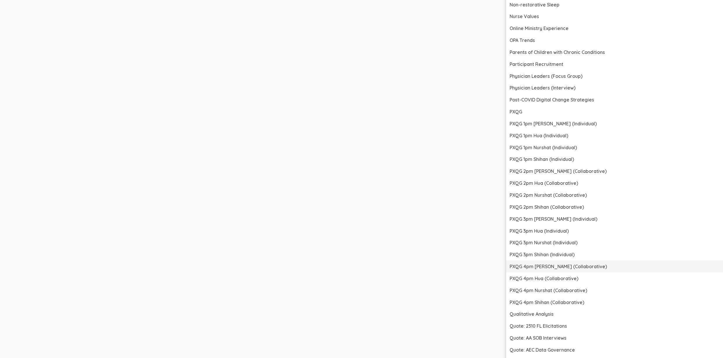
click at [549, 268] on link "PXQG 4pm [PERSON_NAME] (Collaborative)" at bounding box center [628, 266] width 245 height 12
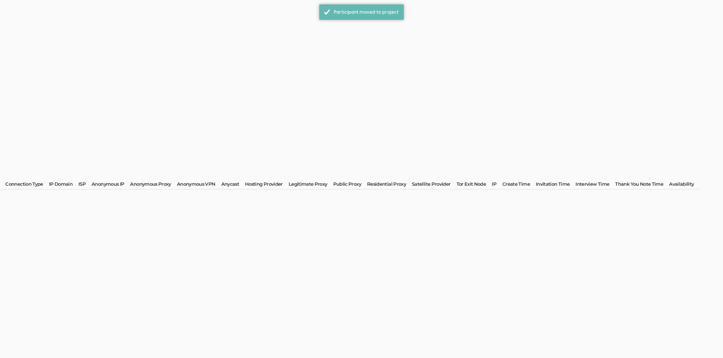
scroll to position [0, 0]
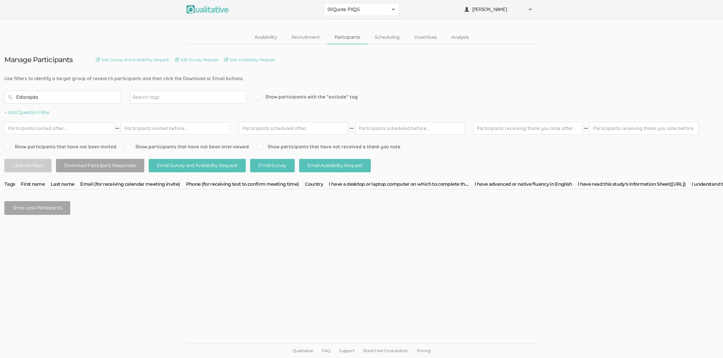
click at [36, 95] on input "Edisnajda" at bounding box center [62, 97] width 117 height 13
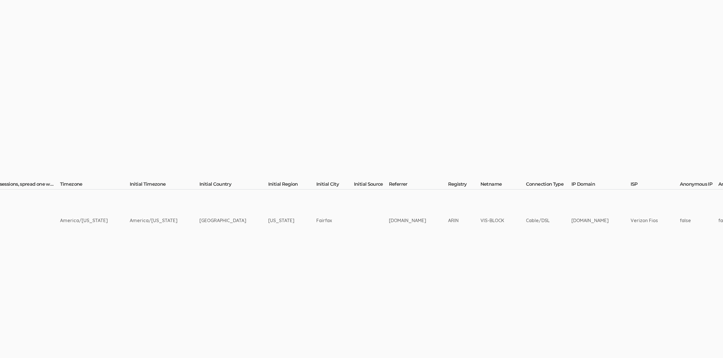
scroll to position [0, 1585]
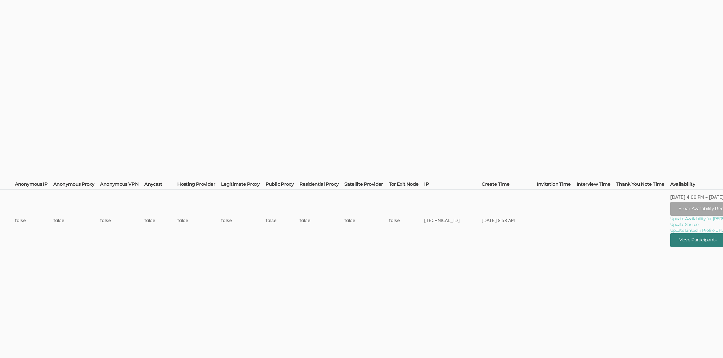
type input "Keen"
click at [681, 246] on button "Move Participant" at bounding box center [698, 240] width 55 height 14
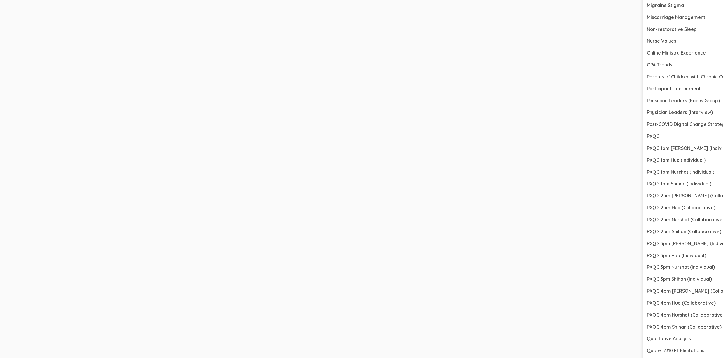
scroll to position [904, 1585]
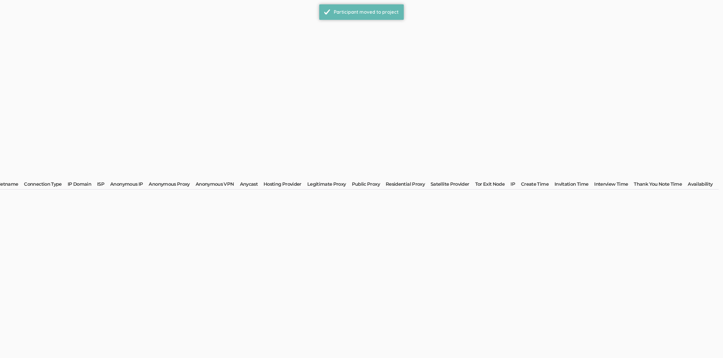
scroll to position [0, 0]
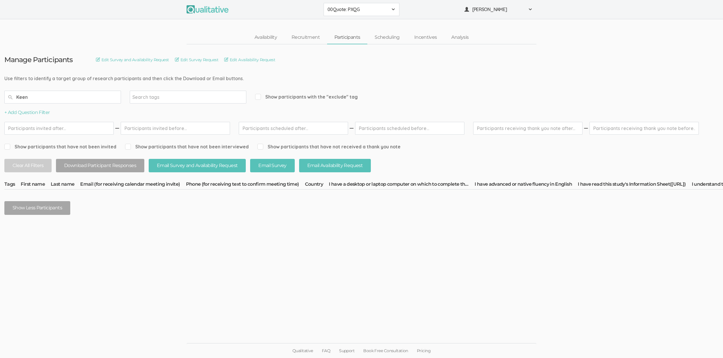
click at [90, 100] on input "Keen" at bounding box center [62, 97] width 117 height 13
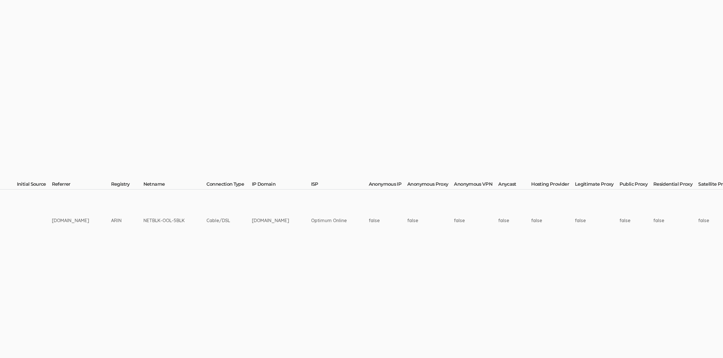
scroll to position [0, 1633]
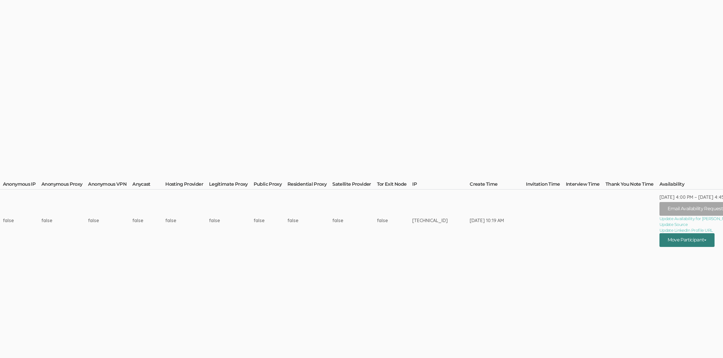
type input "Eutsay"
click at [695, 241] on button "Move Participant" at bounding box center [687, 240] width 55 height 14
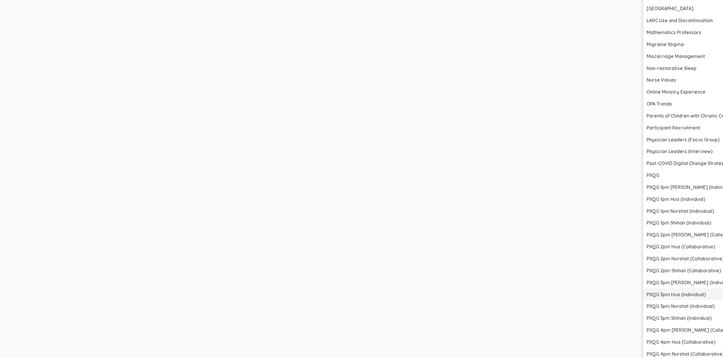
scroll to position [878, 1633]
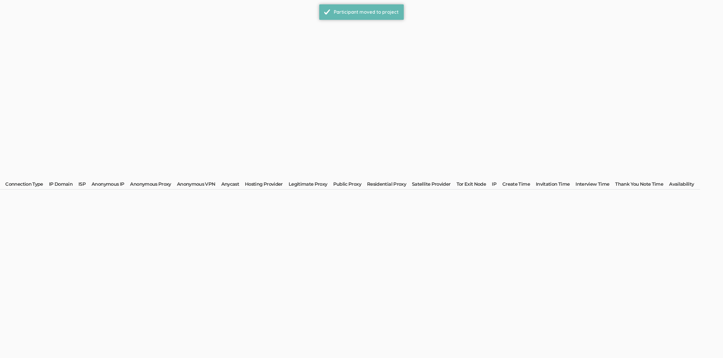
scroll to position [0, 0]
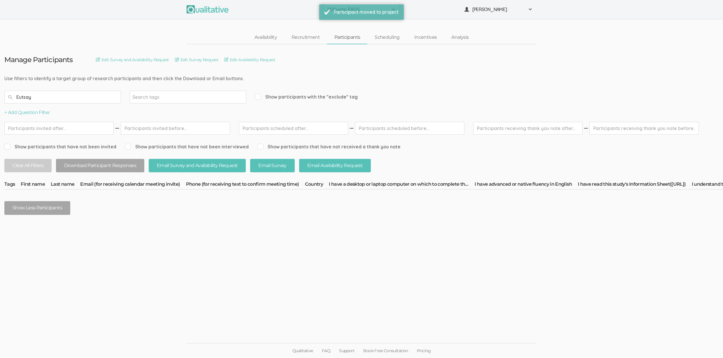
click at [42, 98] on input "Eutsay" at bounding box center [62, 97] width 117 height 13
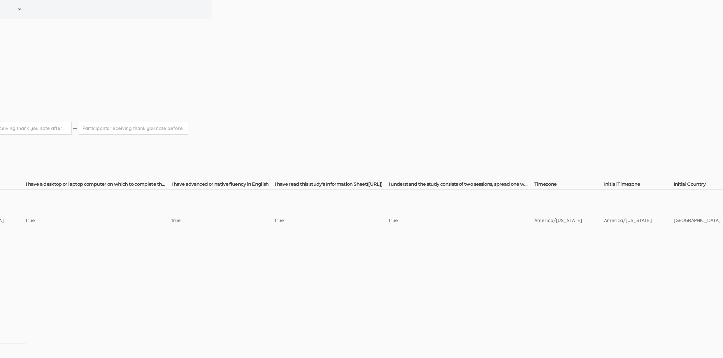
scroll to position [0, 1562]
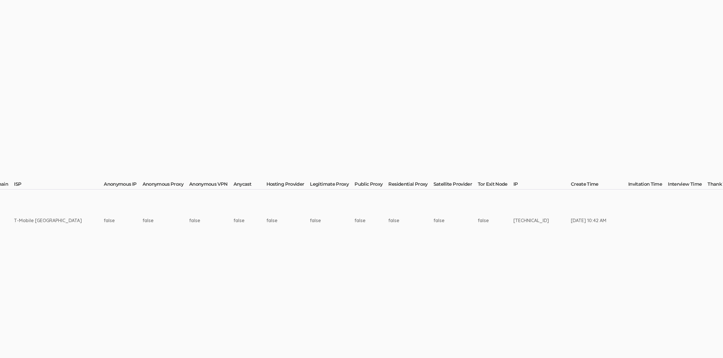
type input "Greene"
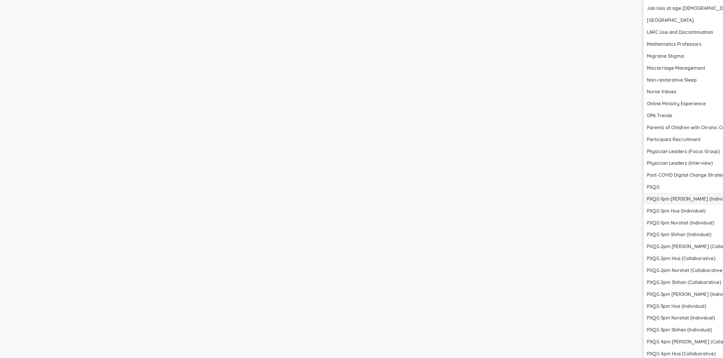
scroll to position [903, 1562]
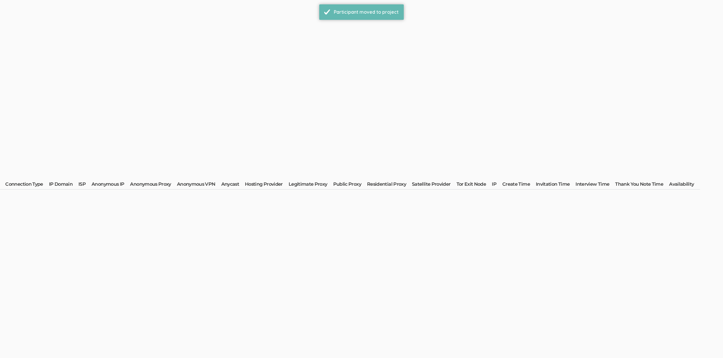
scroll to position [0, 0]
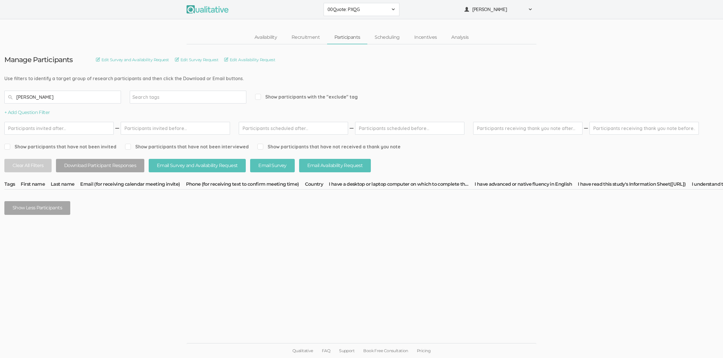
click at [61, 98] on input "Greene" at bounding box center [62, 97] width 117 height 13
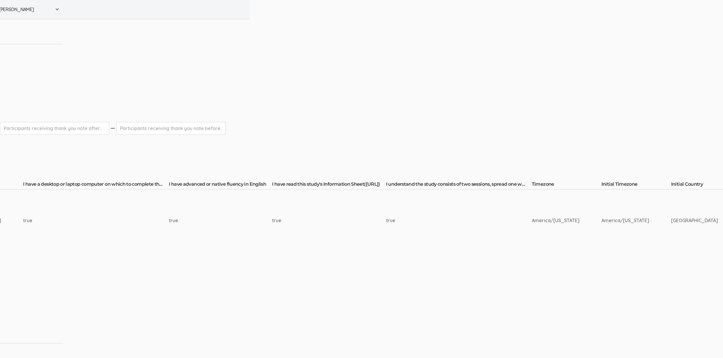
scroll to position [0, 1633]
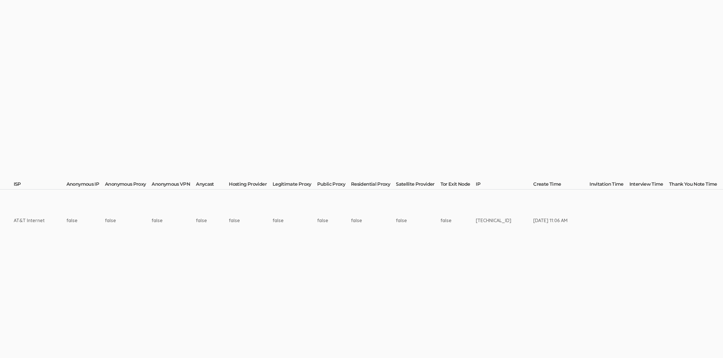
type input "Cameron"
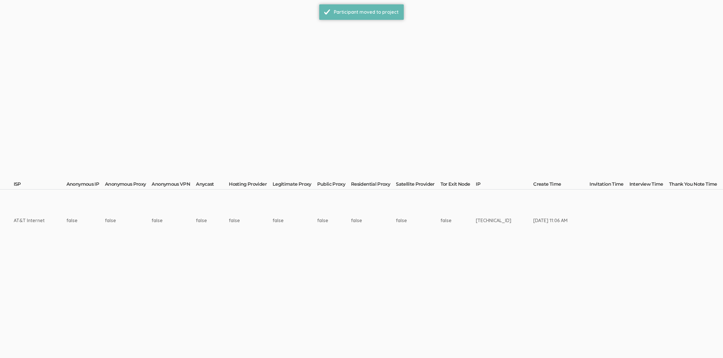
scroll to position [0, 0]
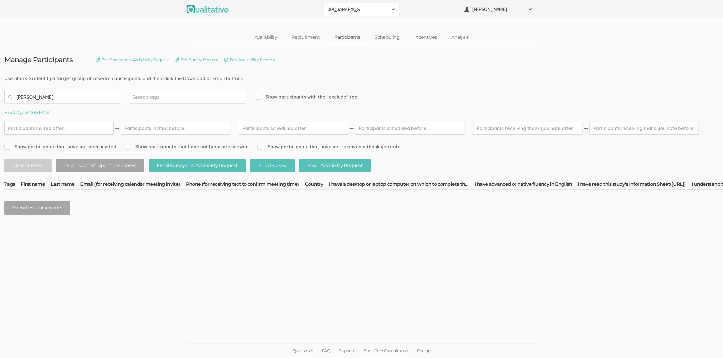
click at [91, 102] on input "Cameron" at bounding box center [62, 97] width 117 height 13
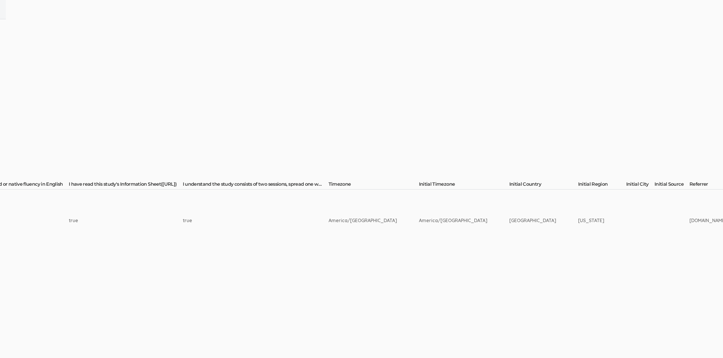
scroll to position [0, 1624]
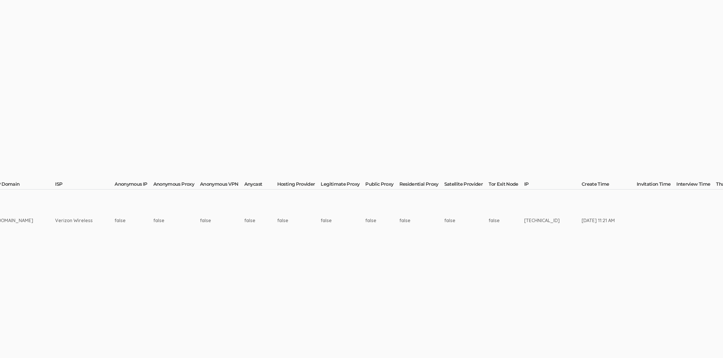
type input "[PERSON_NAME]"
drag, startPoint x: 692, startPoint y: 242, endPoint x: 692, endPoint y: 246, distance: 3.8
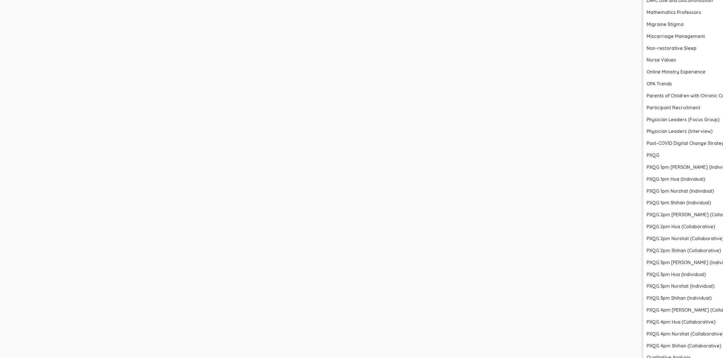
scroll to position [897, 1624]
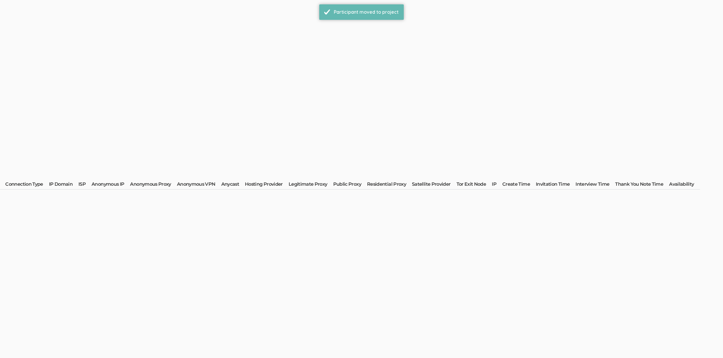
scroll to position [0, 0]
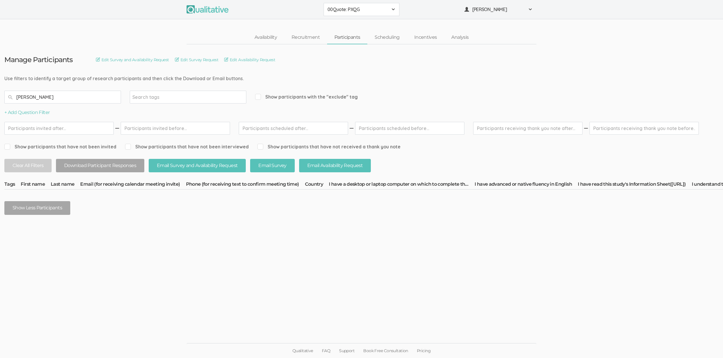
click at [42, 98] on input "Cecelia" at bounding box center [62, 97] width 117 height 13
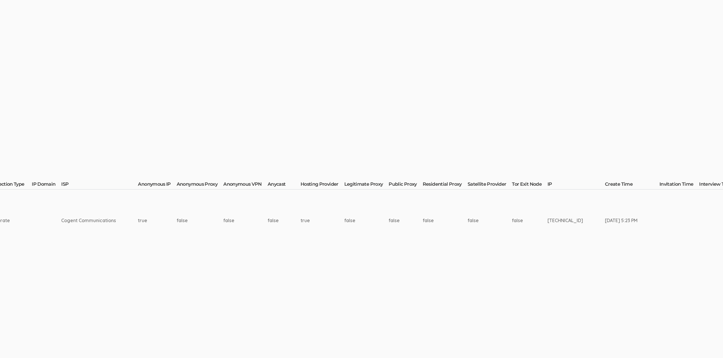
scroll to position [0, 1563]
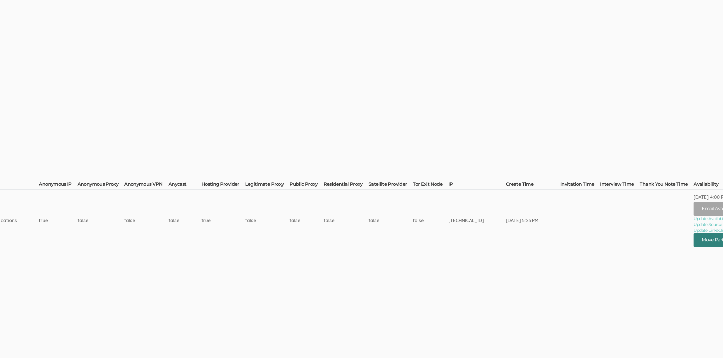
type input "Whitney"
click at [694, 239] on button "Move Participant" at bounding box center [721, 240] width 55 height 14
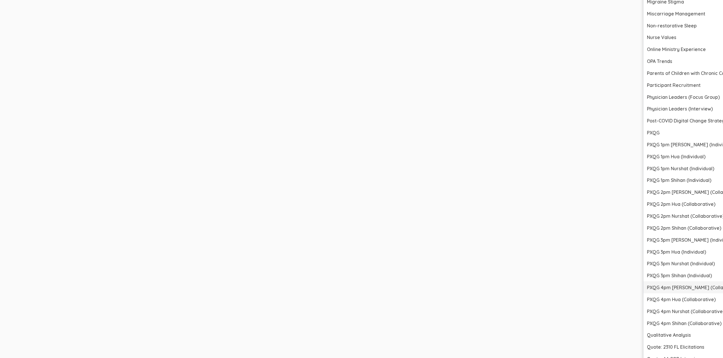
scroll to position [907, 1563]
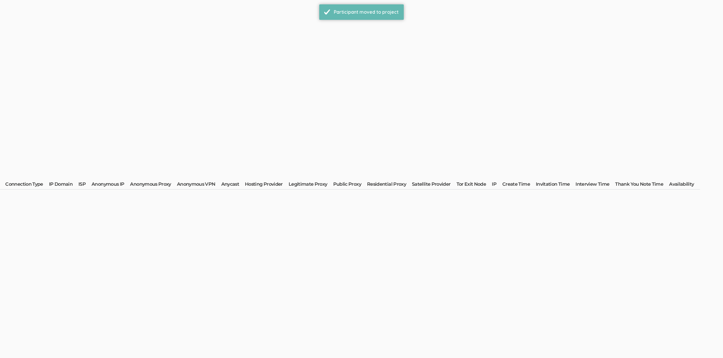
scroll to position [0, 0]
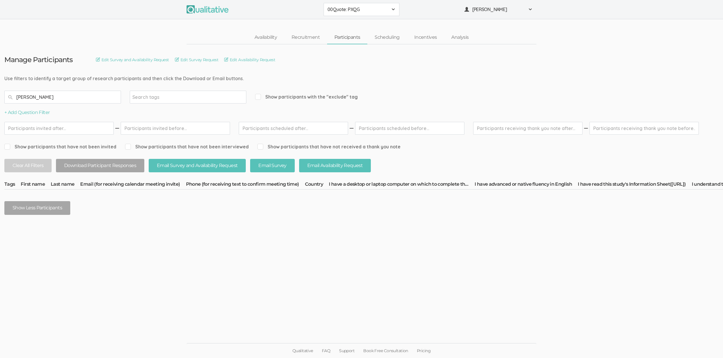
click at [40, 98] on input "Whitney" at bounding box center [62, 97] width 117 height 13
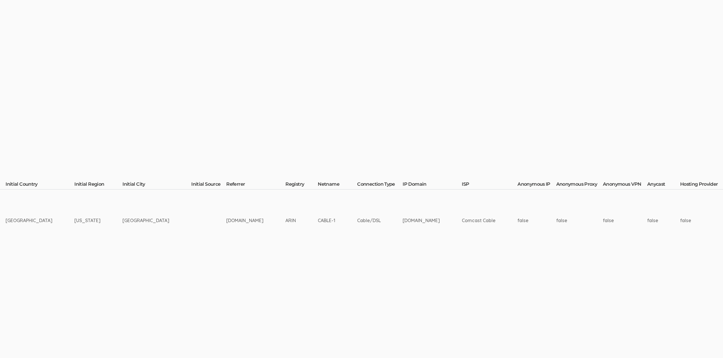
scroll to position [0, 1580]
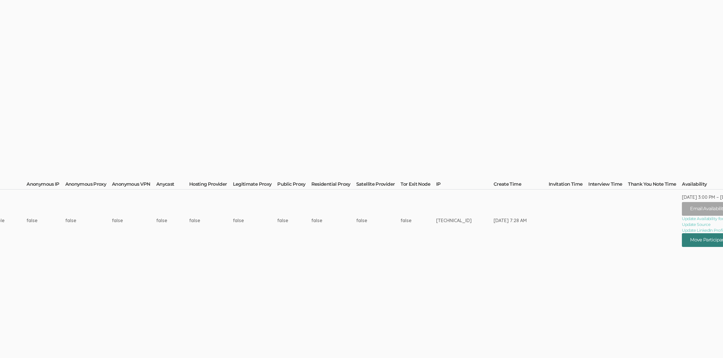
type input "Charity"
click at [727, 240] on span at bounding box center [728, 240] width 2 height 1
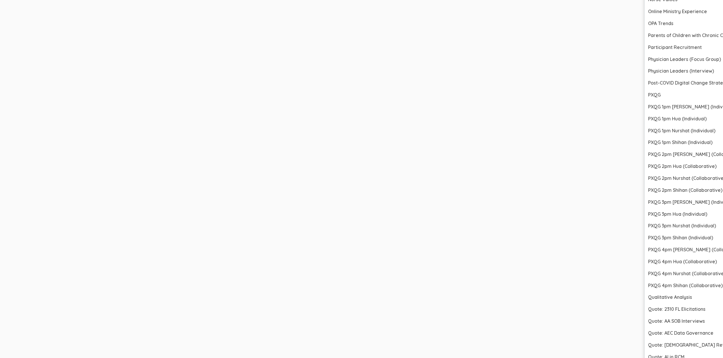
scroll to position [944, 1580]
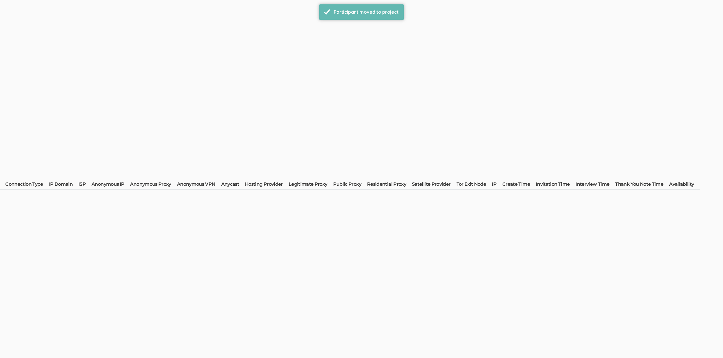
scroll to position [0, 0]
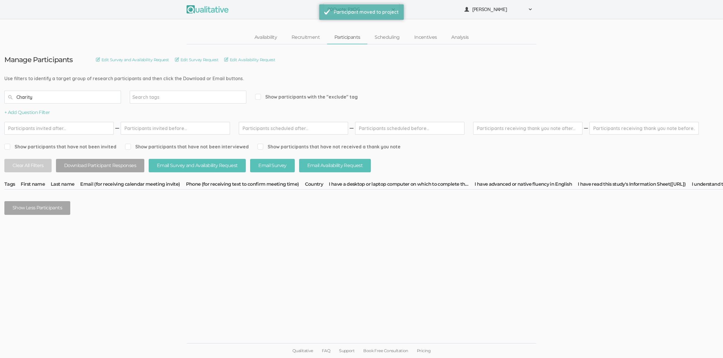
click at [33, 95] on input "Charity" at bounding box center [62, 97] width 117 height 13
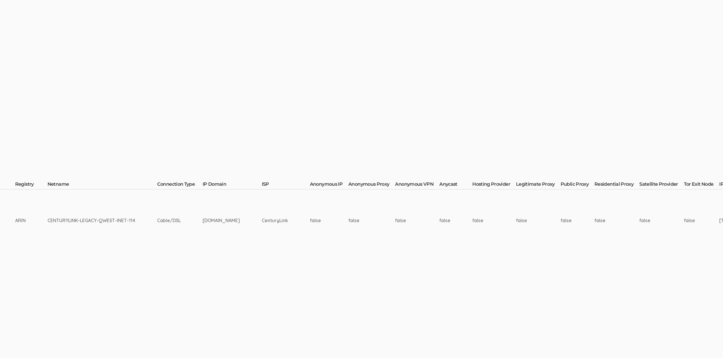
scroll to position [0, 1648]
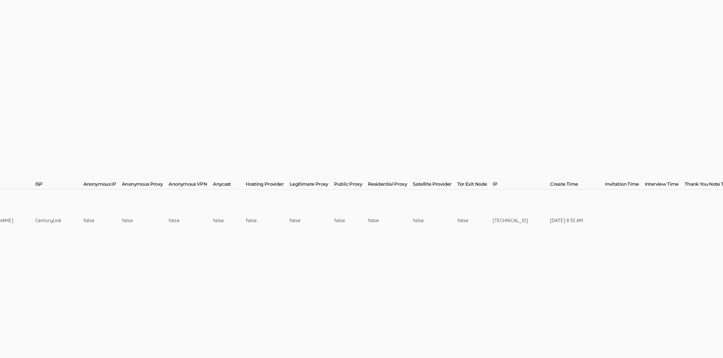
type input "Morris"
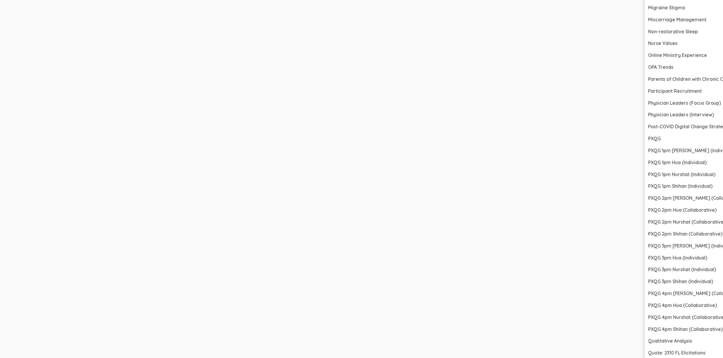
scroll to position [919, 1648]
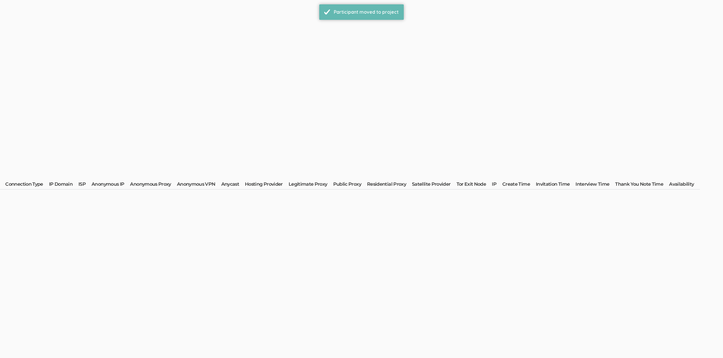
scroll to position [0, 0]
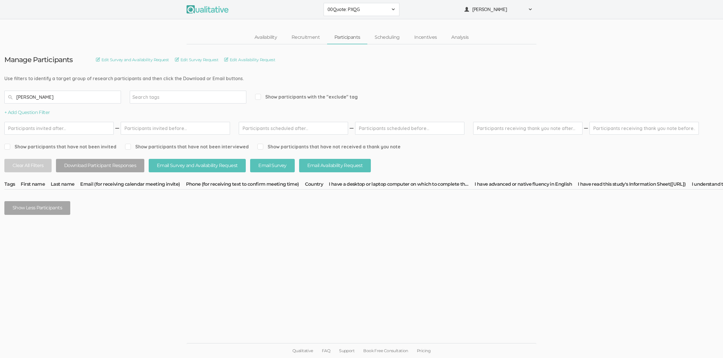
click at [50, 94] on input "Morris" at bounding box center [62, 97] width 117 height 13
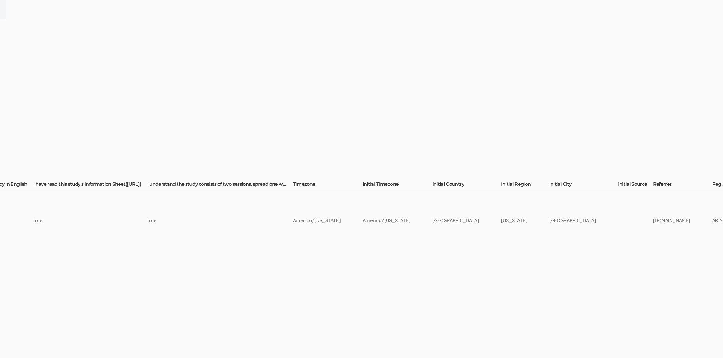
scroll to position [0, 1573]
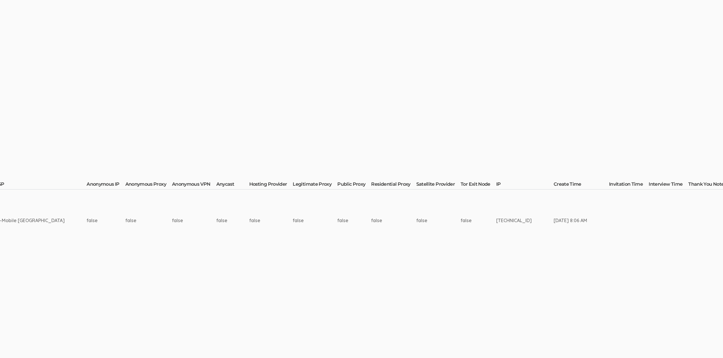
type input "Elizabeth"
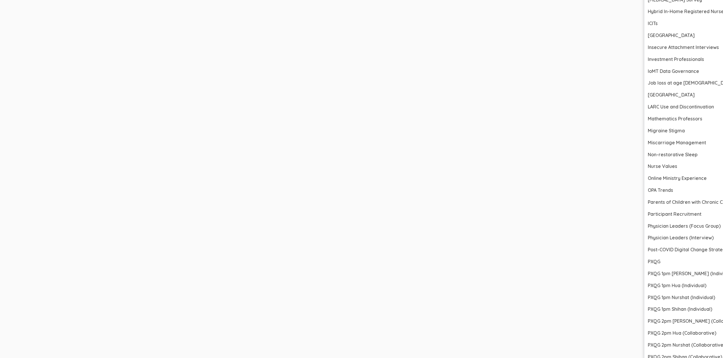
scroll to position [856, 1573]
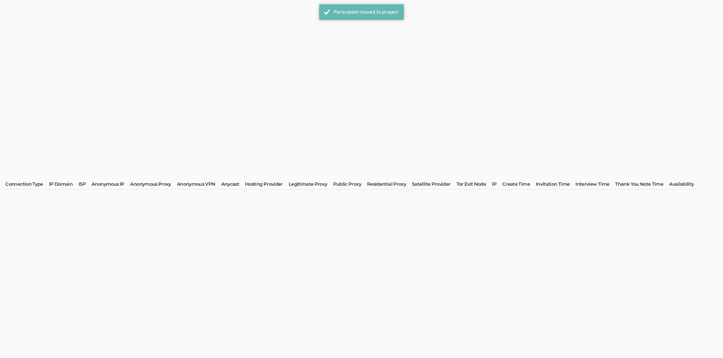
scroll to position [0, 0]
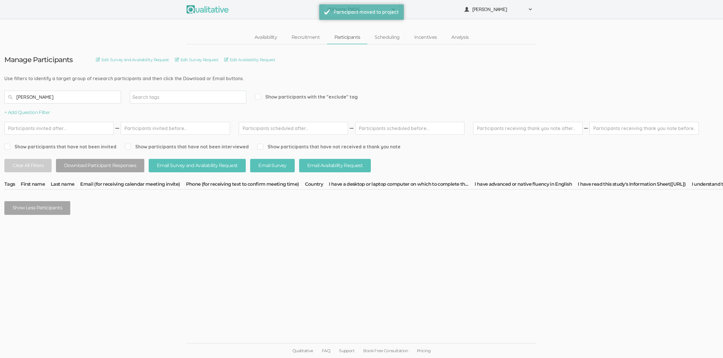
click at [51, 94] on input "[PERSON_NAME]" at bounding box center [62, 97] width 117 height 13
click at [51, 94] on input "Elizabeth" at bounding box center [62, 97] width 117 height 13
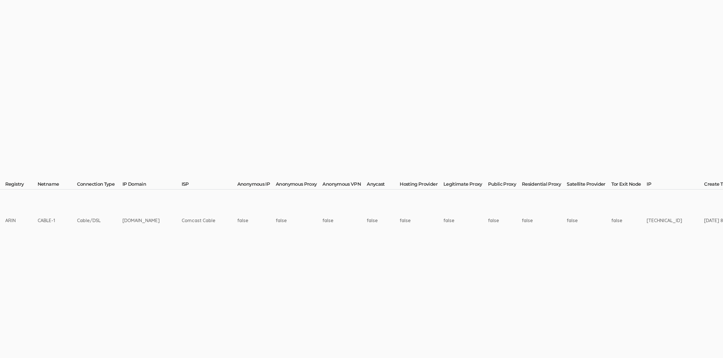
scroll to position [0, 1598]
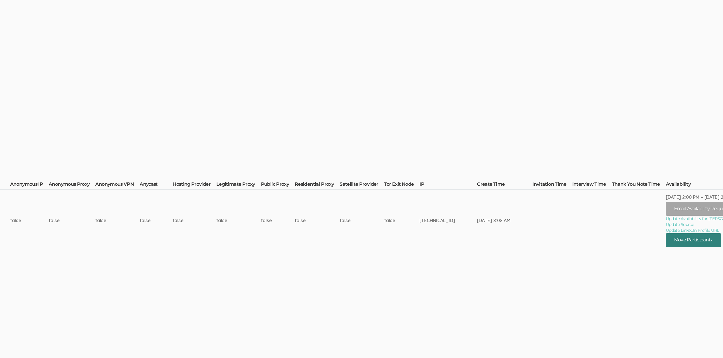
type input "Katrice"
click at [688, 238] on button "Move Participant" at bounding box center [693, 240] width 55 height 14
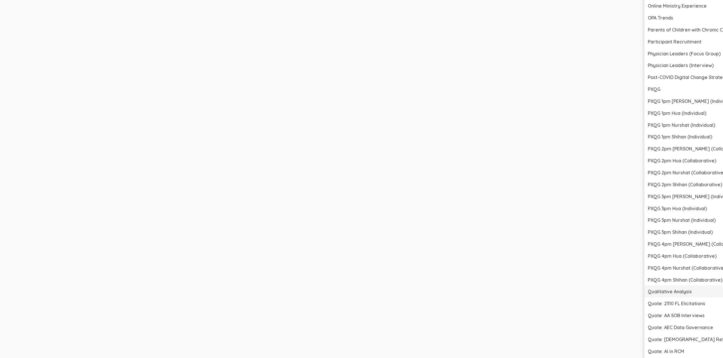
scroll to position [942, 1598]
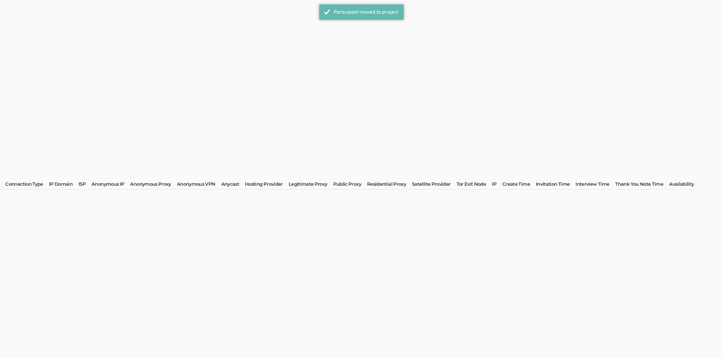
scroll to position [0, 0]
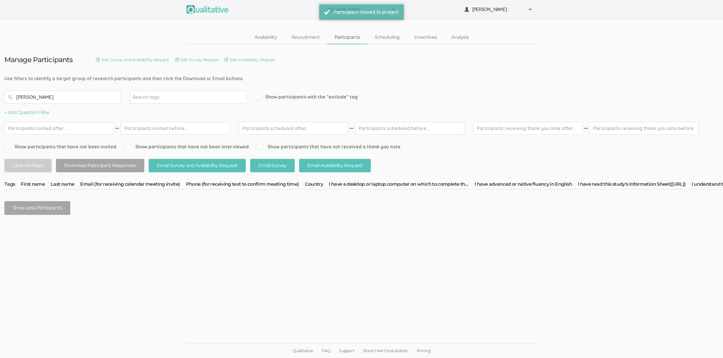
click at [18, 93] on input "Katrice" at bounding box center [62, 97] width 117 height 13
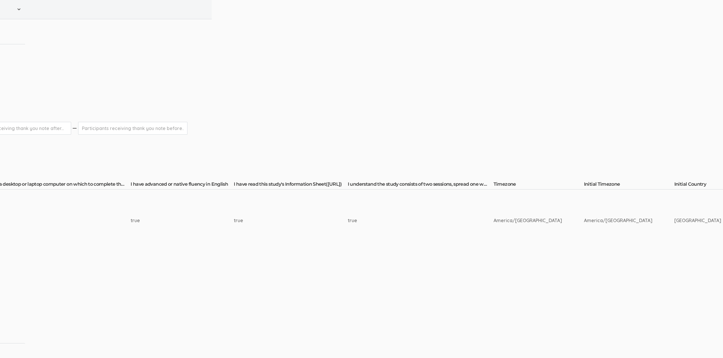
scroll to position [0, 1632]
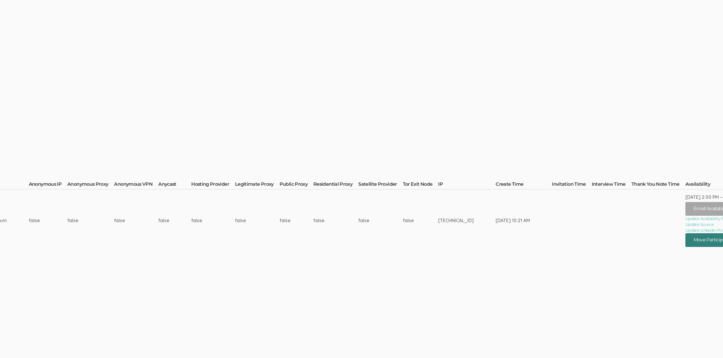
type input "Richardson"
click at [686, 241] on button "Move Participant" at bounding box center [713, 240] width 55 height 14
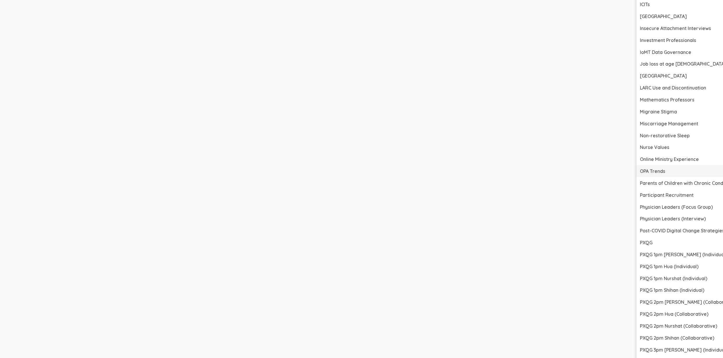
scroll to position [805, 1632]
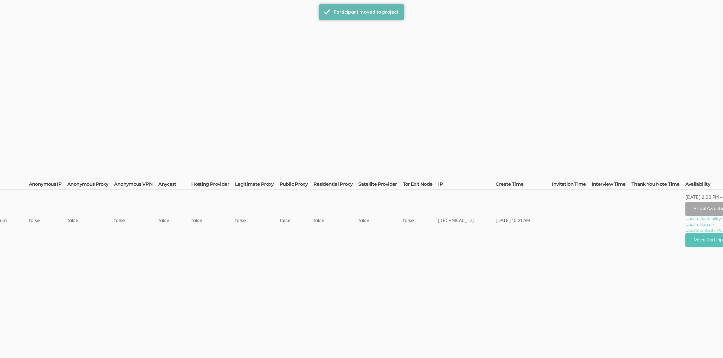
scroll to position [0, 0]
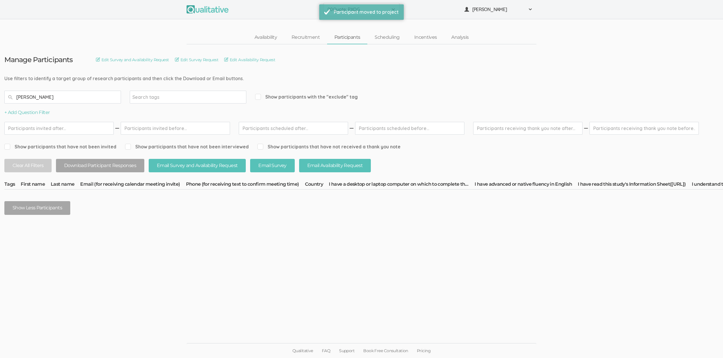
click at [63, 101] on input "Richardson" at bounding box center [62, 97] width 117 height 13
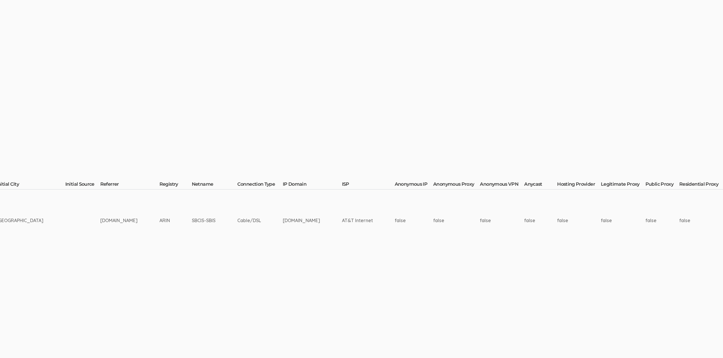
scroll to position [0, 1597]
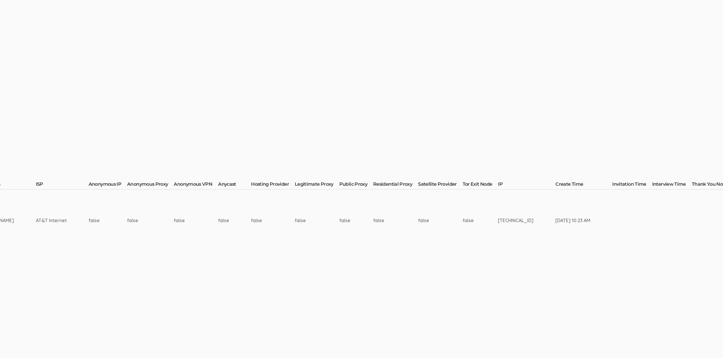
type input "Zurisadai"
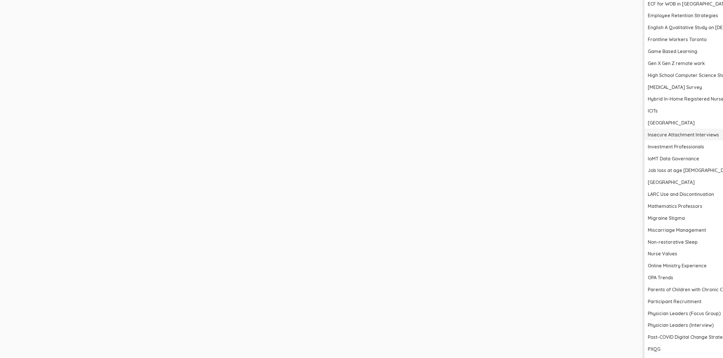
scroll to position [804, 1597]
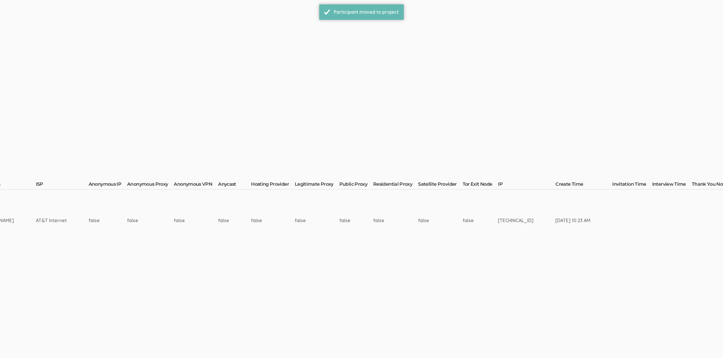
scroll to position [0, 0]
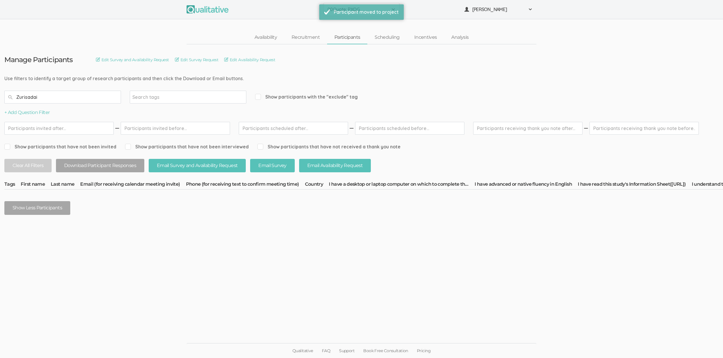
click at [83, 96] on input "Zurisadai" at bounding box center [62, 97] width 117 height 13
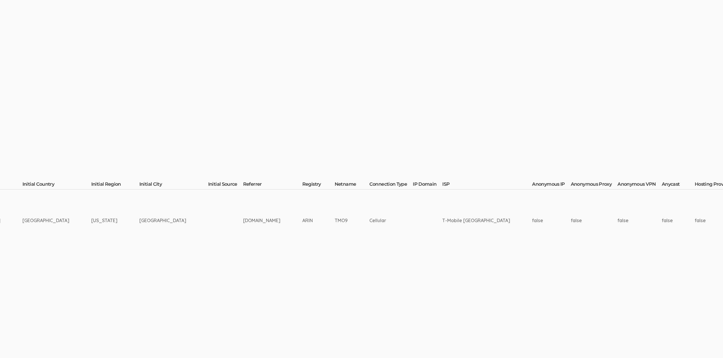
scroll to position [0, 1545]
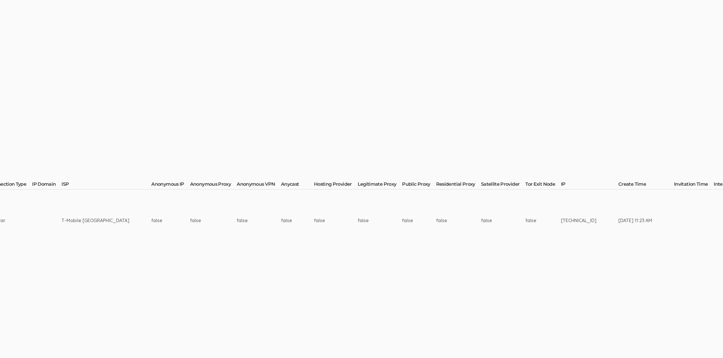
type input "Krietz"
drag, startPoint x: 665, startPoint y: 243, endPoint x: 664, endPoint y: 258, distance: 14.9
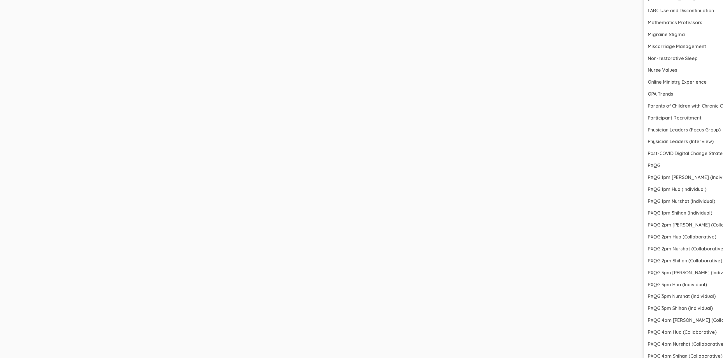
scroll to position [912, 1545]
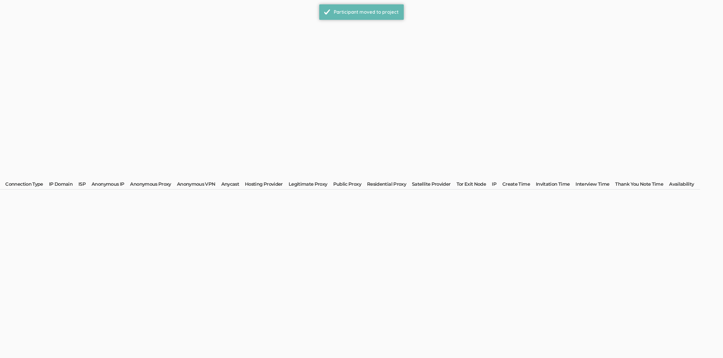
scroll to position [0, 0]
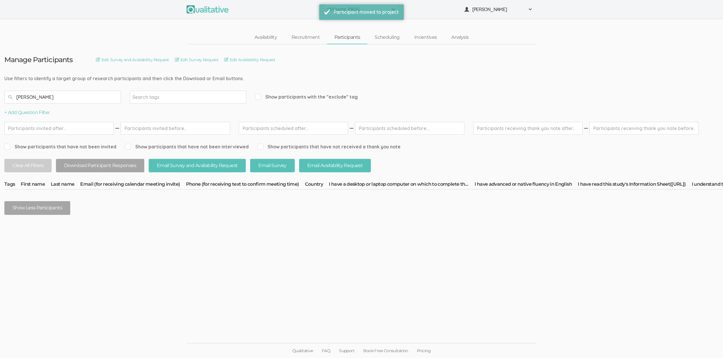
click at [50, 95] on input "Krietz" at bounding box center [62, 97] width 117 height 13
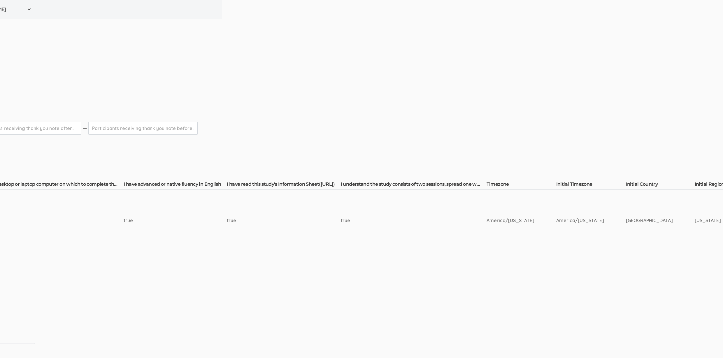
scroll to position [0, 1649]
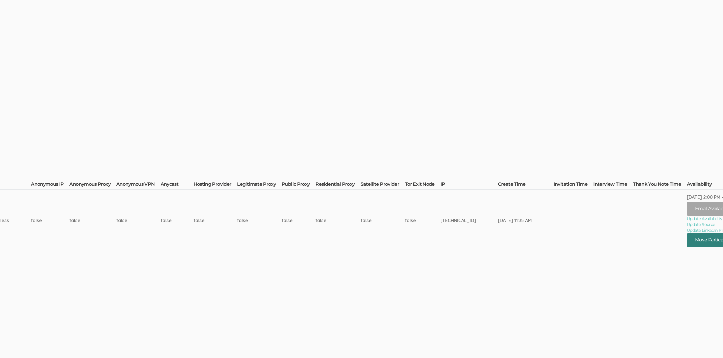
type input "Worboys"
click at [687, 241] on button "Move Participant" at bounding box center [714, 240] width 55 height 14
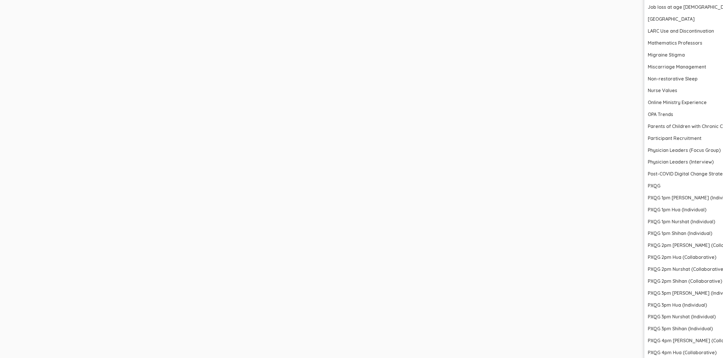
scroll to position [854, 1649]
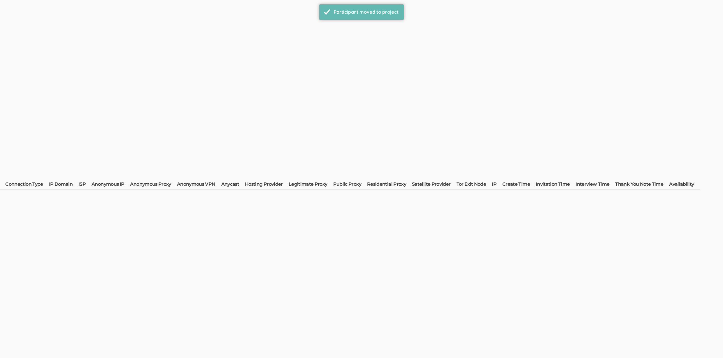
scroll to position [0, 0]
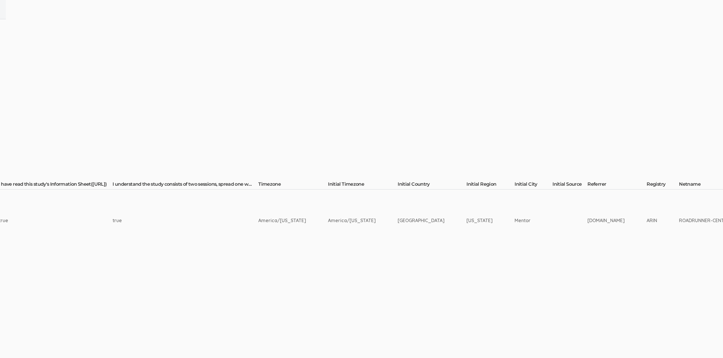
scroll to position [0, 1599]
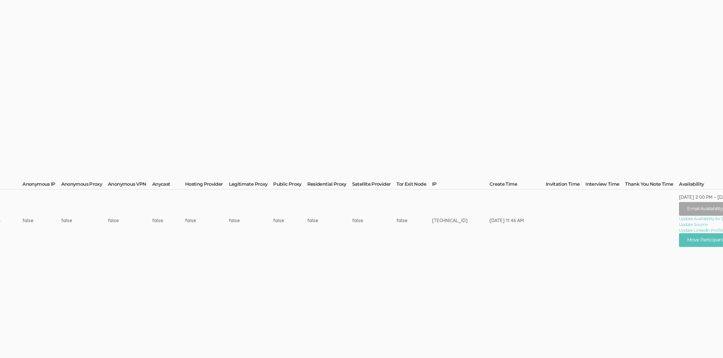
type input "Mike"
click at [694, 247] on td "Aug 30, 2:00 PM – Aug 30, 2:45 PM Email Availability Request Update Availabilit…" at bounding box center [733, 221] width 109 height 62
click at [692, 244] on button "Move Participant" at bounding box center [706, 240] width 55 height 14
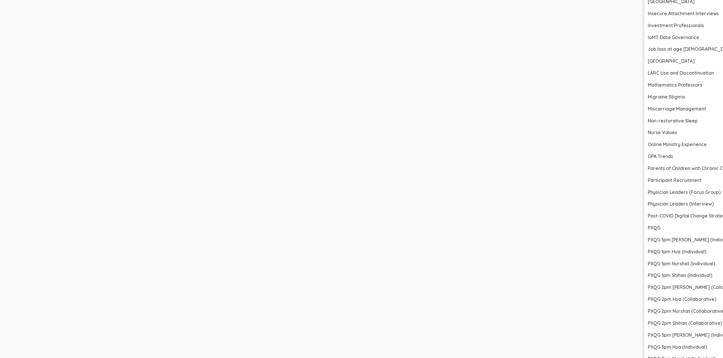
scroll to position [864, 1599]
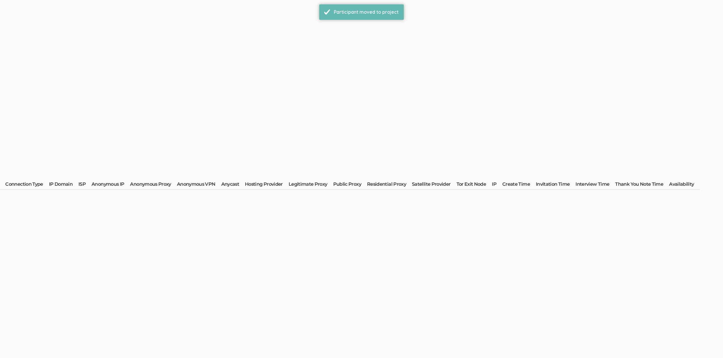
scroll to position [0, 0]
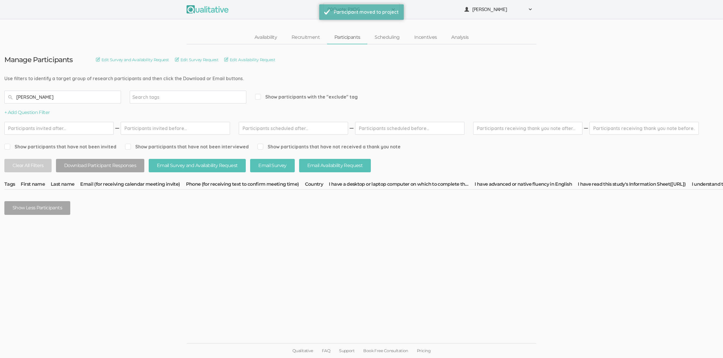
click at [77, 99] on input "Mike" at bounding box center [62, 97] width 117 height 13
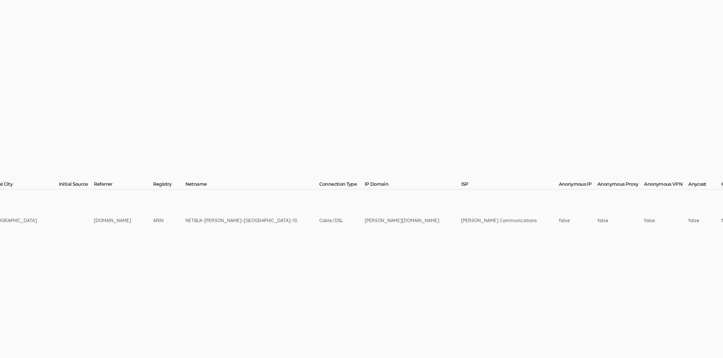
scroll to position [0, 1665]
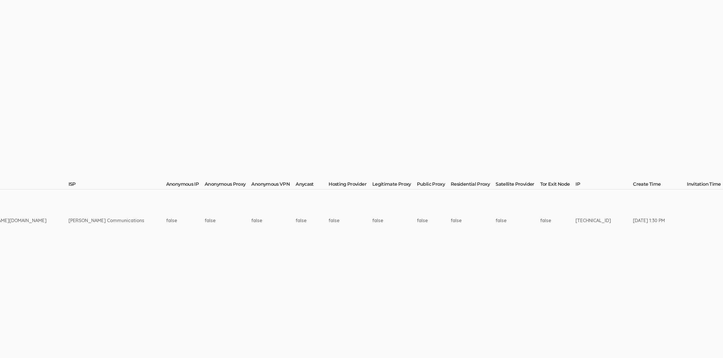
type input "Wescott"
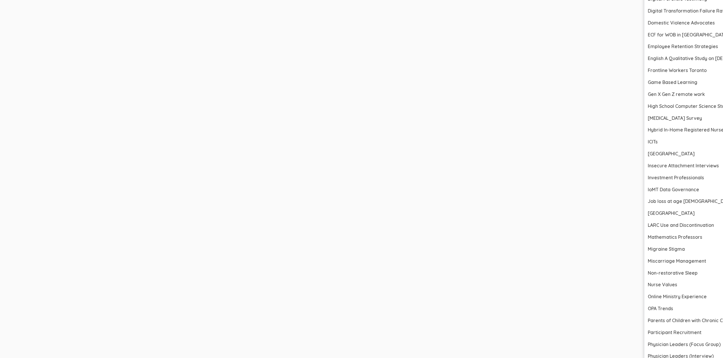
scroll to position [950, 1665]
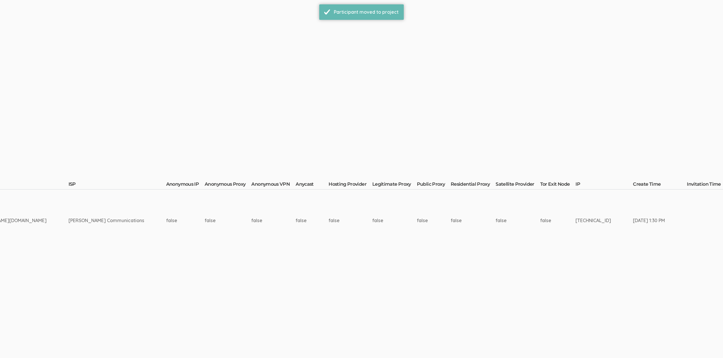
scroll to position [0, 0]
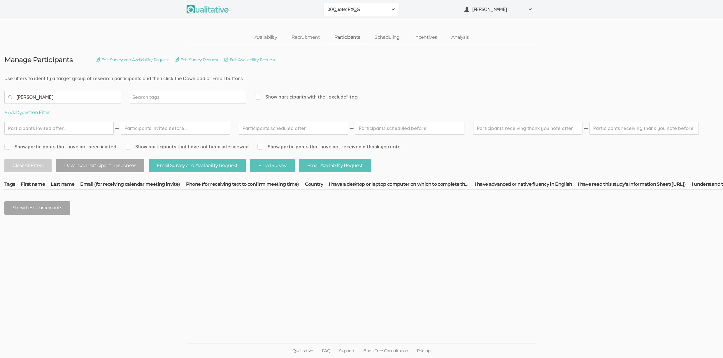
click at [80, 100] on input "Wescott" at bounding box center [62, 97] width 117 height 13
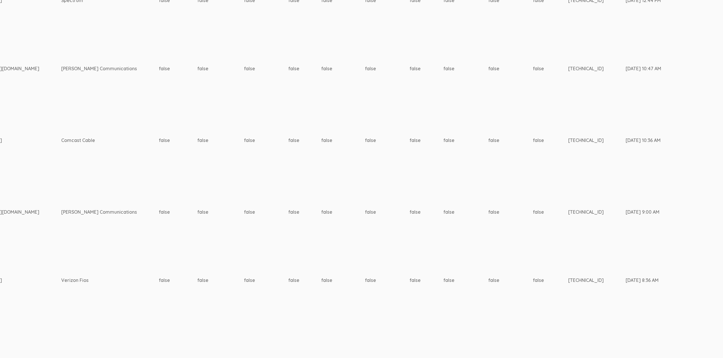
scroll to position [486, 1727]
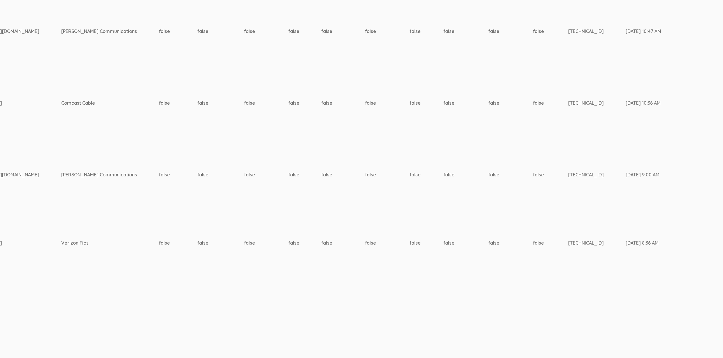
click at [533, 215] on td "false" at bounding box center [551, 243] width 36 height 68
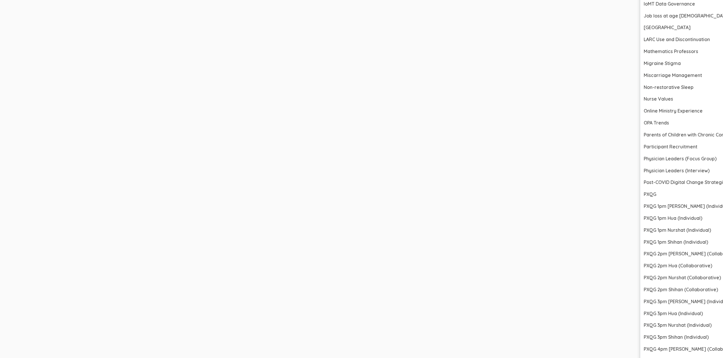
scroll to position [1398, 1727]
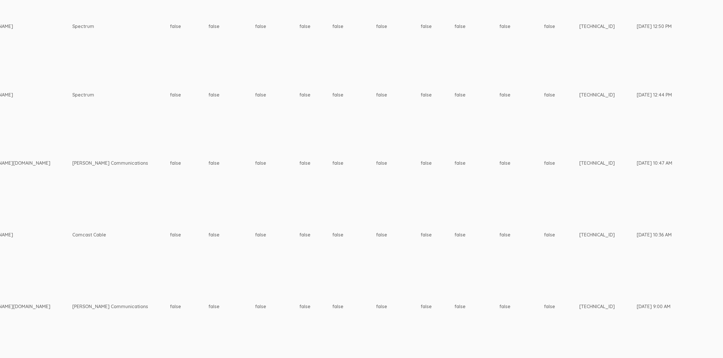
scroll to position [364, 1716]
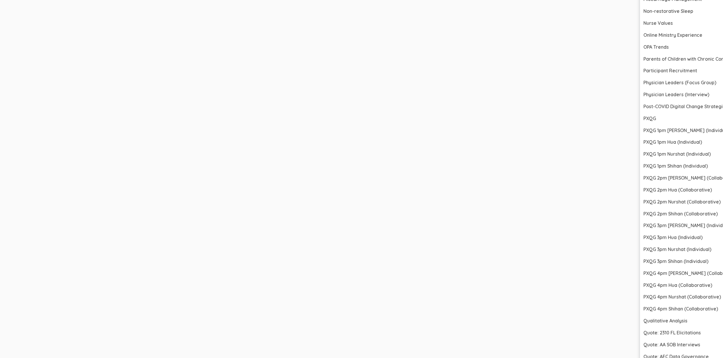
scroll to position [1365, 1716]
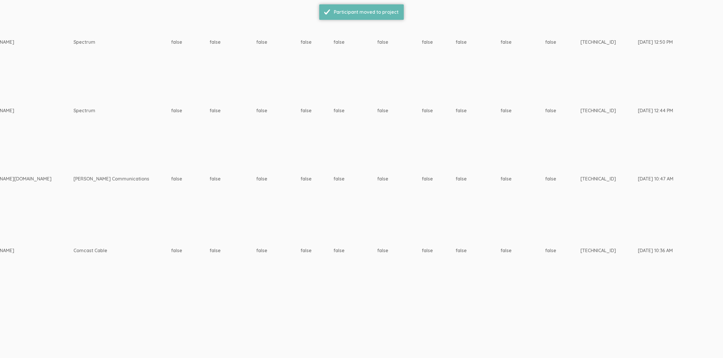
scroll to position [349, 1715]
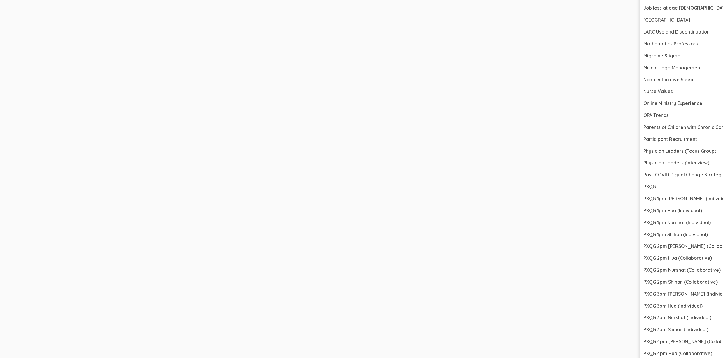
scroll to position [1209, 1715]
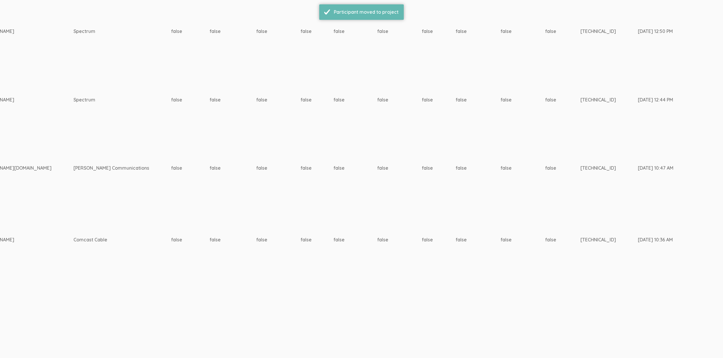
scroll to position [0, 0]
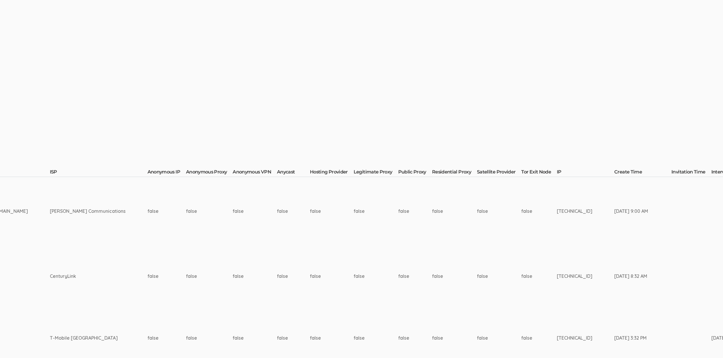
scroll to position [0, 1769]
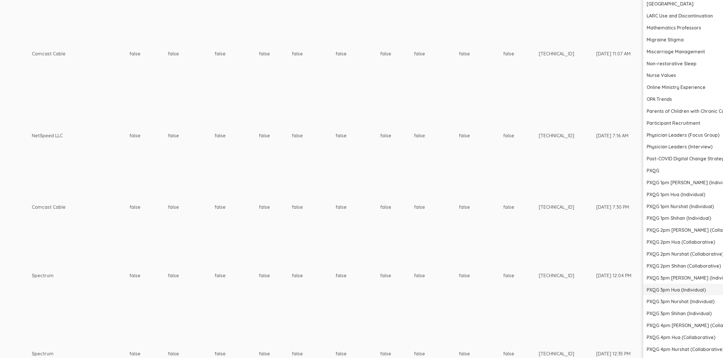
scroll to position [928, 1769]
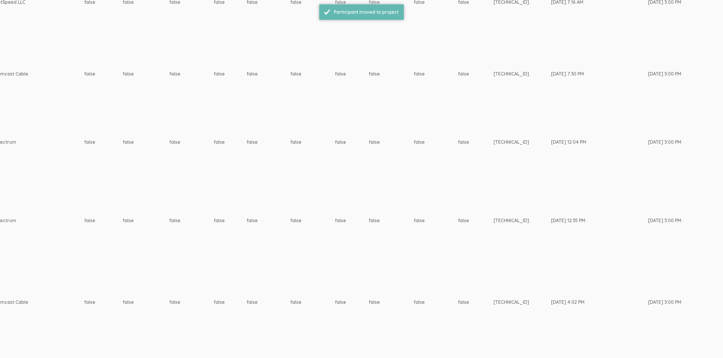
scroll to position [0, 0]
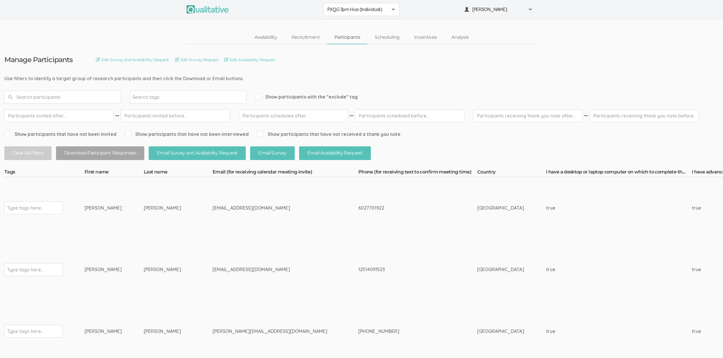
click at [110, 266] on td "Tammy" at bounding box center [114, 270] width 59 height 62
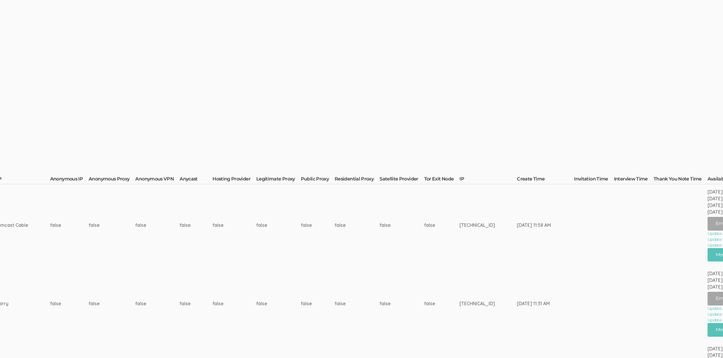
scroll to position [250, 1692]
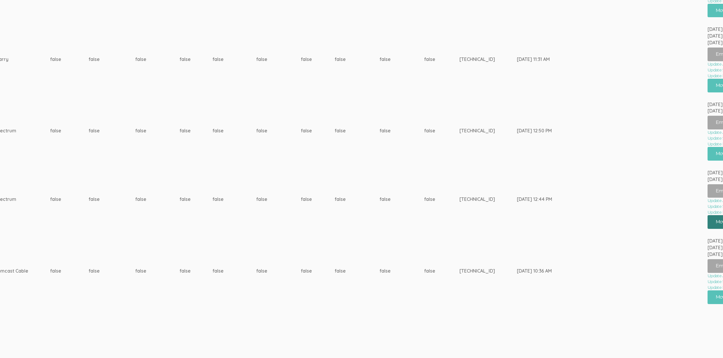
click at [708, 220] on button "Move Participant" at bounding box center [735, 222] width 55 height 14
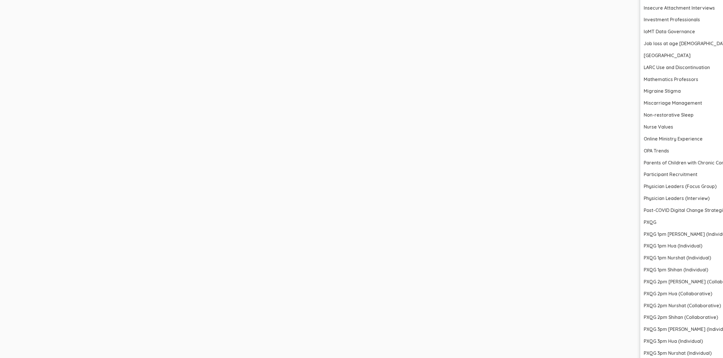
scroll to position [1081, 1692]
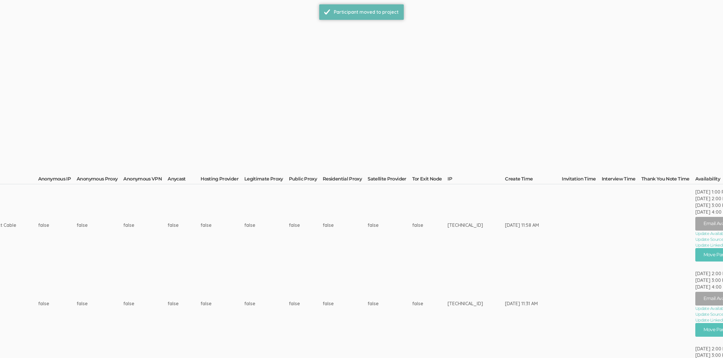
scroll to position [212, 1691]
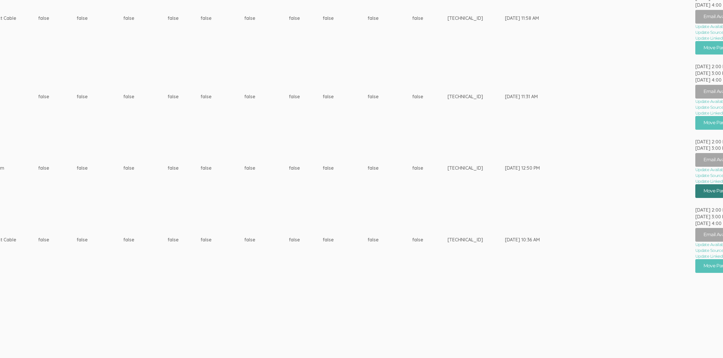
click at [696, 191] on button "Move Participant" at bounding box center [723, 191] width 55 height 14
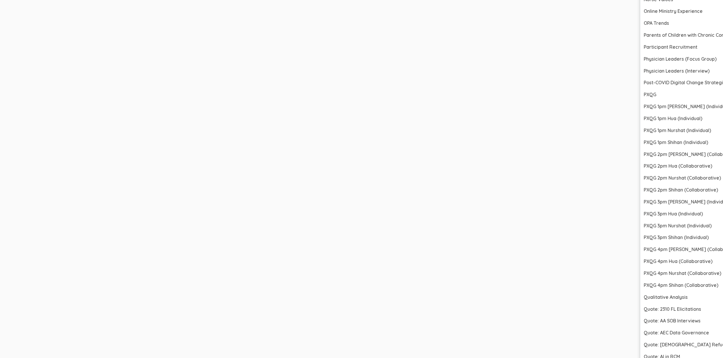
scroll to position [1108, 1691]
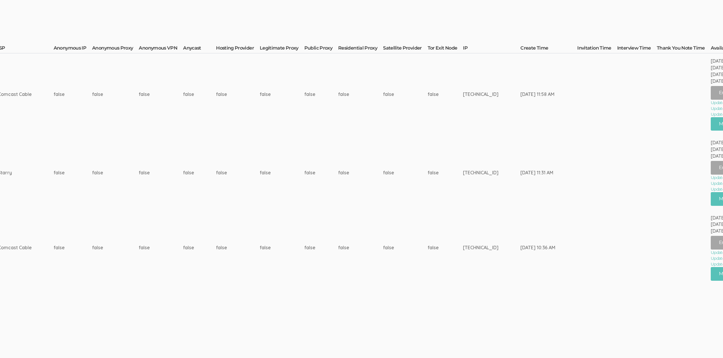
scroll to position [135, 1659]
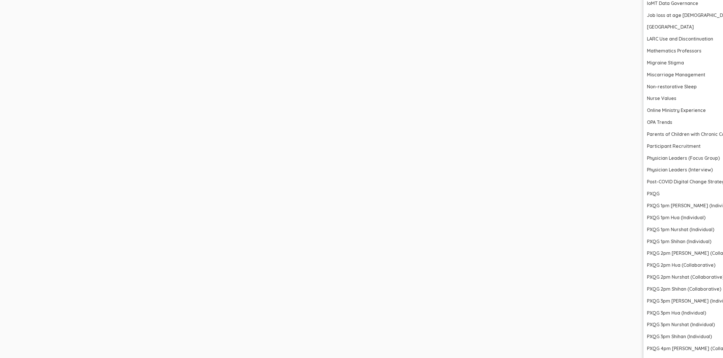
scroll to position [1023, 1659]
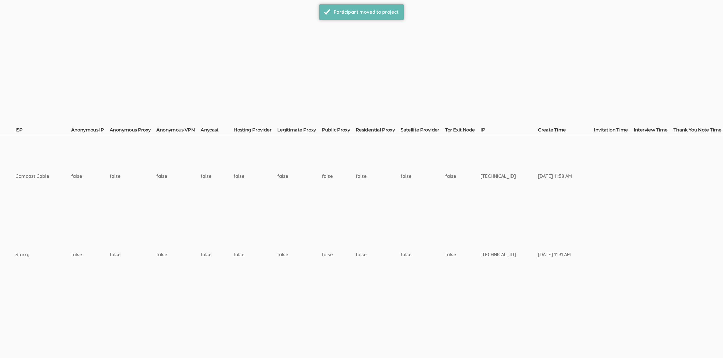
scroll to position [53, 1641]
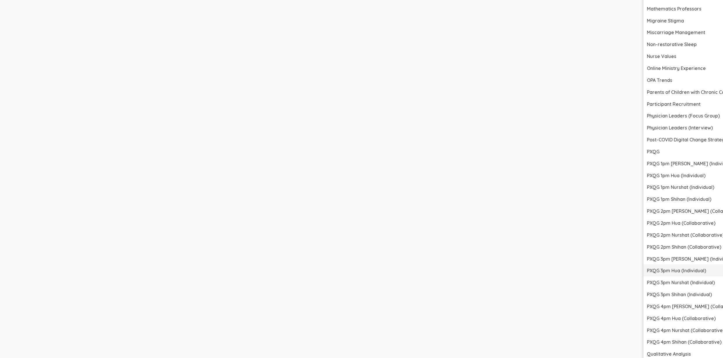
scroll to position [990, 1641]
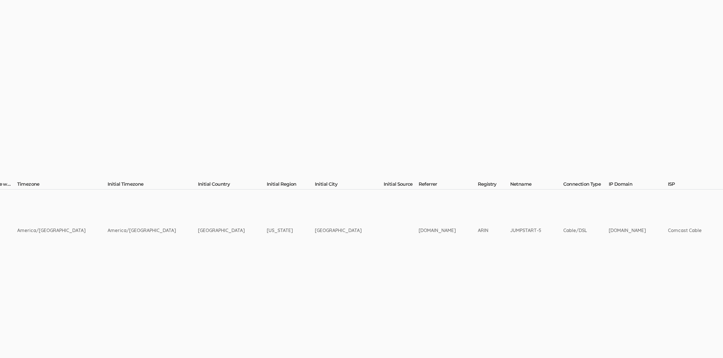
scroll to position [0, 1608]
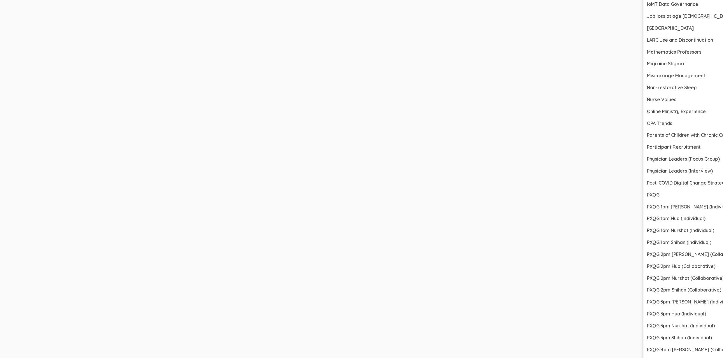
scroll to position [865, 1608]
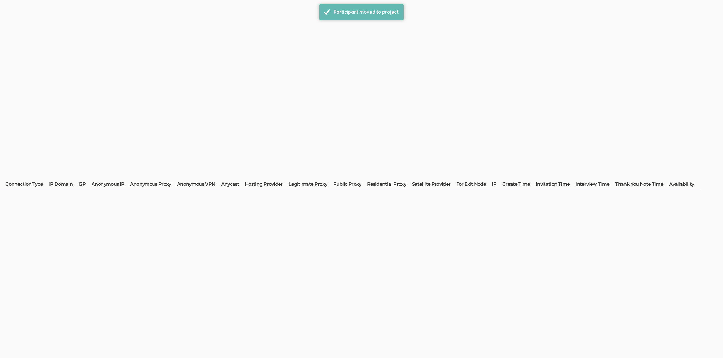
scroll to position [0, 0]
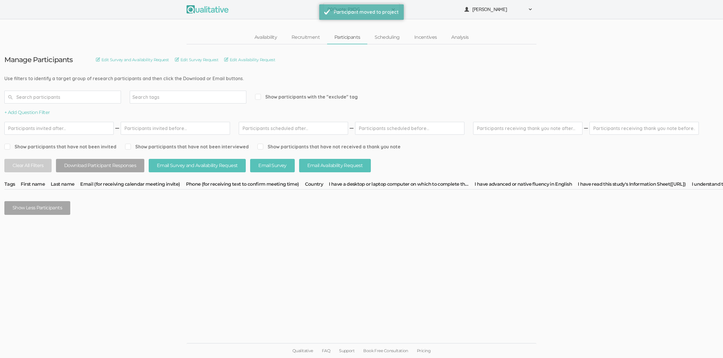
click at [508, 291] on ui-view "Manage Participants Edit Survey and Availability Request Edit Survey Request Ed…" at bounding box center [361, 179] width 723 height 270
click at [304, 96] on span "Show participants with the "exclude" tag" at bounding box center [306, 97] width 103 height 7
click at [259, 96] on input "Show participants with the "exclude" tag" at bounding box center [257, 97] width 4 height 4
checkbox input "true"
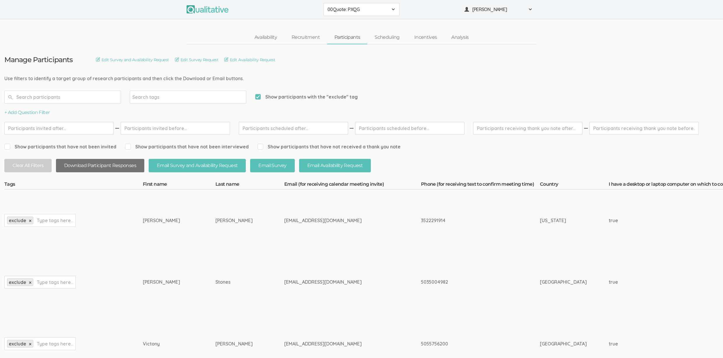
drag, startPoint x: 74, startPoint y: 166, endPoint x: 436, endPoint y: 361, distance: 410.9
click at [74, 166] on button "Download Participant Responses" at bounding box center [100, 166] width 88 height 14
click at [487, 7] on span "[PERSON_NAME]" at bounding box center [499, 9] width 53 height 7
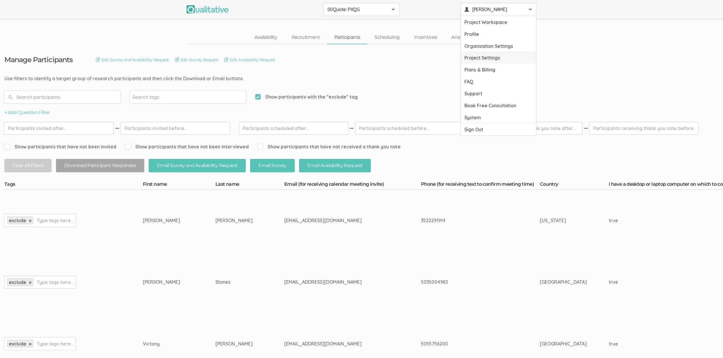
click at [491, 62] on link "Project Settings" at bounding box center [498, 58] width 75 height 12
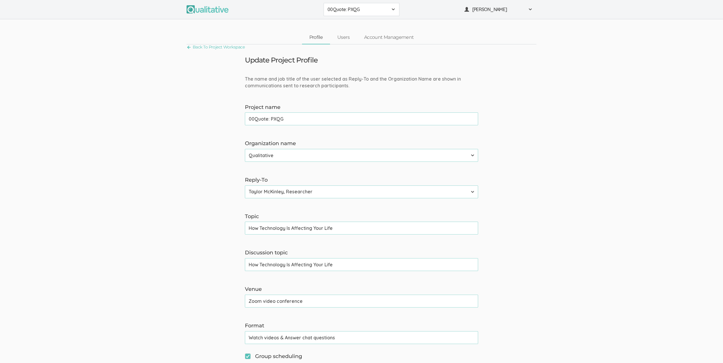
click at [254, 118] on input "00Quote: PXQG" at bounding box center [361, 118] width 233 height 13
type input "Quote: PXQG"
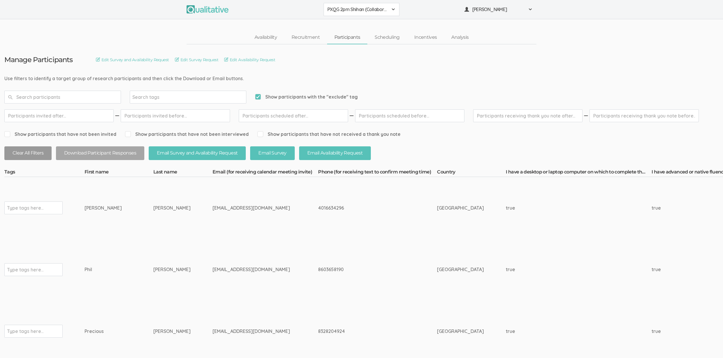
click at [30, 155] on button "Clear All Filters" at bounding box center [27, 153] width 47 height 14
checkbox input "false"
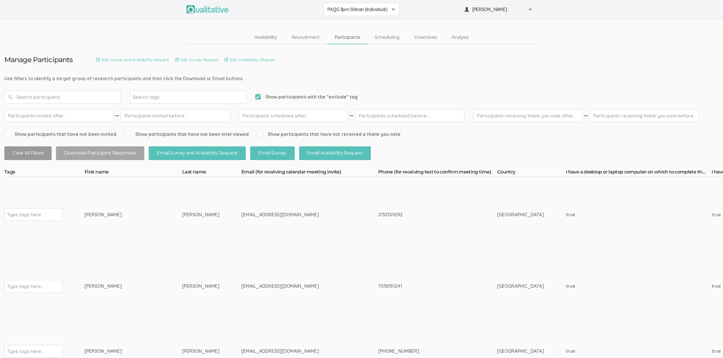
click at [18, 150] on button "Clear All Filters" at bounding box center [27, 153] width 47 height 14
checkbox input "false"
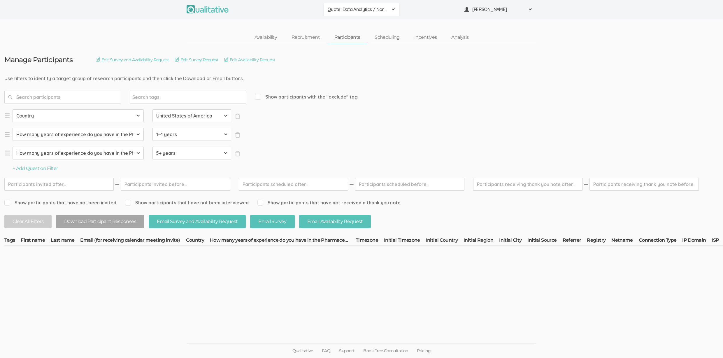
click at [451, 314] on ui-view "Manage Participants Edit Survey and Availability Request Edit Survey Request Ed…" at bounding box center [361, 179] width 723 height 270
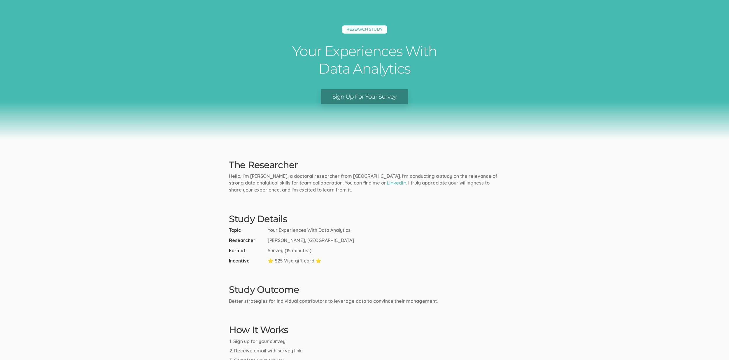
scroll to position [1, 0]
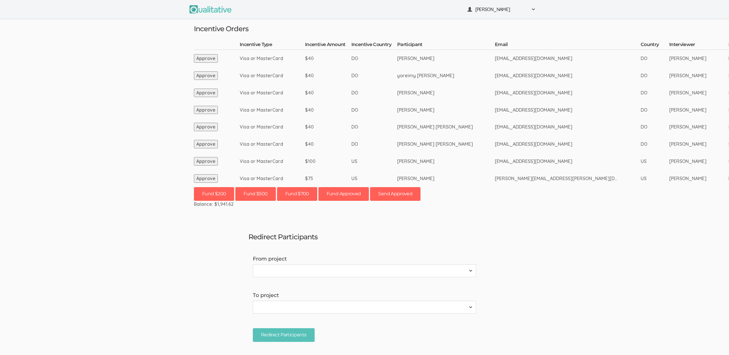
click at [447, 124] on td "[PERSON_NAME] [PERSON_NAME]" at bounding box center [446, 126] width 98 height 17
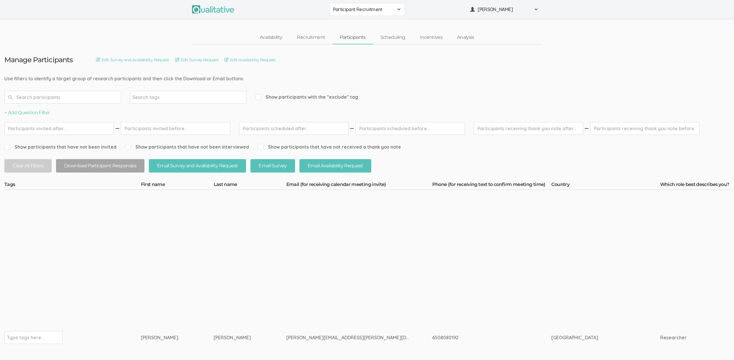
click at [373, 14] on button "Participant Recruitment" at bounding box center [367, 9] width 76 height 13
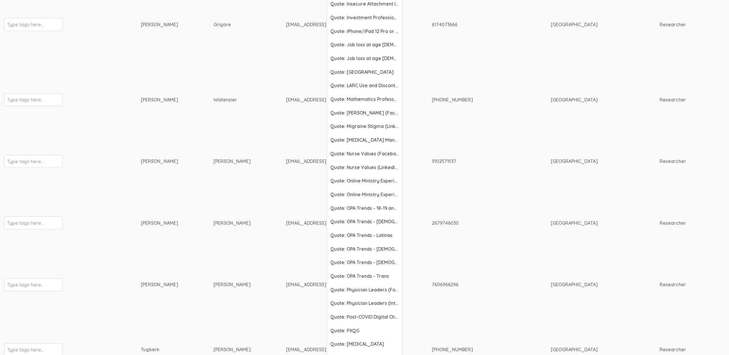
scroll to position [1671, 0]
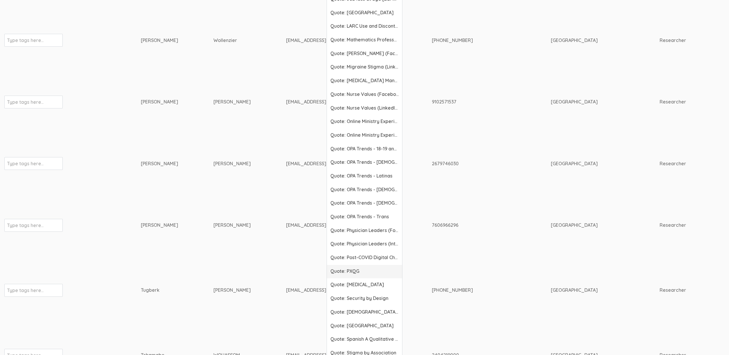
click at [360, 276] on link "Quote: PXQG" at bounding box center [364, 272] width 75 height 14
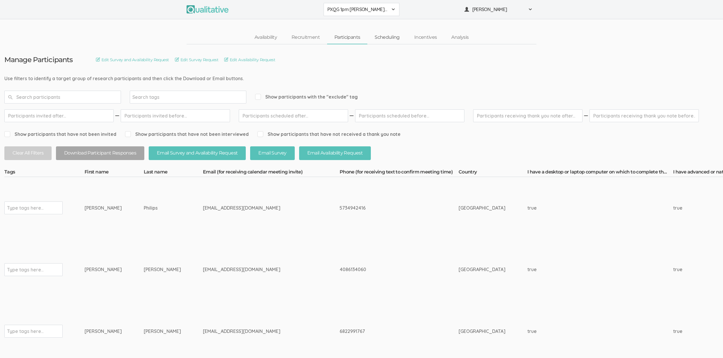
click at [380, 39] on link "Scheduling" at bounding box center [388, 37] width 40 height 13
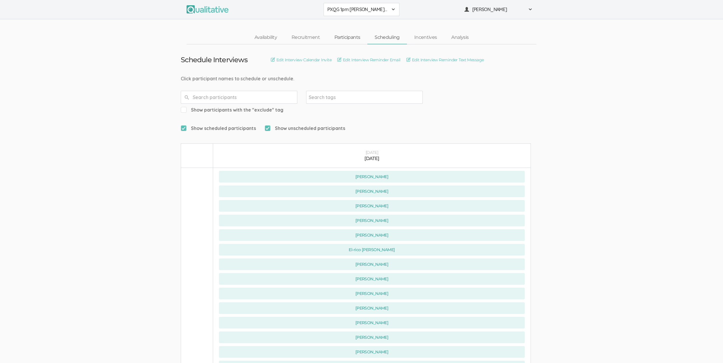
click at [345, 41] on link "Participants" at bounding box center [347, 37] width 40 height 13
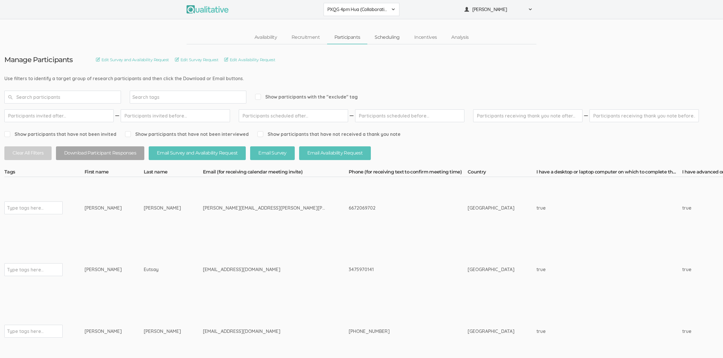
click at [387, 40] on link "Scheduling" at bounding box center [388, 37] width 40 height 13
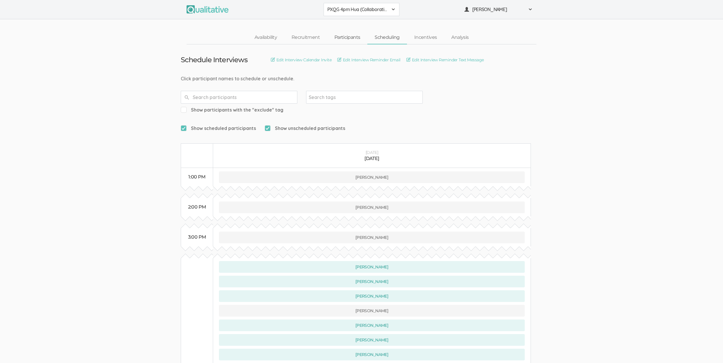
click at [346, 38] on link "Participants" at bounding box center [347, 37] width 40 height 13
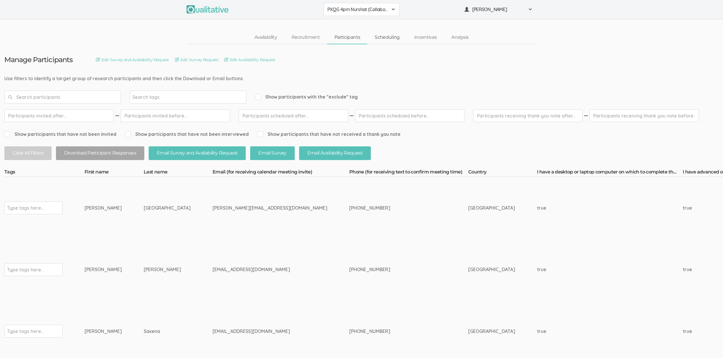
click at [394, 36] on link "Scheduling" at bounding box center [388, 37] width 40 height 13
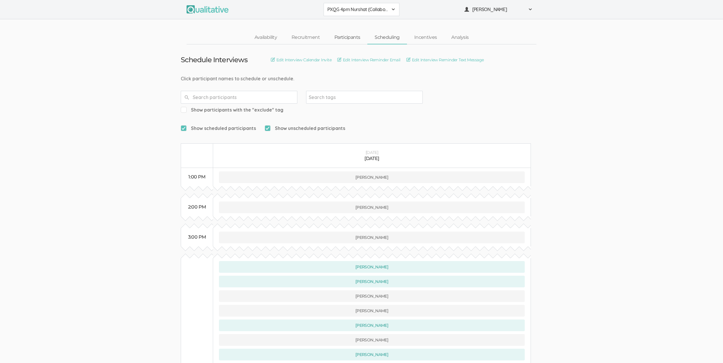
click at [357, 40] on link "Participants" at bounding box center [347, 37] width 40 height 13
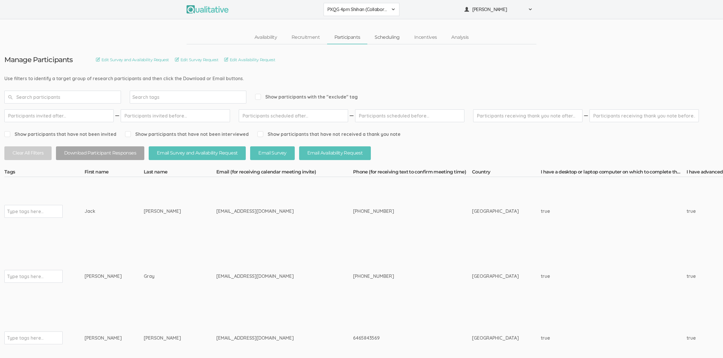
click at [387, 36] on link "Scheduling" at bounding box center [388, 37] width 40 height 13
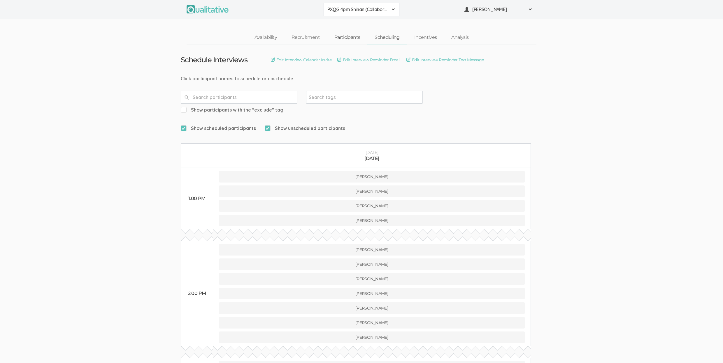
click at [342, 41] on link "Participants" at bounding box center [347, 37] width 40 height 13
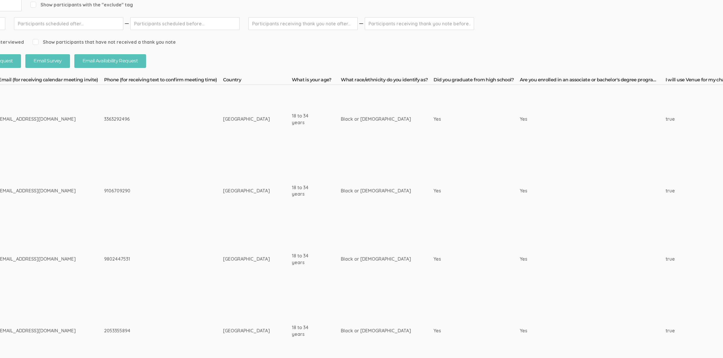
scroll to position [92, 0]
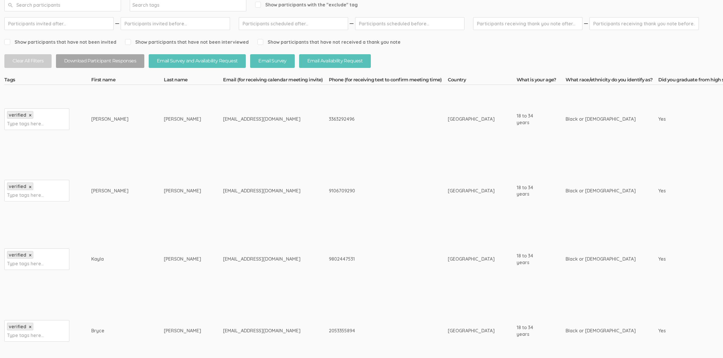
click at [164, 216] on td "Robinson-Carter" at bounding box center [193, 190] width 59 height 75
click at [329, 118] on div "3363292496" at bounding box center [377, 119] width 97 height 7
copy div "3363292496"
click at [92, 119] on div "Breonna" at bounding box center [116, 119] width 51 height 7
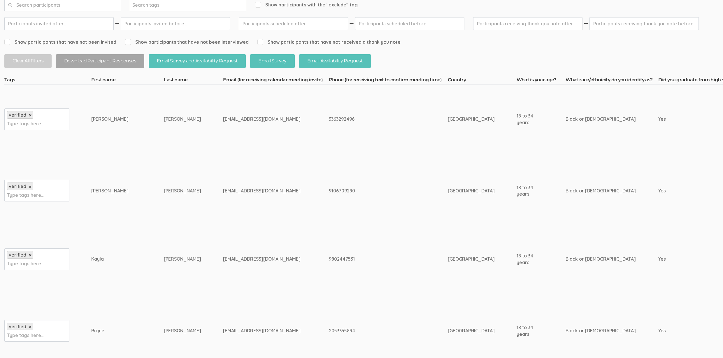
click at [92, 119] on div "Breonna" at bounding box center [116, 119] width 51 height 7
copy div "Breonna"
click at [257, 244] on td "kaylaalston657@gmail.com" at bounding box center [276, 259] width 106 height 62
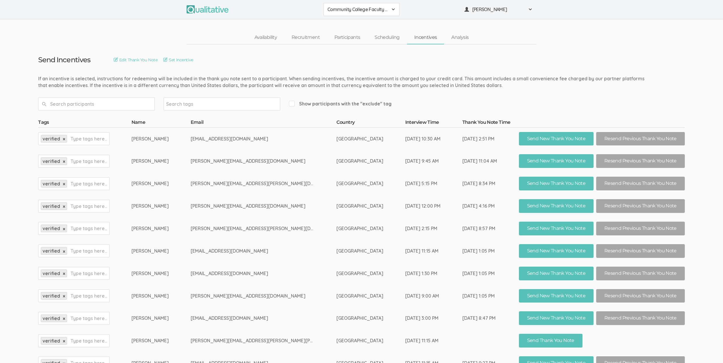
click at [502, 86] on div "If an incentive is selected, instructions for redeeming will be included in the…" at bounding box center [346, 81] width 616 height 13
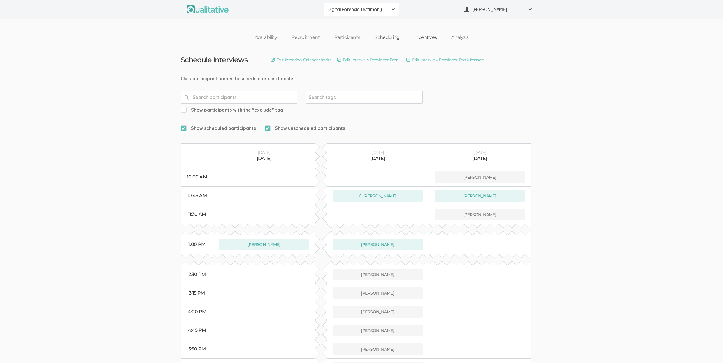
click at [423, 34] on link "Incentives" at bounding box center [425, 37] width 37 height 13
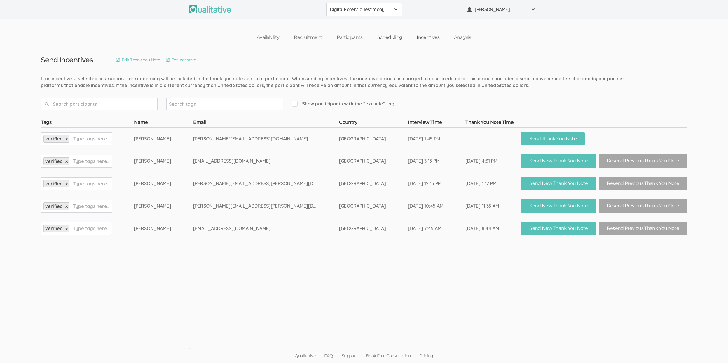
click at [398, 39] on link "Scheduling" at bounding box center [390, 37] width 40 height 13
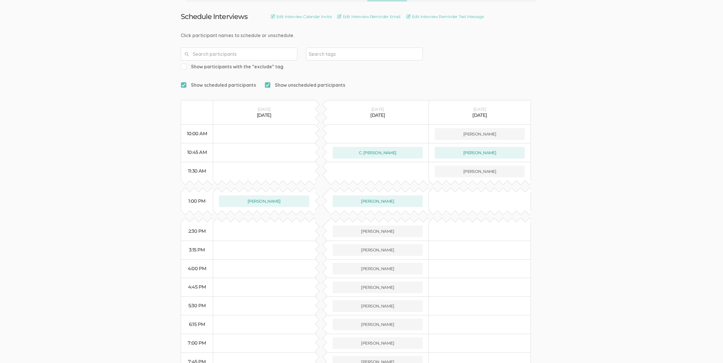
scroll to position [81, 0]
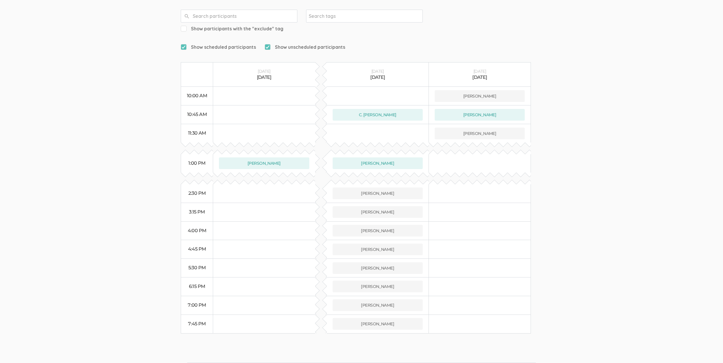
click at [662, 181] on ui-view "Schedule Interviews Edit Interview Calendar Invite Edit Interview Reminder Emai…" at bounding box center [361, 148] width 723 height 370
